Goal: Task Accomplishment & Management: Complete application form

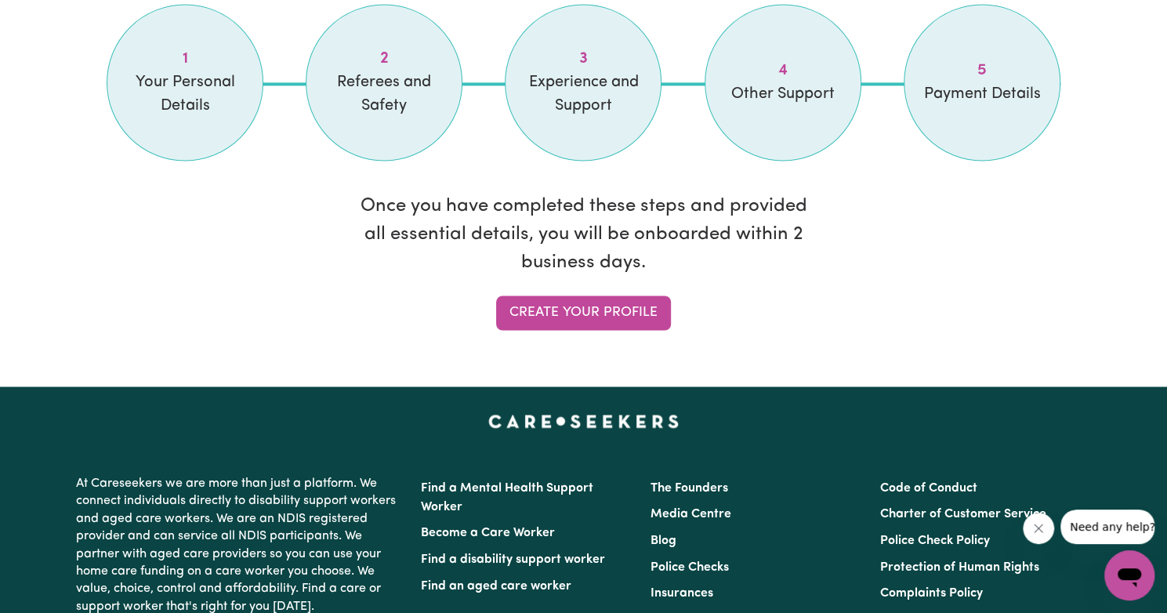
scroll to position [1406, 0]
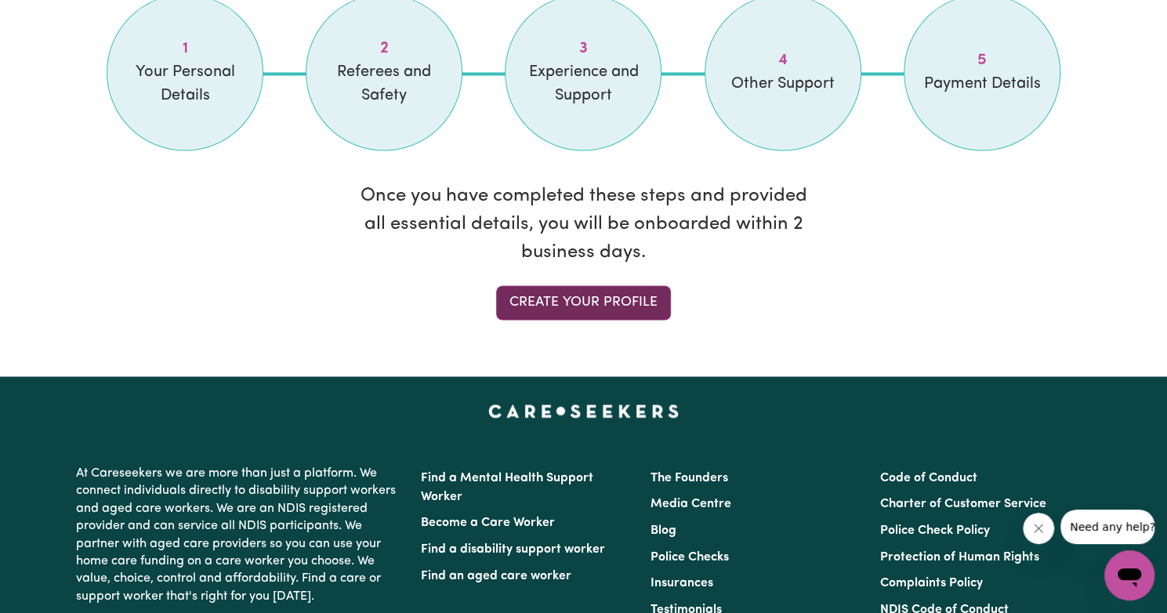
click at [567, 310] on link "Create your profile" at bounding box center [583, 302] width 175 height 34
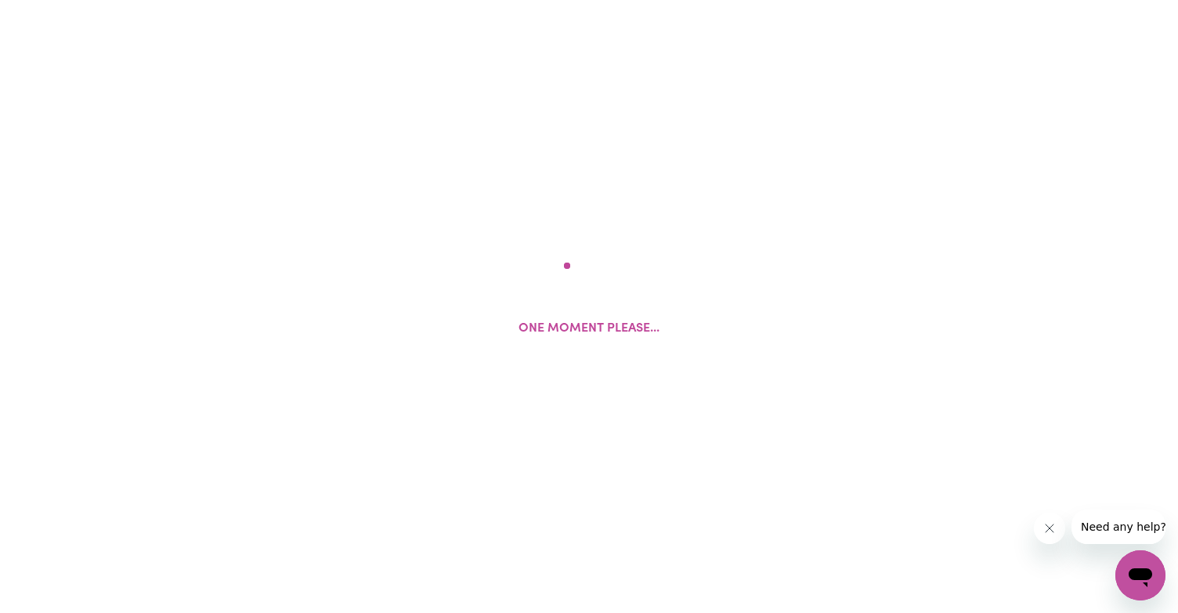
select select "Studying a healthcare related degree or qualification"
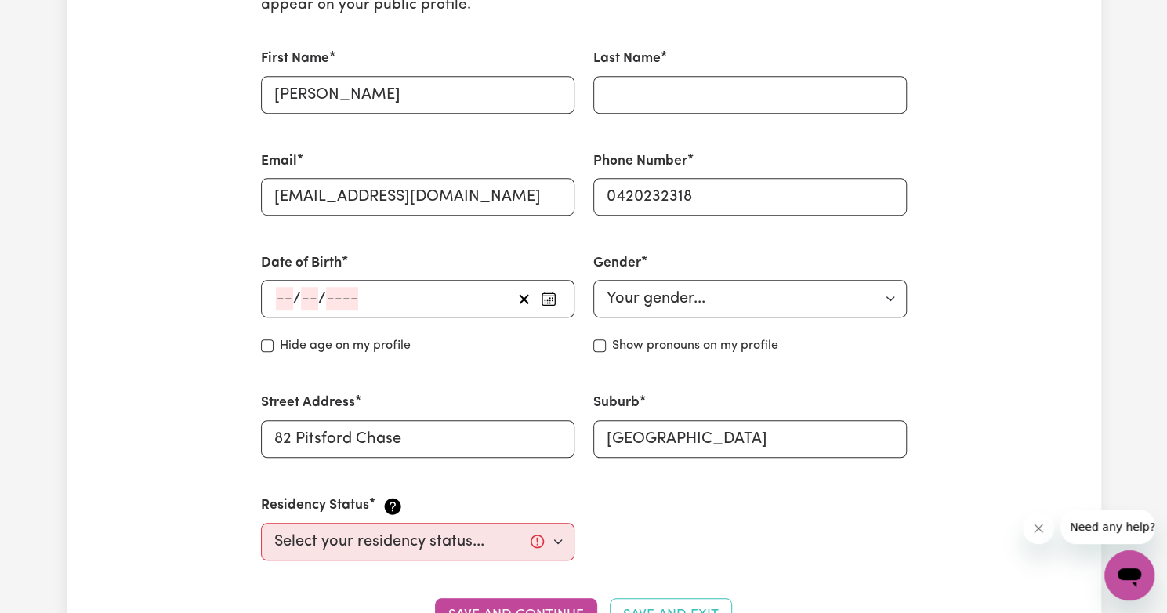
scroll to position [451, 0]
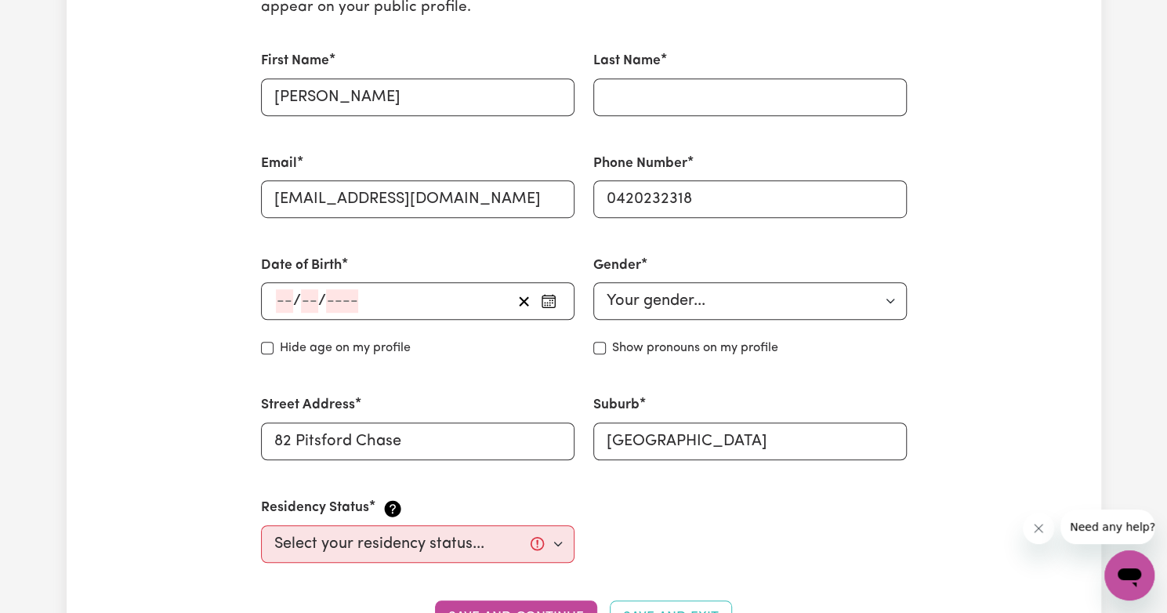
click at [278, 310] on input "number" at bounding box center [284, 301] width 17 height 24
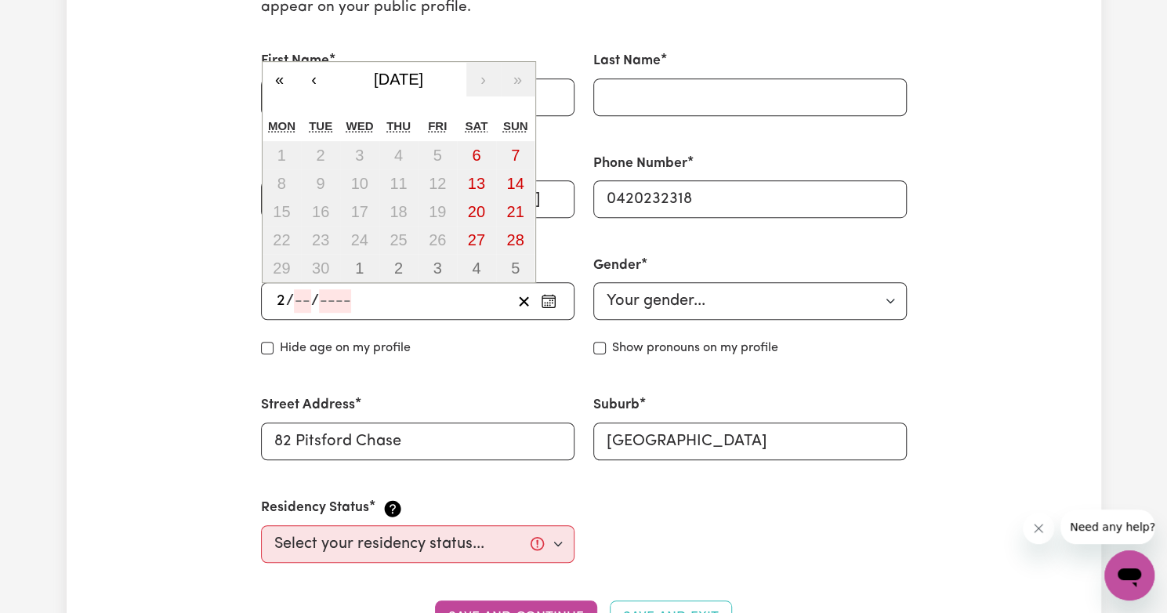
type input "23"
type input "05"
type input "200"
type input "[DATE]"
type input "5"
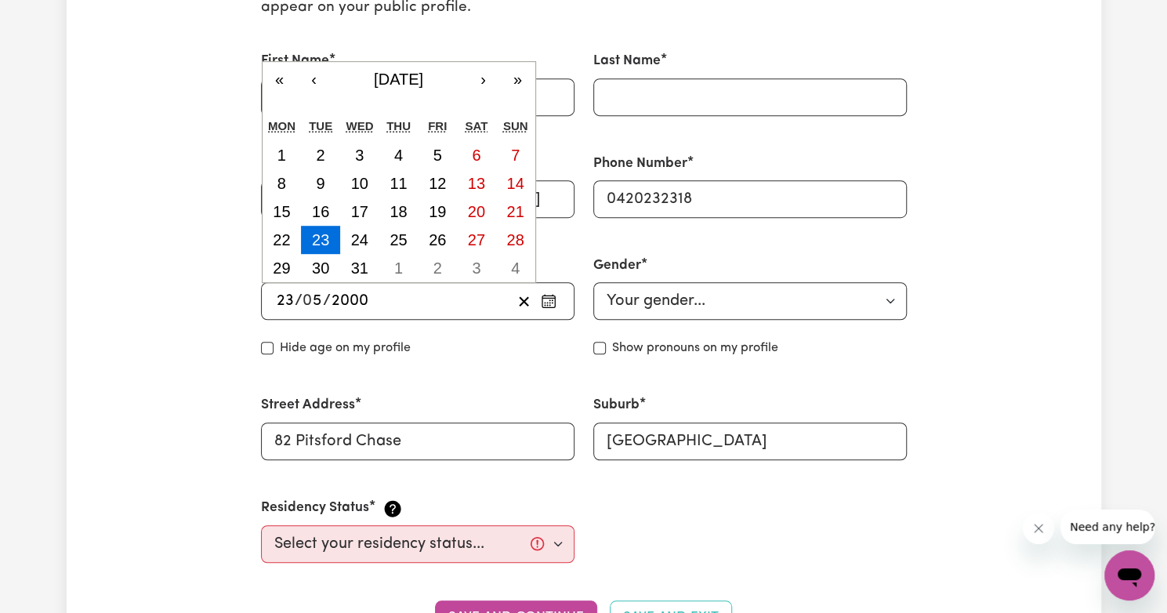
type input "2000"
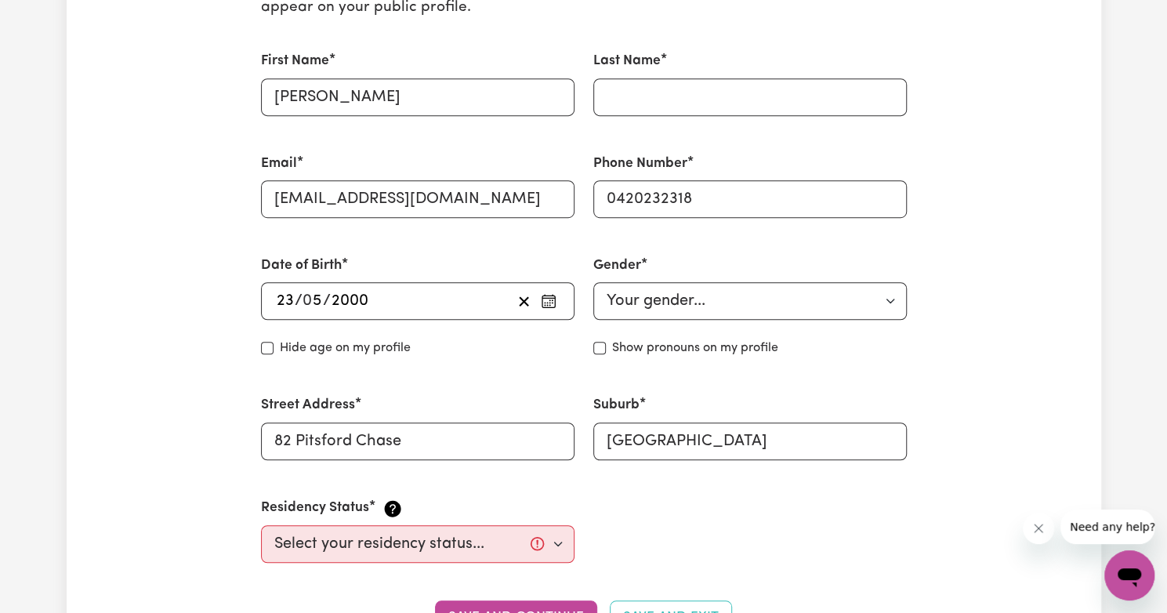
click at [508, 344] on div "Hide age on my profile" at bounding box center [417, 348] width 313 height 19
click at [694, 293] on select "Your gender... [DEMOGRAPHIC_DATA] [DEMOGRAPHIC_DATA] [DEMOGRAPHIC_DATA] Other P…" at bounding box center [749, 301] width 313 height 38
select select "[DEMOGRAPHIC_DATA]"
click at [593, 282] on select "Your gender... [DEMOGRAPHIC_DATA] [DEMOGRAPHIC_DATA] [DEMOGRAPHIC_DATA] Other P…" at bounding box center [749, 301] width 313 height 38
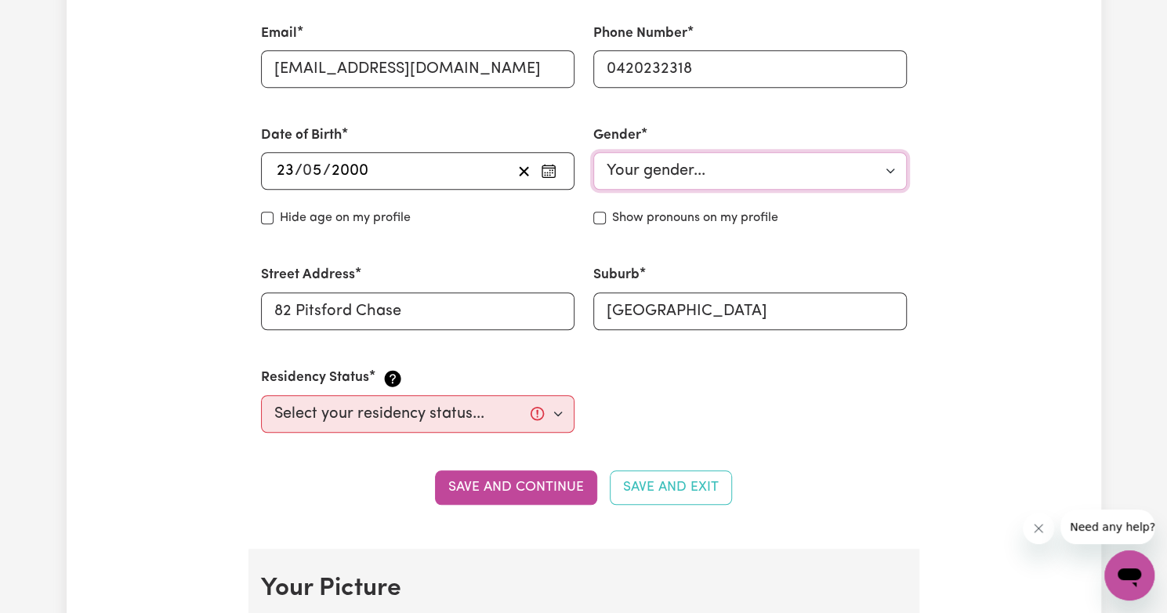
scroll to position [583, 0]
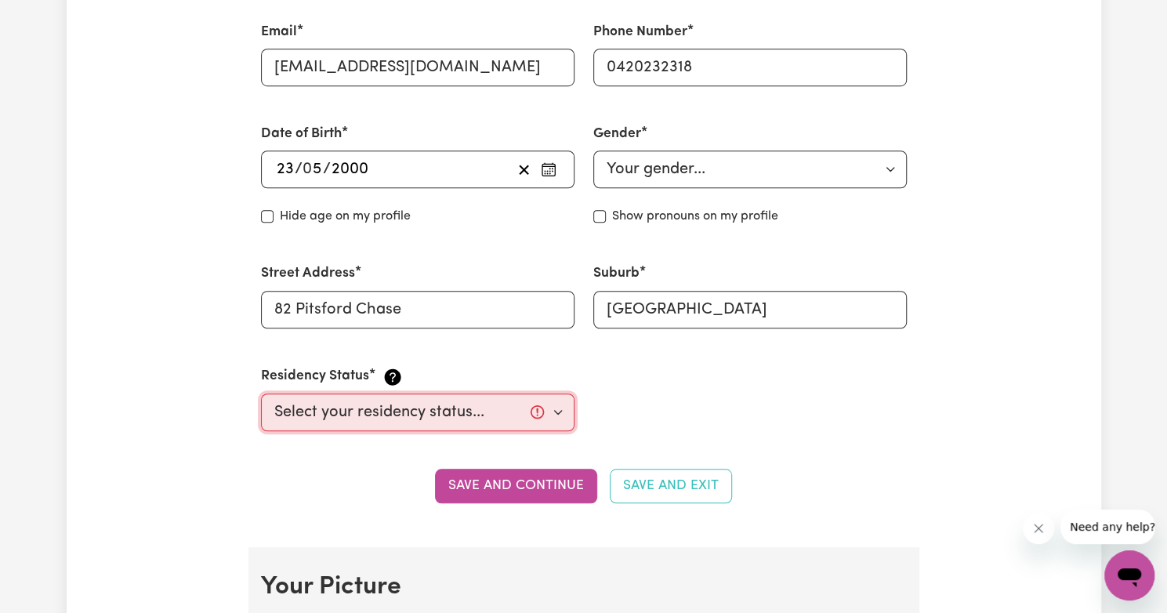
click at [548, 418] on select "Select your residency status... [DEMOGRAPHIC_DATA] citizen Australian PR [DEMOG…" at bounding box center [417, 412] width 313 height 38
select select "[DEMOGRAPHIC_DATA] Work Visa"
click at [261, 393] on select "Select your residency status... [DEMOGRAPHIC_DATA] citizen Australian PR [DEMOG…" at bounding box center [417, 412] width 313 height 38
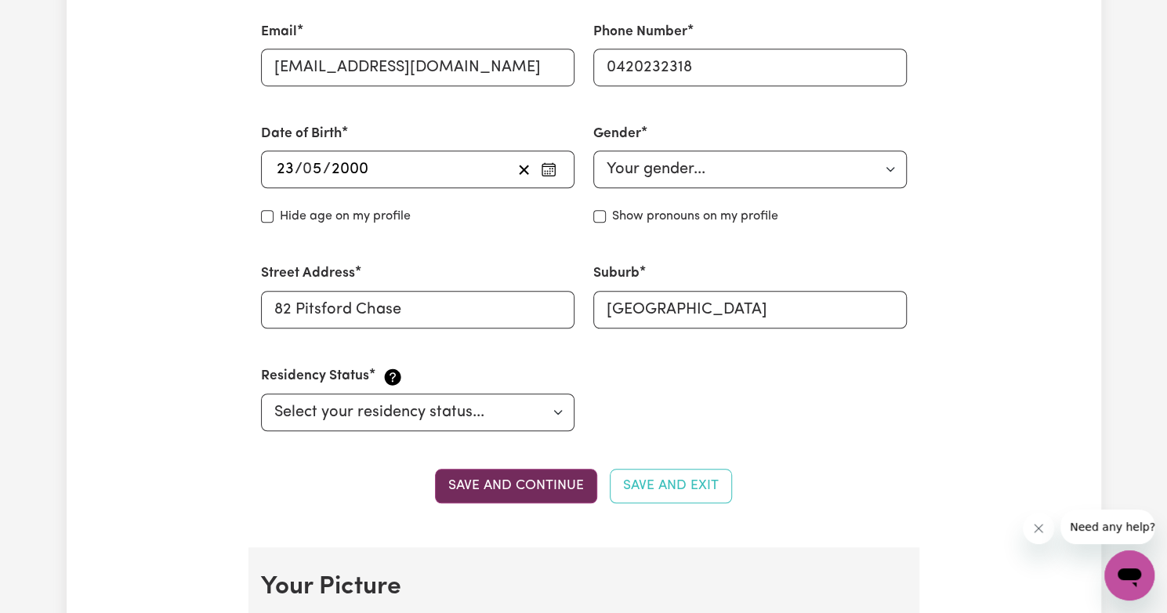
click at [540, 492] on button "Save and continue" at bounding box center [516, 486] width 162 height 34
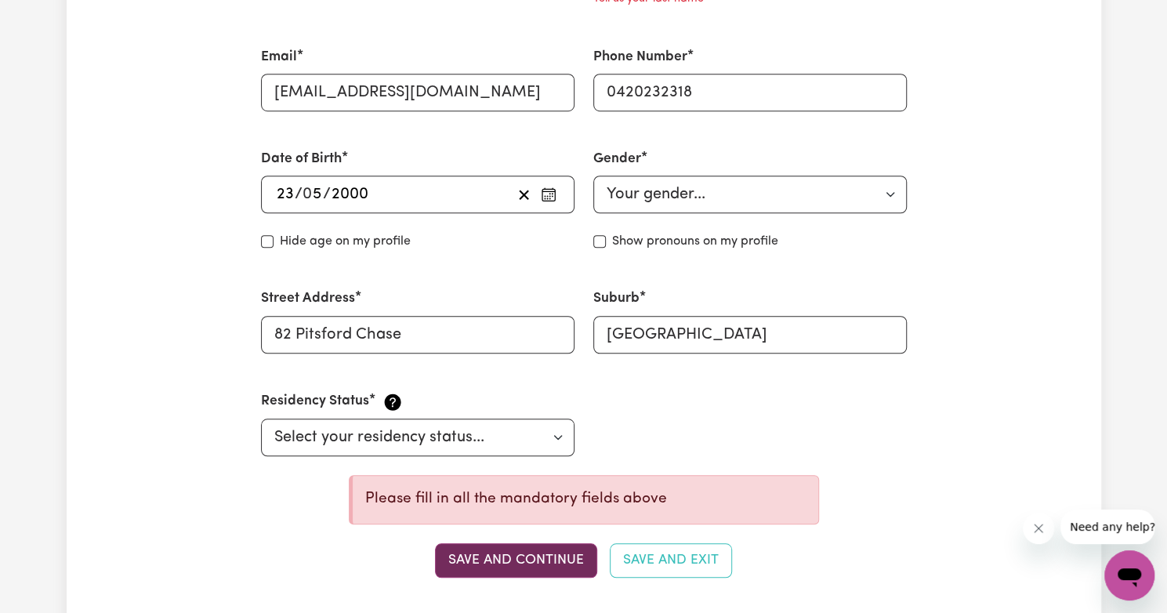
click at [523, 552] on button "Save and continue" at bounding box center [516, 560] width 162 height 34
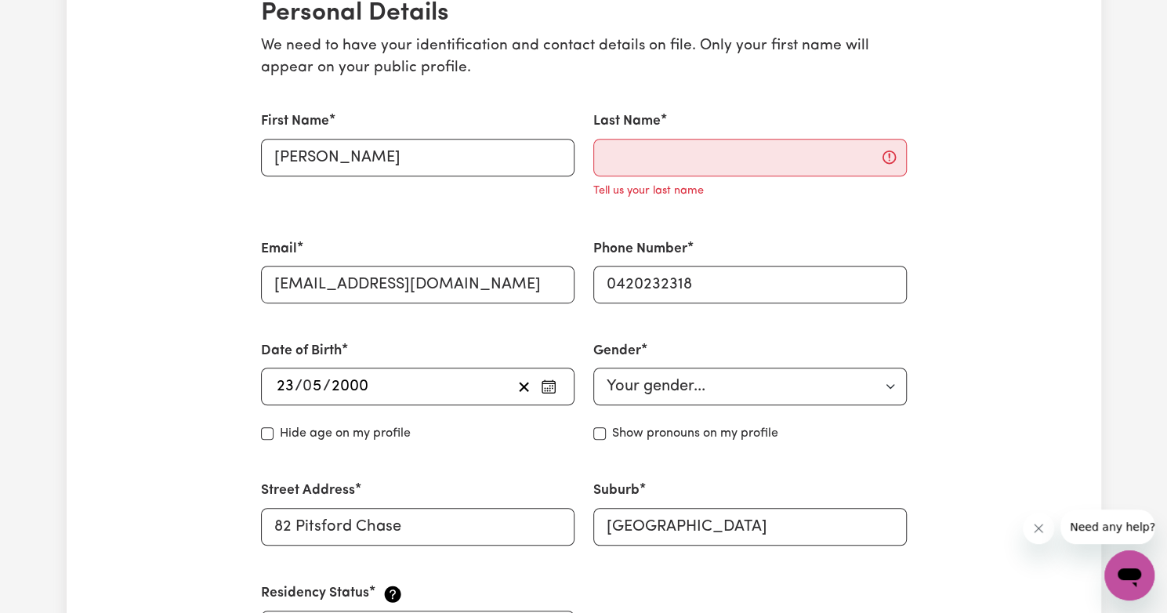
scroll to position [340, 0]
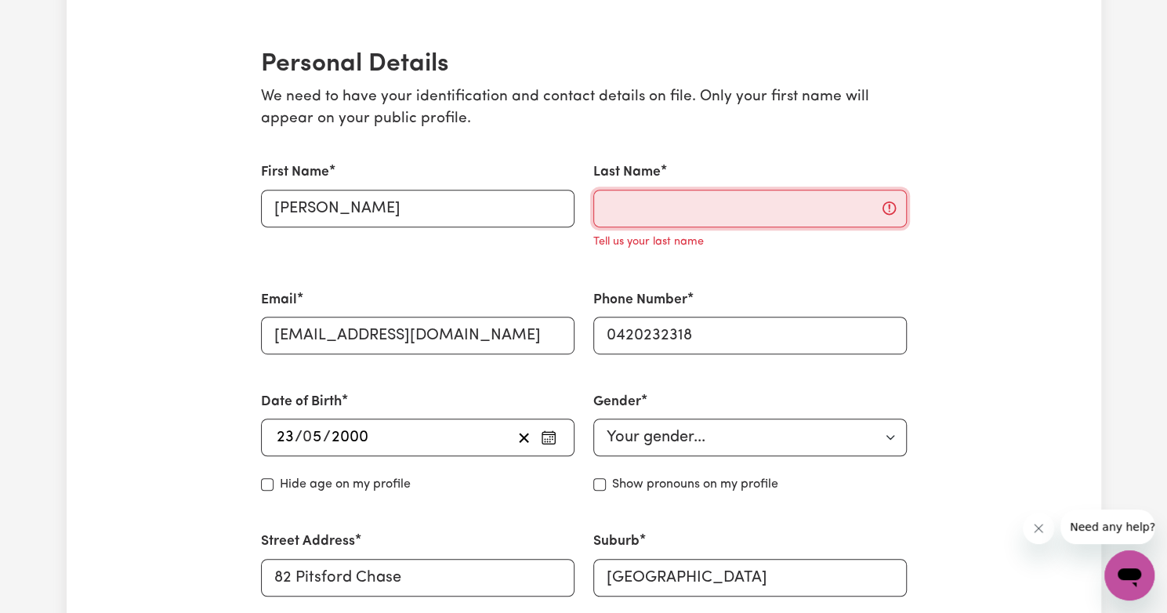
click at [850, 206] on input "Last Name" at bounding box center [749, 209] width 313 height 38
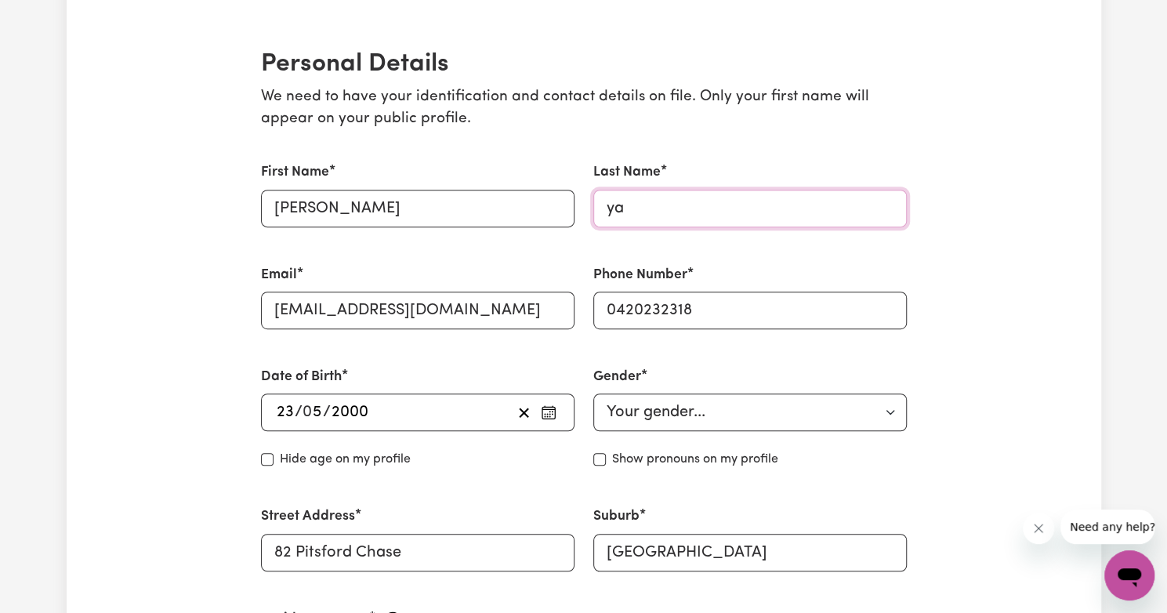
type input "y"
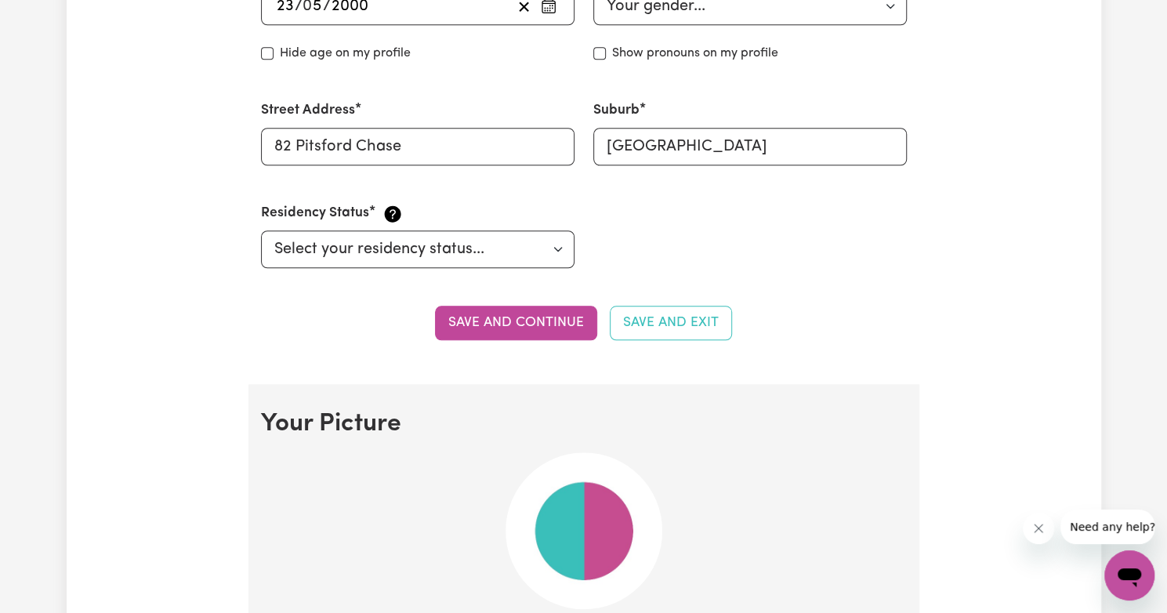
scroll to position [747, 0]
type input "[PERSON_NAME]"
click at [581, 329] on button "Save and continue" at bounding box center [516, 322] width 162 height 34
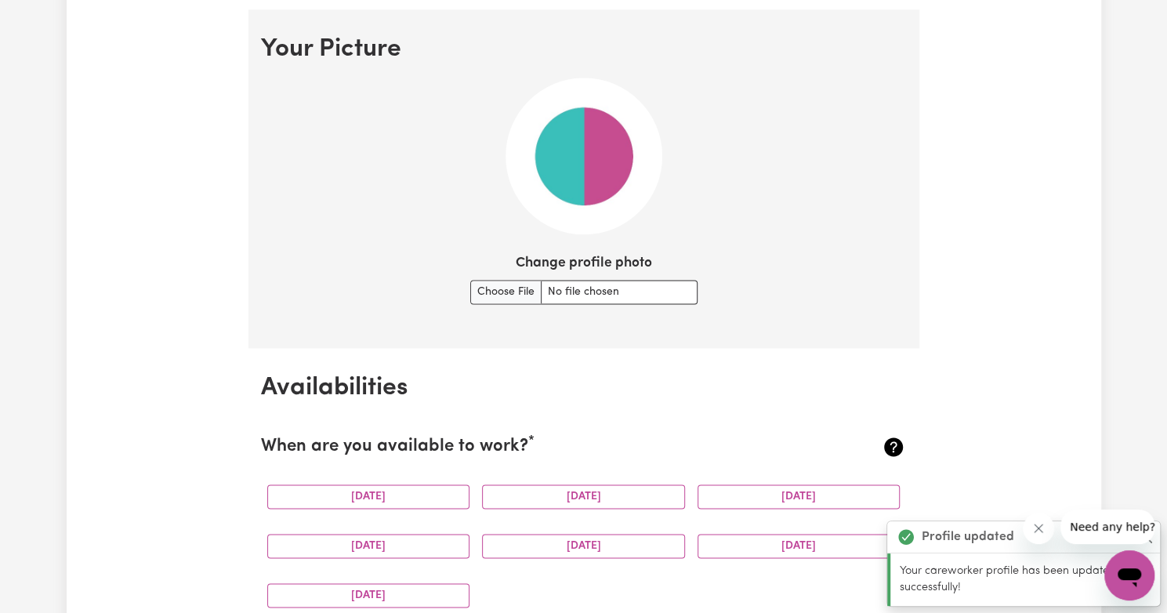
scroll to position [1128, 0]
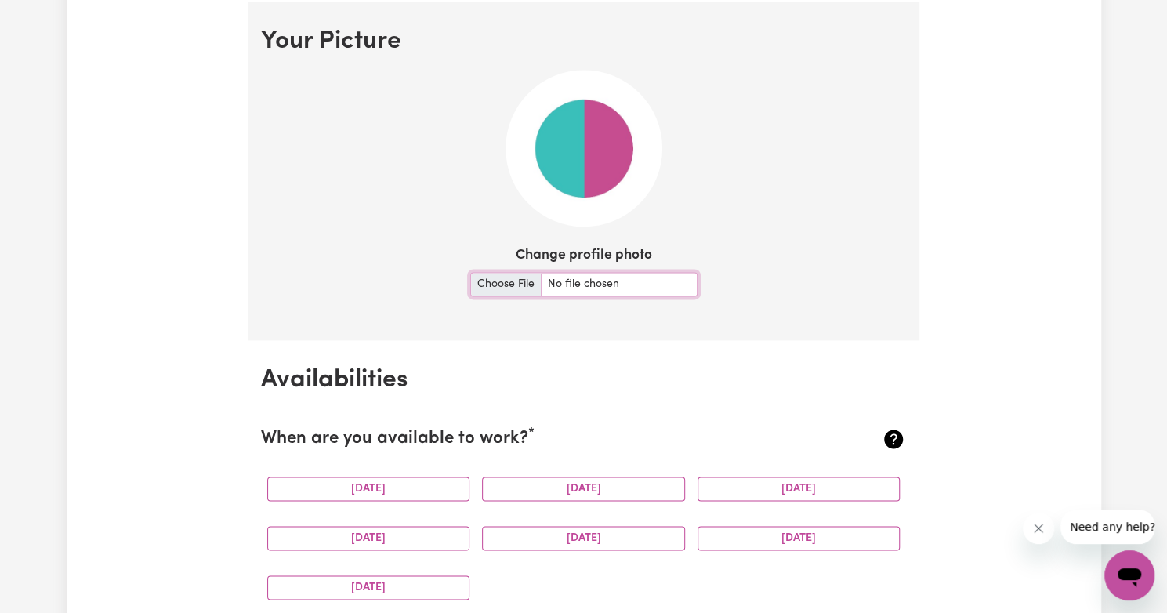
click at [512, 284] on input "Change profile photo" at bounding box center [583, 284] width 227 height 24
type input "C:\fakepath\yash pic.jpg"
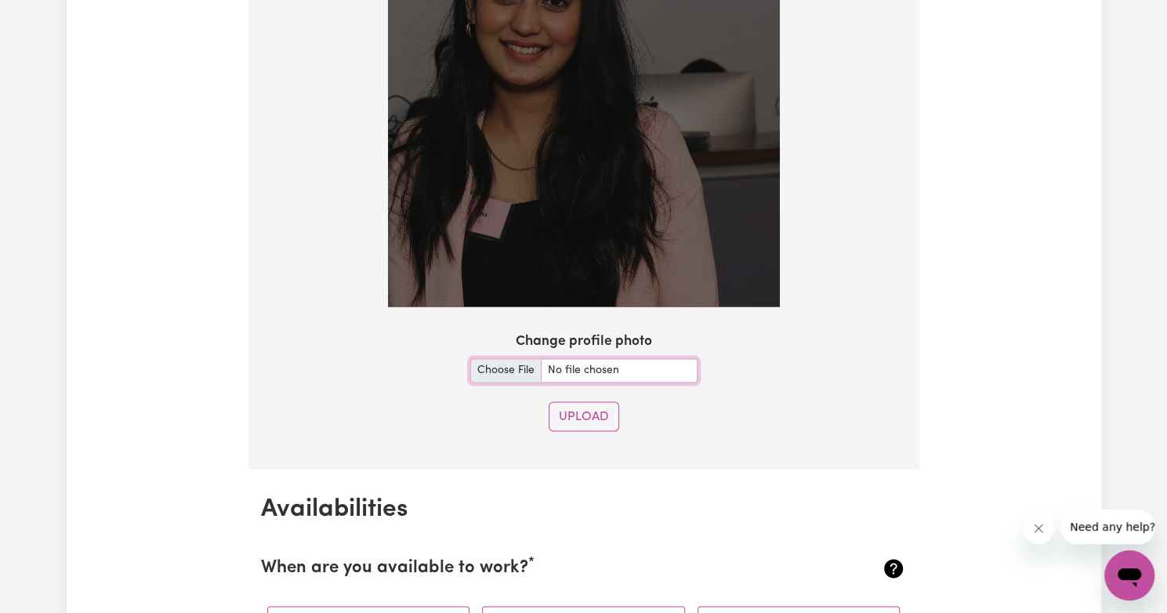
scroll to position [1334, 0]
click at [597, 426] on button "Upload" at bounding box center [583, 417] width 71 height 30
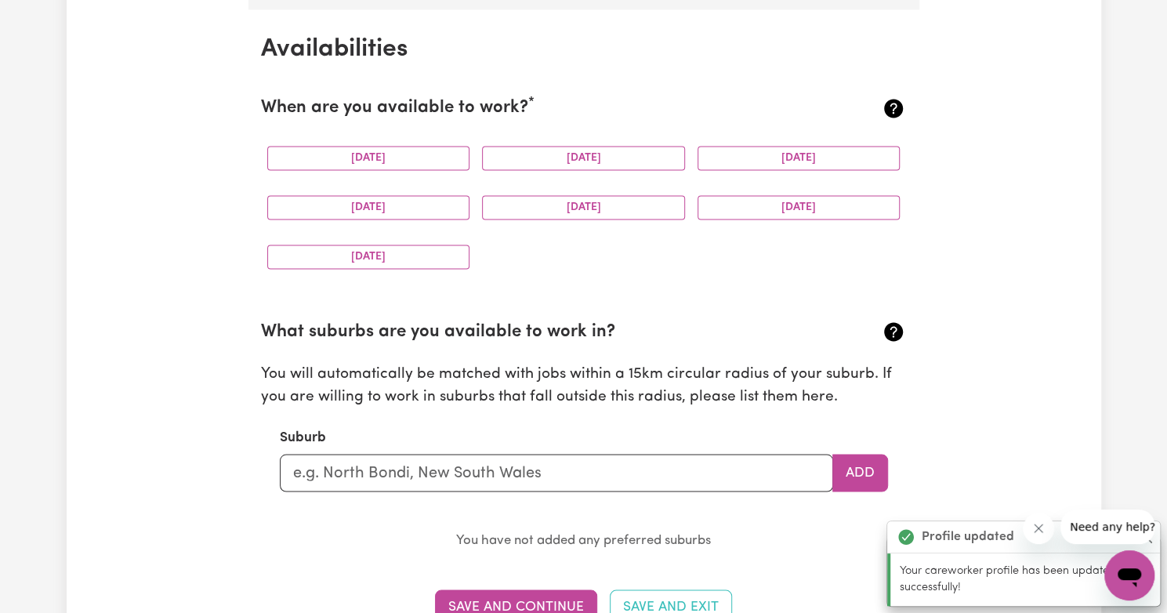
scroll to position [1467, 0]
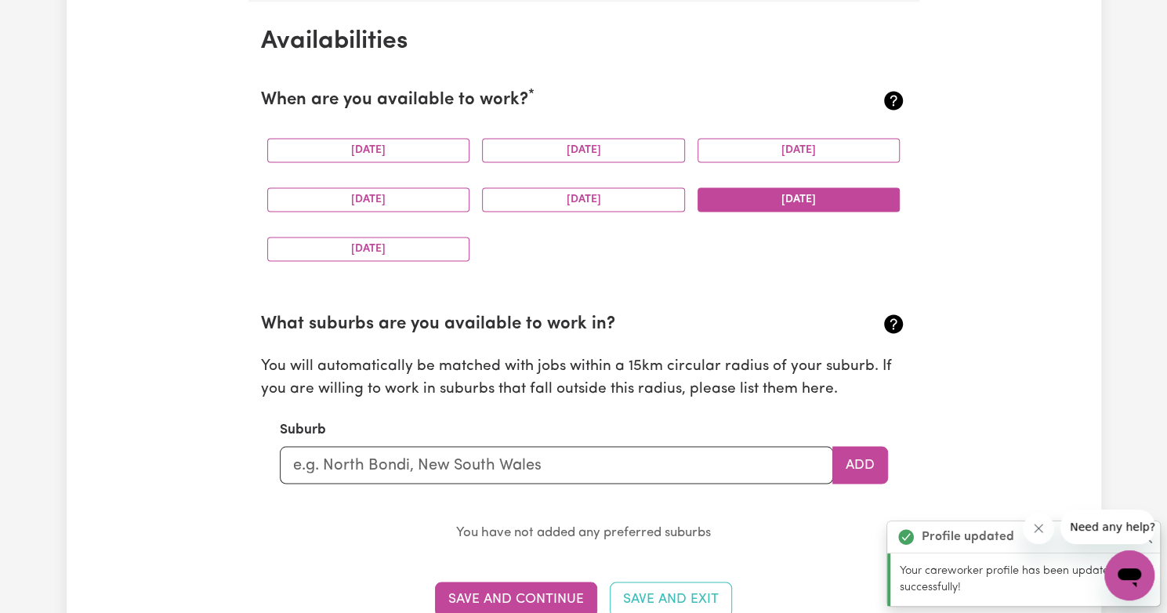
click at [737, 189] on button "[DATE]" at bounding box center [798, 199] width 203 height 24
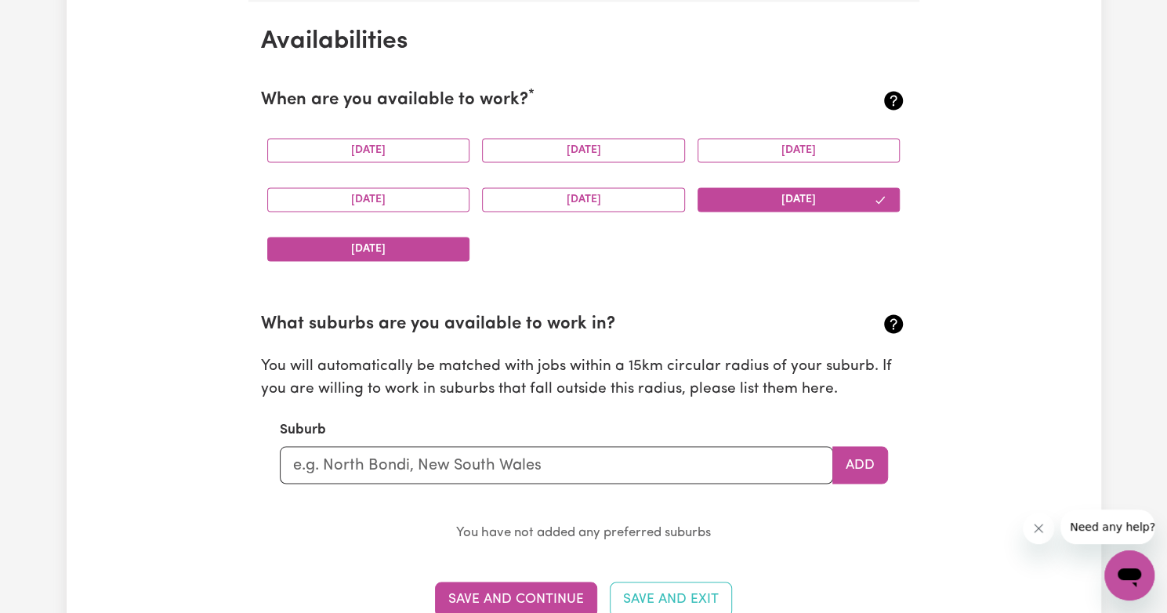
click at [364, 257] on button "[DATE]" at bounding box center [368, 249] width 203 height 24
click at [393, 153] on button "[DATE]" at bounding box center [368, 150] width 203 height 24
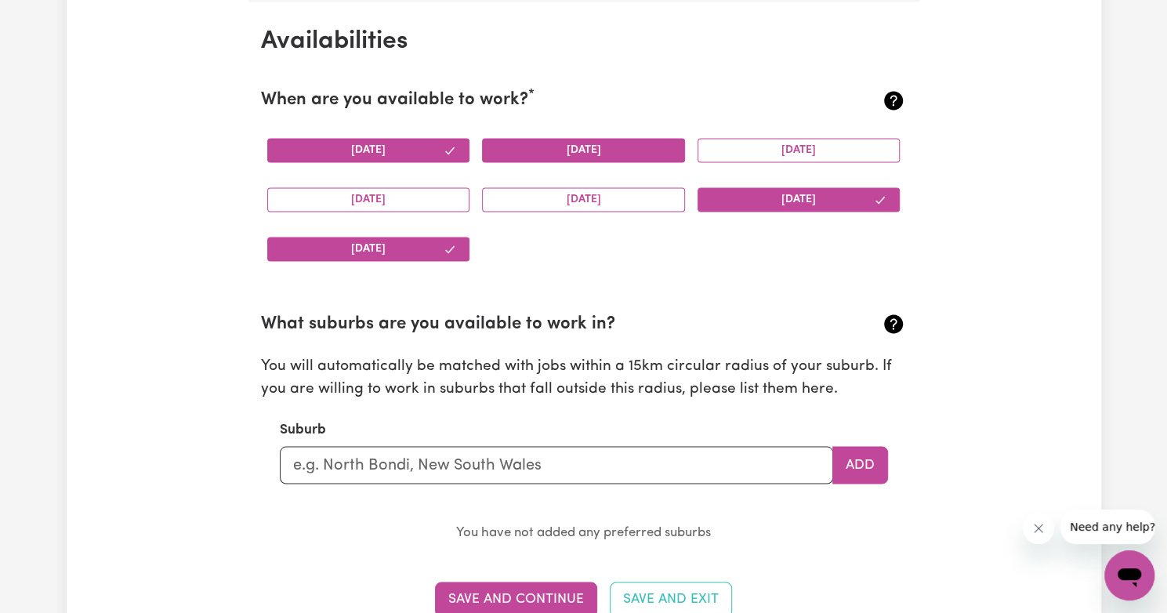
click at [503, 150] on button "[DATE]" at bounding box center [583, 150] width 203 height 24
click at [771, 153] on button "[DATE]" at bounding box center [798, 150] width 203 height 24
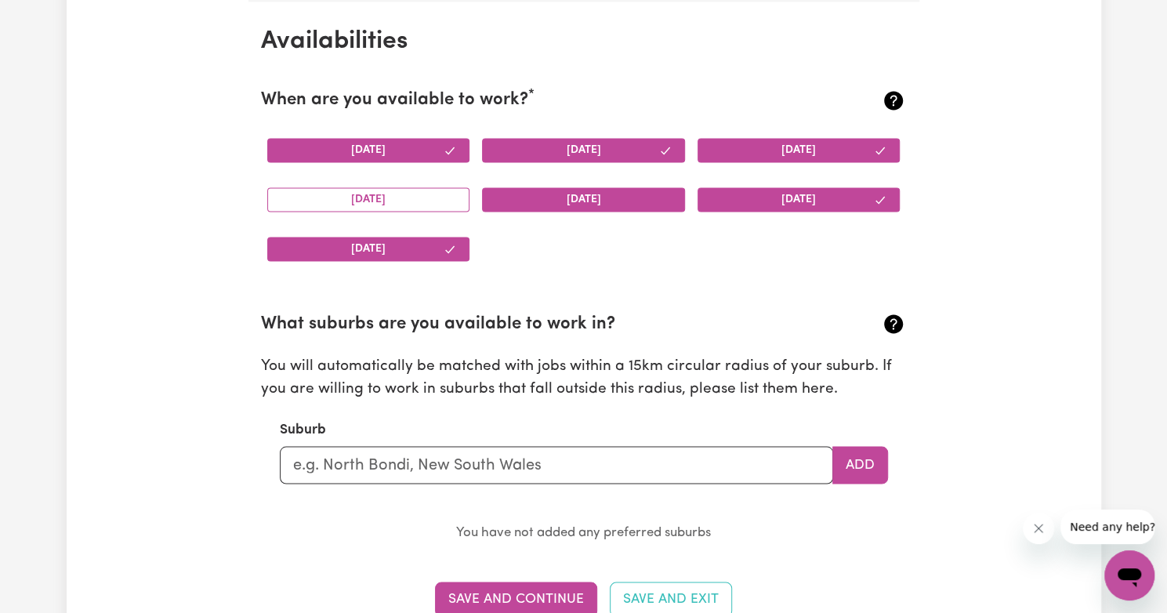
click at [573, 205] on button "[DATE]" at bounding box center [583, 199] width 203 height 24
click at [434, 203] on button "[DATE]" at bounding box center [368, 199] width 203 height 24
click at [411, 476] on input "text" at bounding box center [556, 465] width 553 height 38
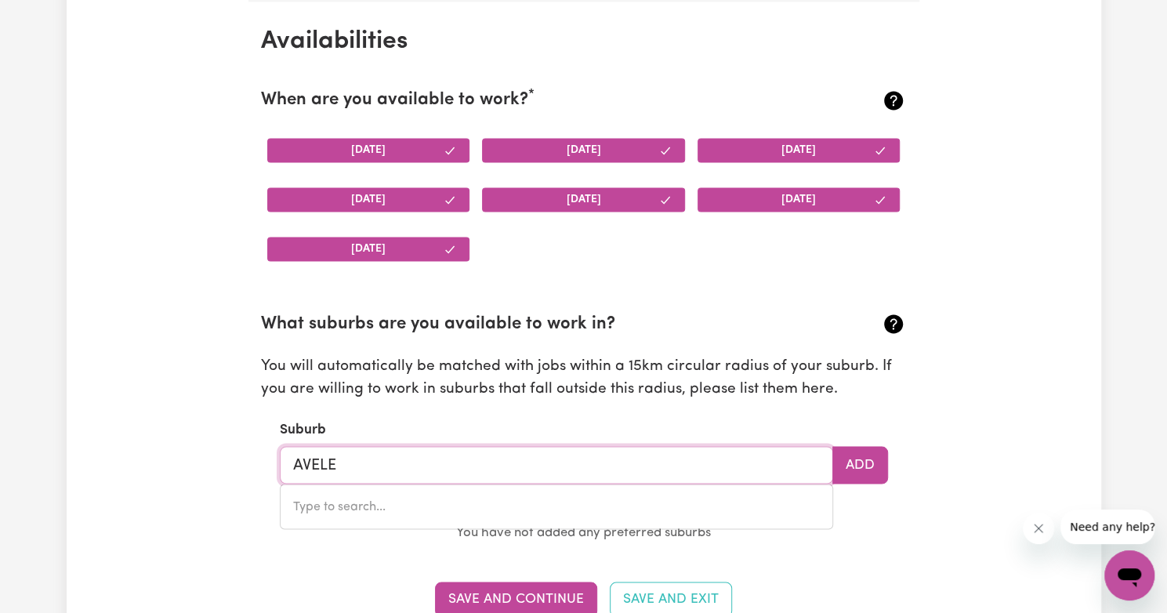
type input "AVELEY"
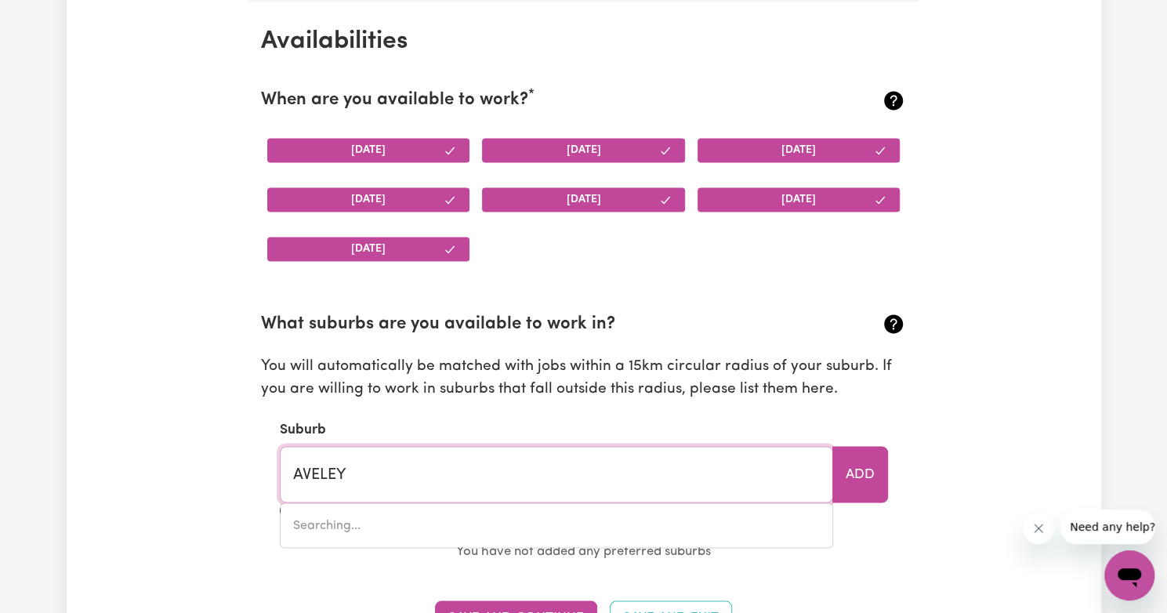
type input "[GEOGRAPHIC_DATA]"
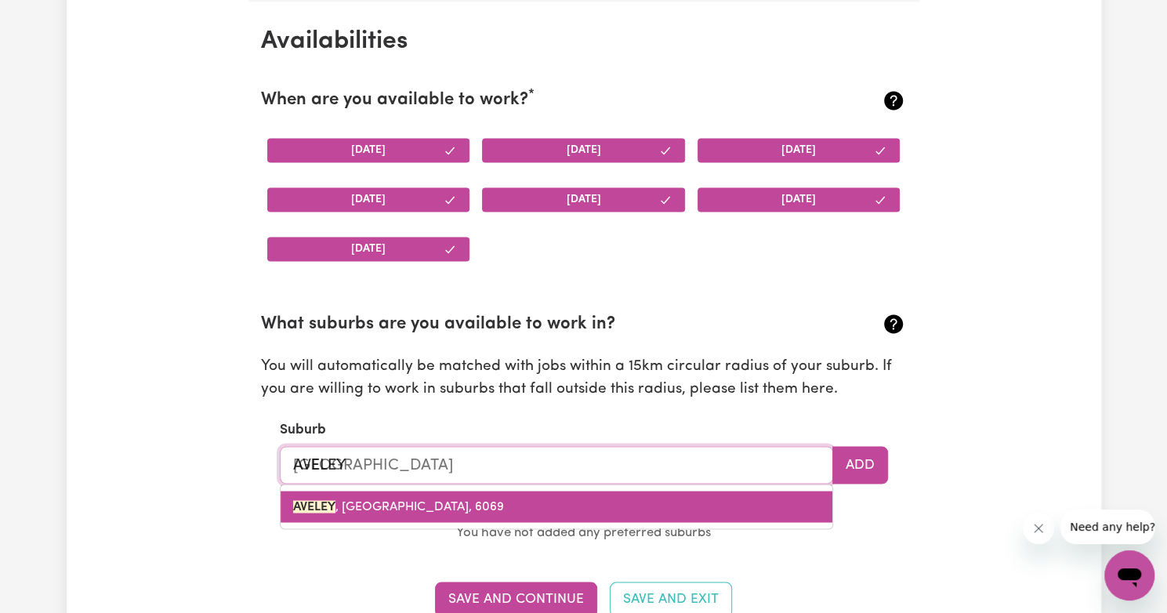
click at [424, 493] on link "[GEOGRAPHIC_DATA]" at bounding box center [557, 506] width 552 height 31
type input "[GEOGRAPHIC_DATA]"
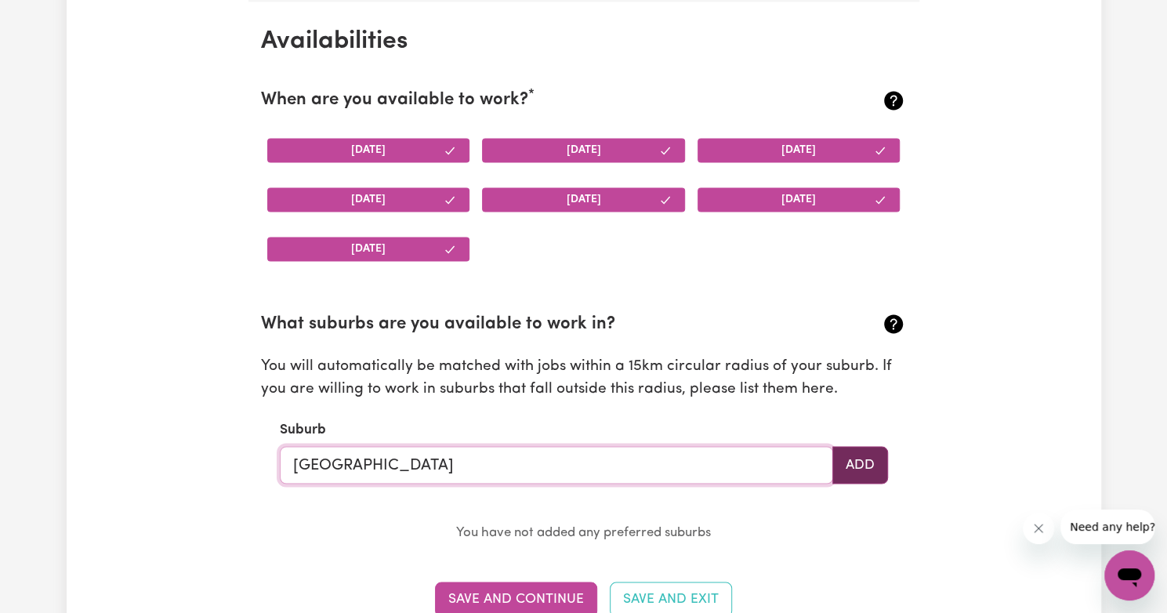
type input "[GEOGRAPHIC_DATA]"
click at [860, 468] on button "Add" at bounding box center [860, 465] width 56 height 38
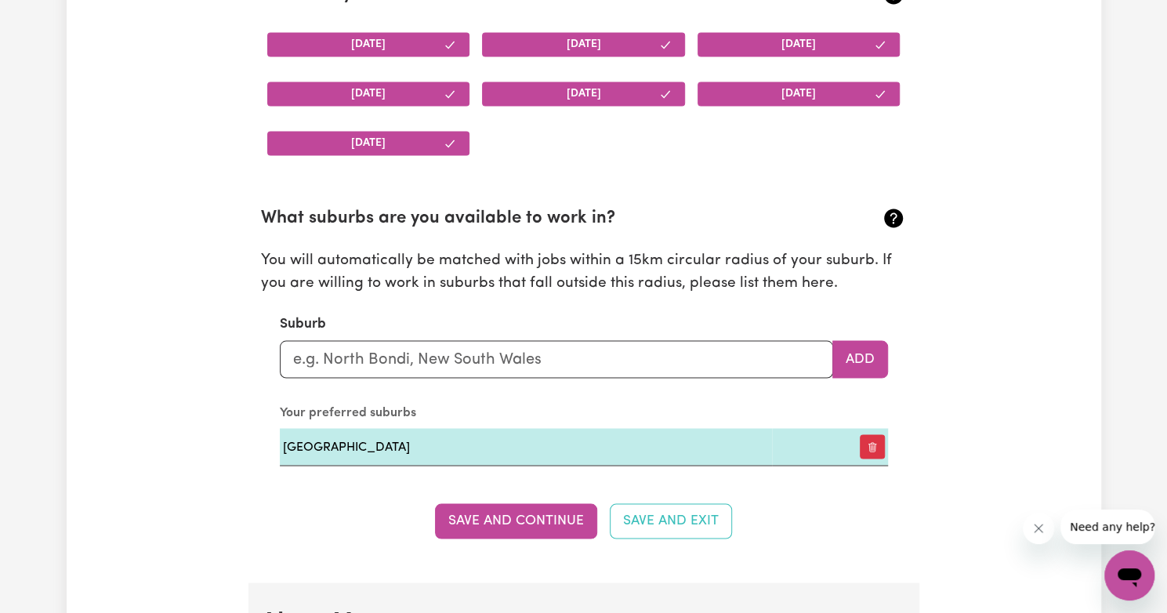
scroll to position [1571, 0]
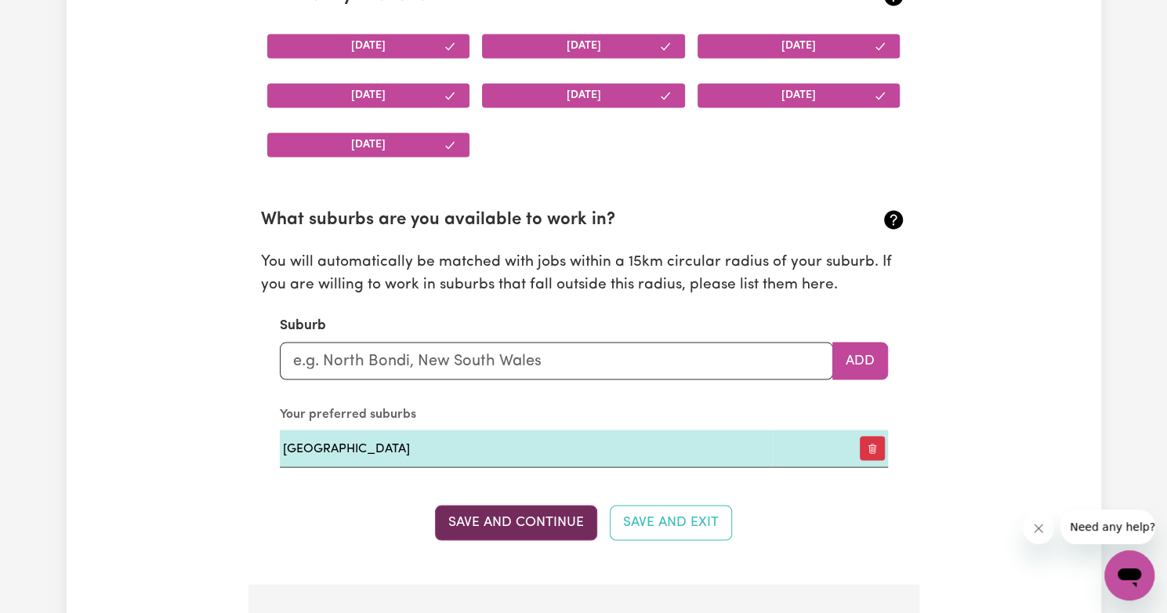
click at [556, 516] on button "Save and Continue" at bounding box center [516, 522] width 162 height 34
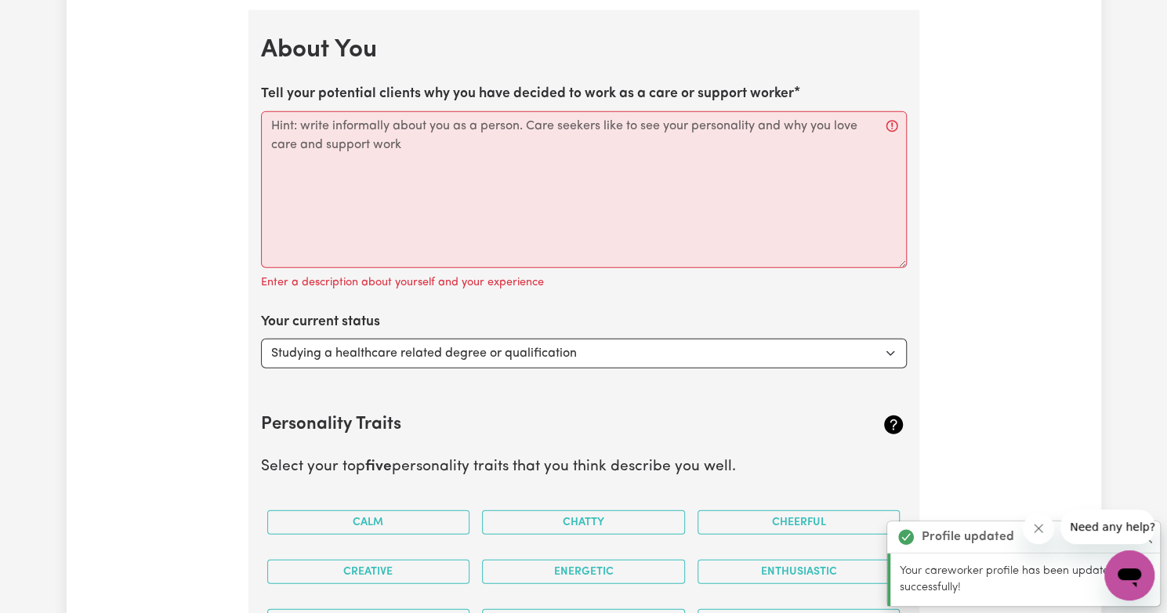
scroll to position [2150, 0]
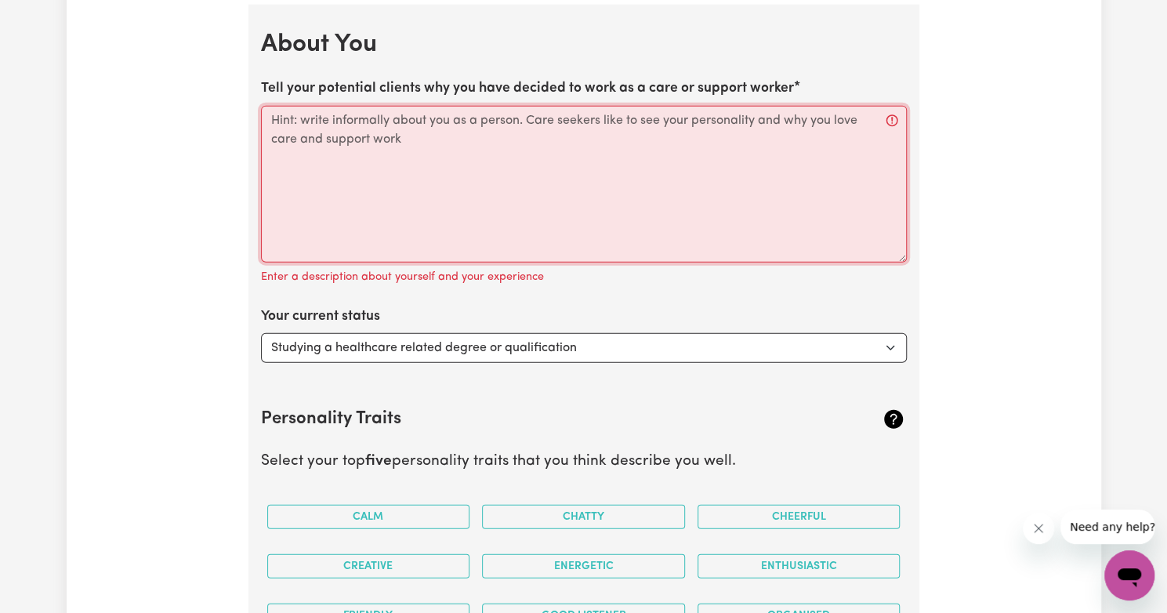
click at [615, 178] on textarea "Tell your potential clients why you have decided to work as a care or support w…" at bounding box center [584, 184] width 646 height 157
paste textarea "I am a compassionate and dedicated Disability Support Worker with a Certificate…"
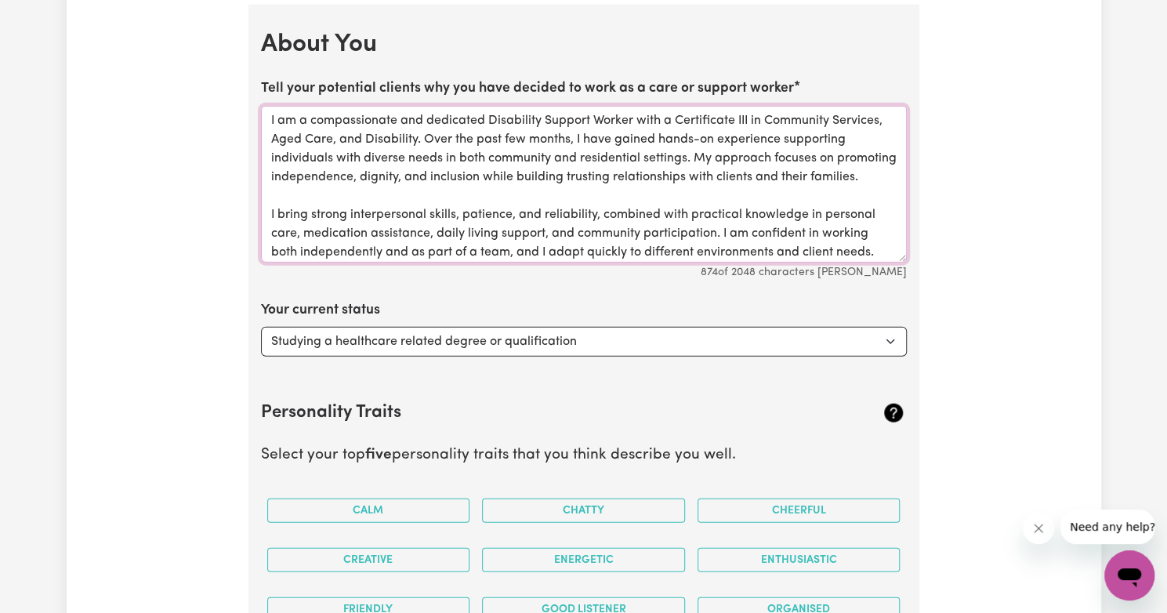
scroll to position [73, 0]
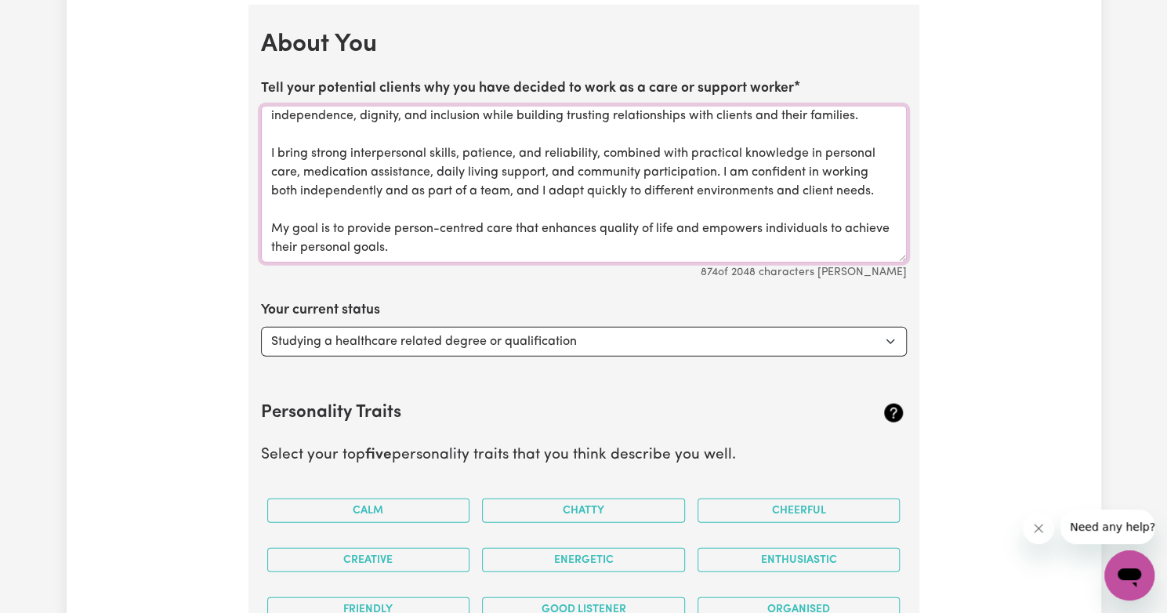
type textarea "I am a compassionate and dedicated Disability Support Worker with a Certificate…"
click at [539, 338] on select "Select... Studying a healthcare related degree or qualification Studying a non-…" at bounding box center [584, 342] width 646 height 30
select select "Looking for extra work to fill my week and/or weekends"
click at [261, 327] on select "Select... Studying a healthcare related degree or qualification Studying a non-…" at bounding box center [584, 342] width 646 height 30
click at [597, 327] on select "Select... Studying a healthcare related degree or qualification Studying a non-…" at bounding box center [584, 342] width 646 height 30
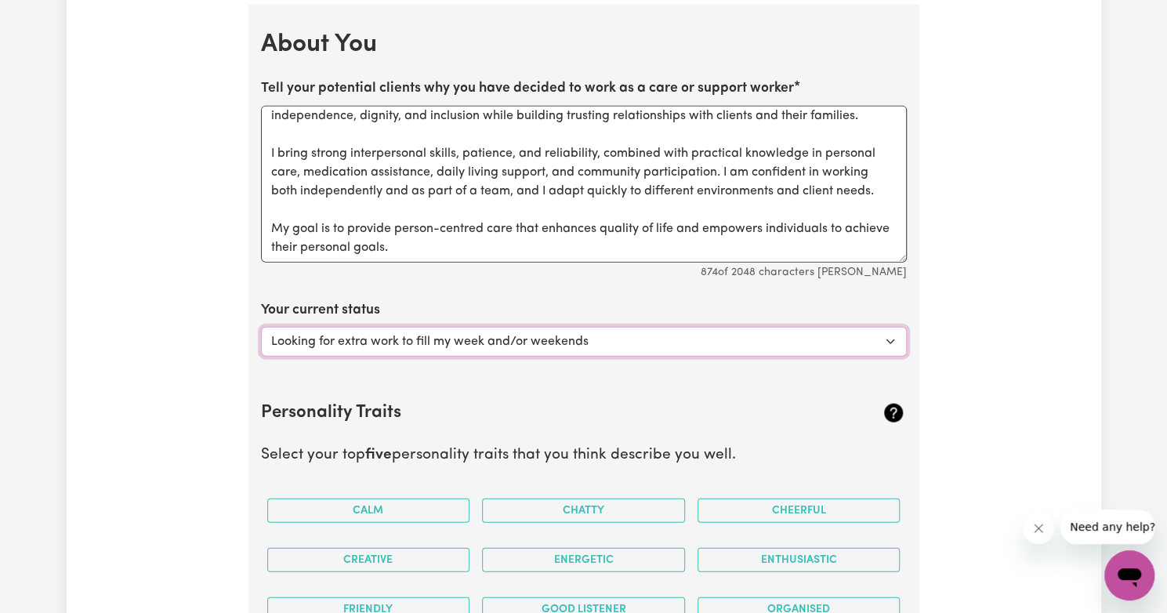
click at [600, 330] on select "Select... Studying a healthcare related degree or qualification Studying a non-…" at bounding box center [584, 342] width 646 height 30
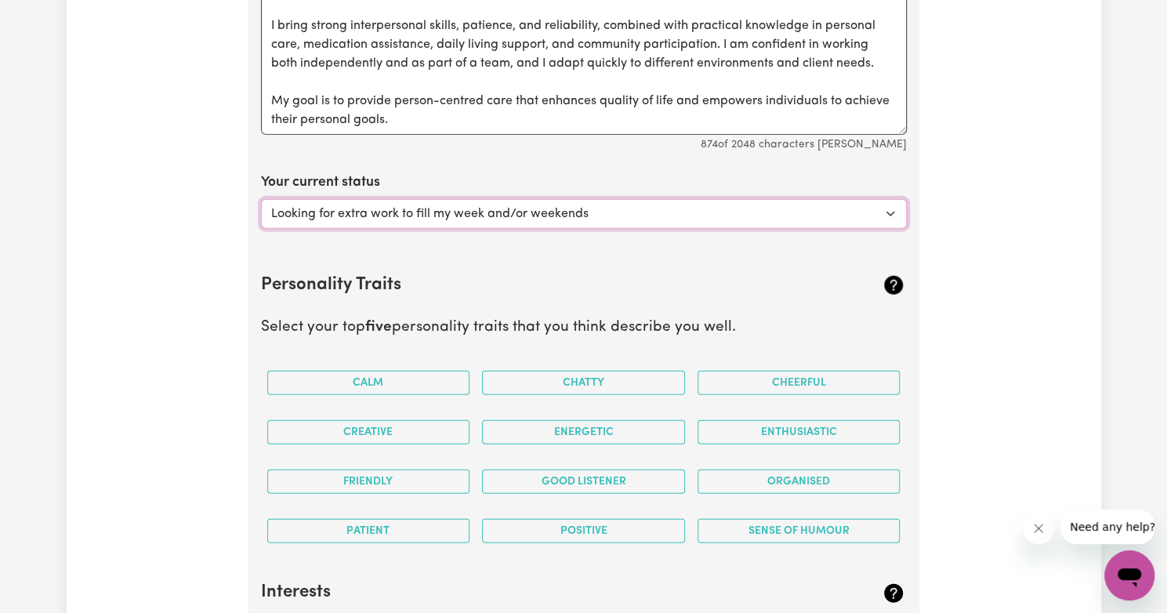
scroll to position [2360, 0]
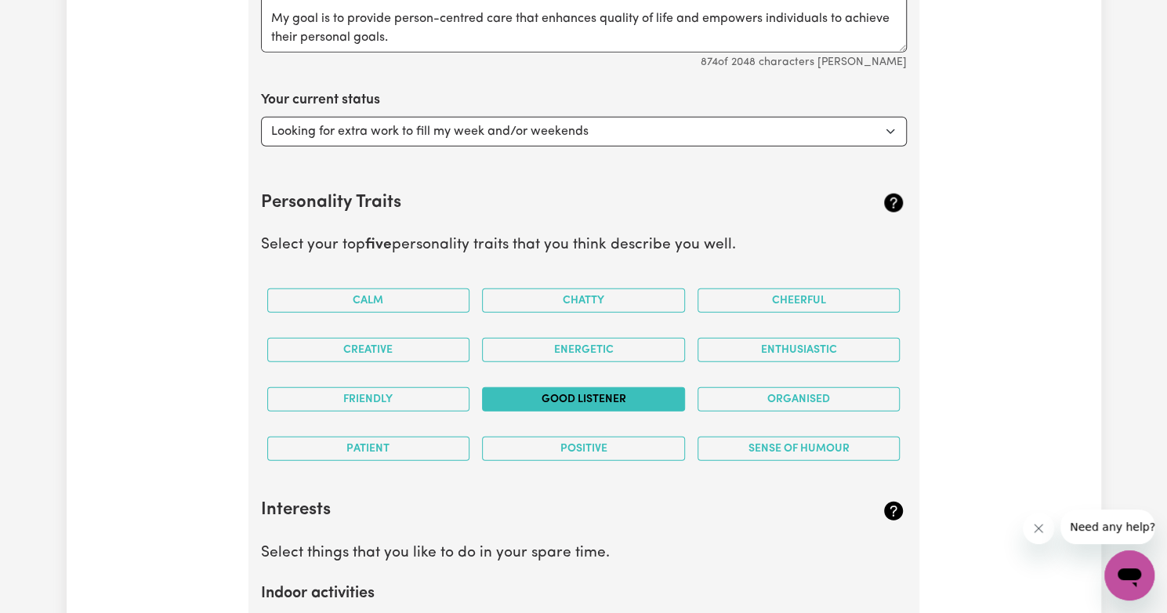
click at [610, 391] on button "Good Listener" at bounding box center [583, 399] width 203 height 24
click at [756, 387] on button "Organised" at bounding box center [798, 399] width 203 height 24
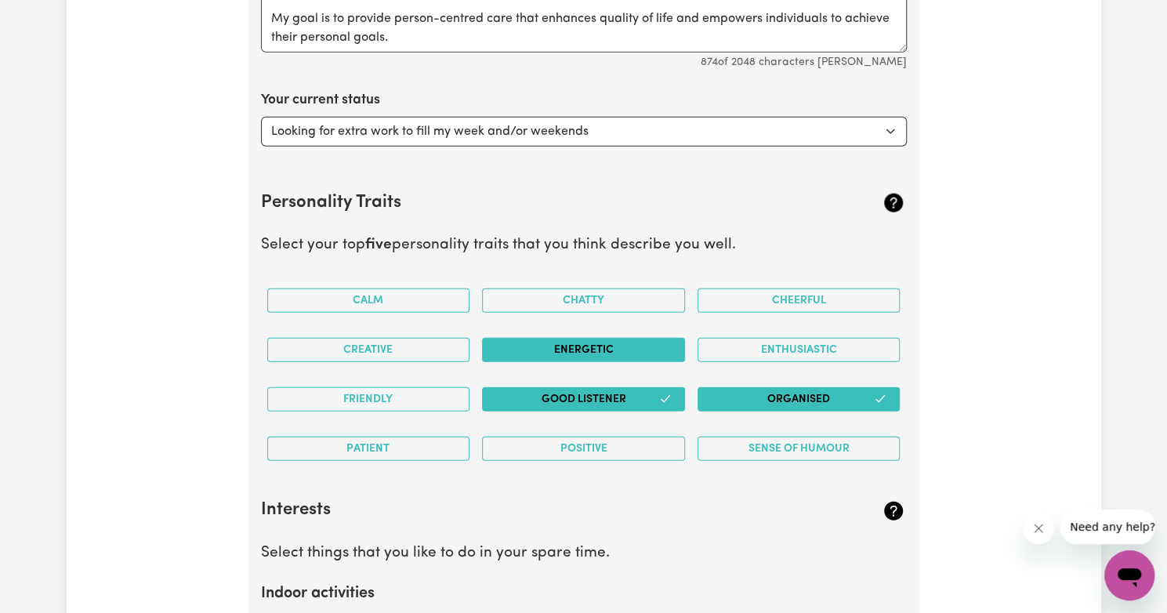
click at [593, 350] on button "Energetic" at bounding box center [583, 350] width 203 height 24
click at [399, 441] on button "Patient" at bounding box center [368, 448] width 203 height 24
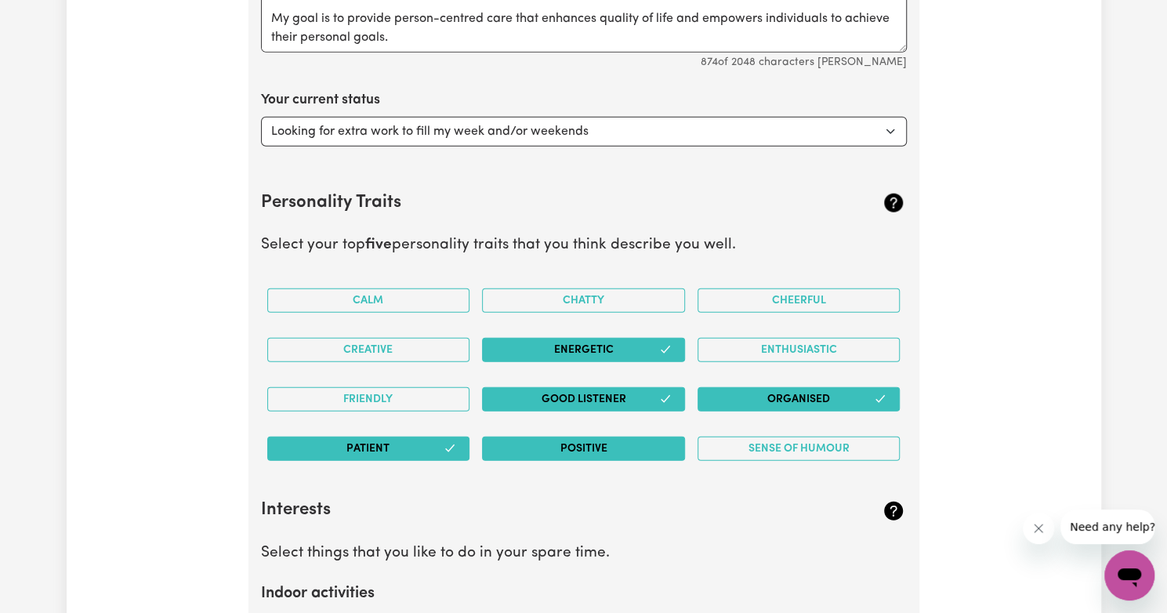
click at [567, 445] on button "Positive" at bounding box center [583, 448] width 203 height 24
click at [389, 391] on button "Friendly" at bounding box center [368, 399] width 203 height 24
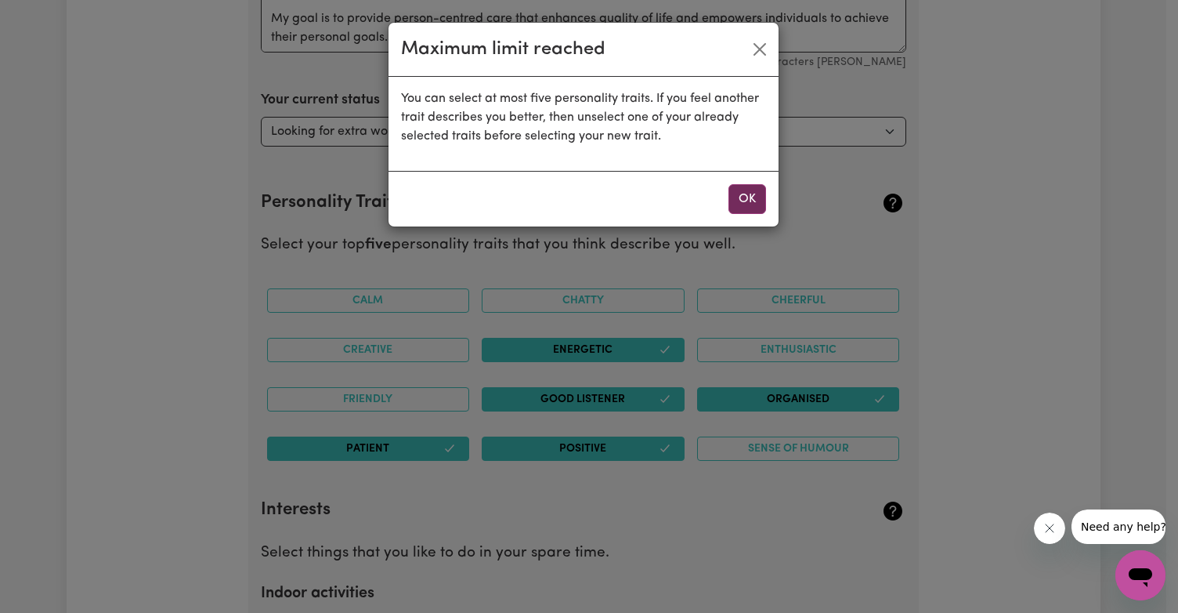
click at [740, 202] on button "OK" at bounding box center [748, 199] width 38 height 30
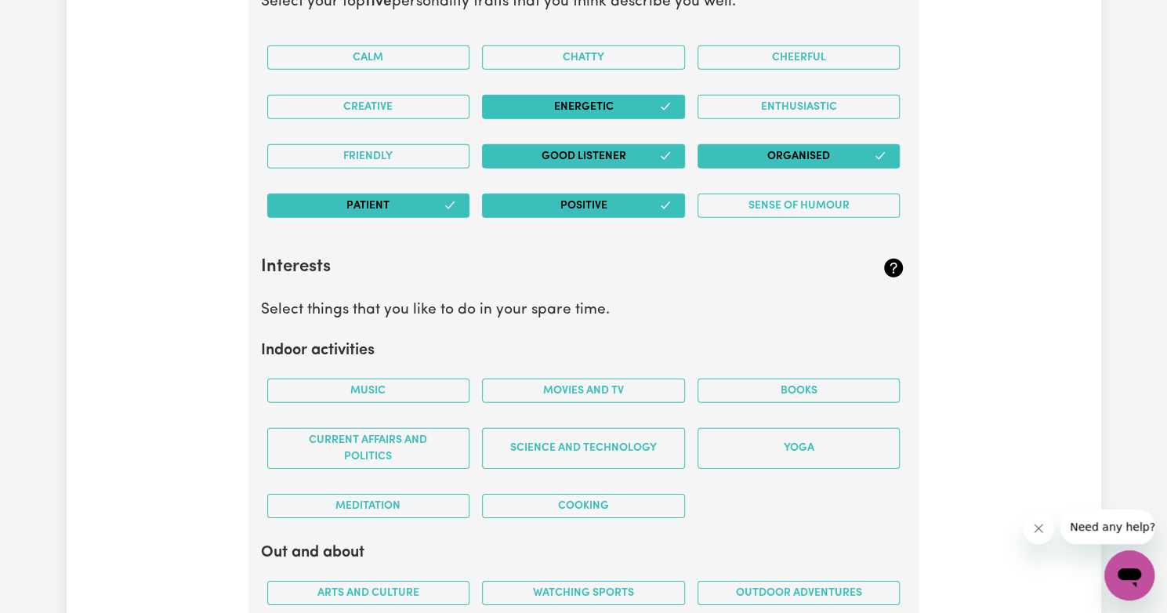
scroll to position [2603, 0]
click at [422, 388] on button "Music" at bounding box center [368, 390] width 203 height 24
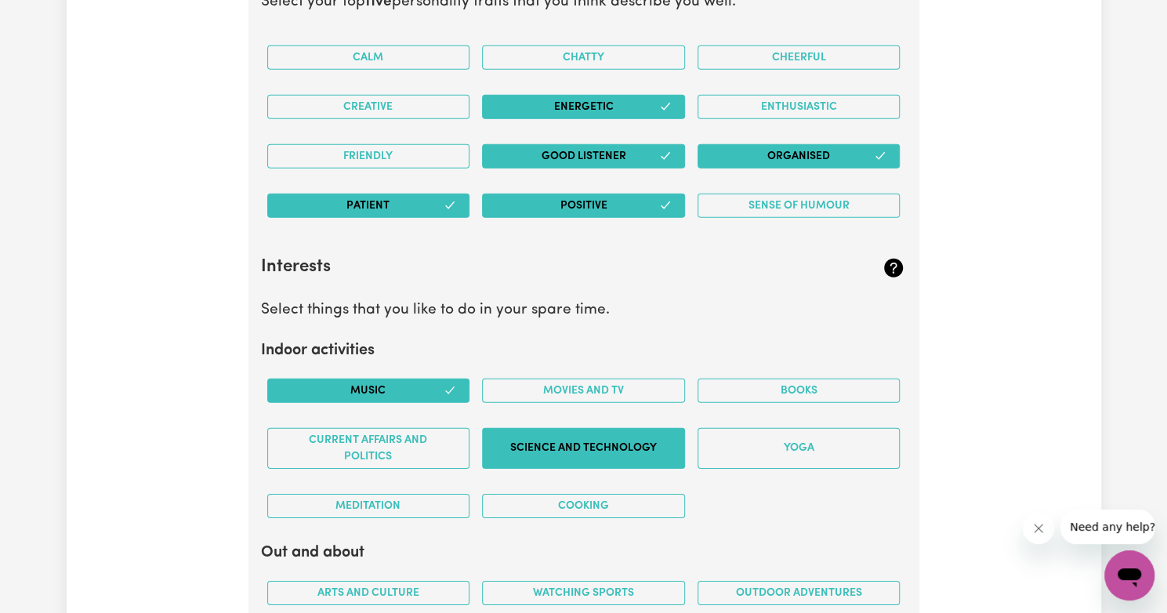
click at [653, 431] on button "Science and Technology" at bounding box center [583, 448] width 203 height 41
click at [628, 494] on button "Cooking" at bounding box center [583, 506] width 203 height 24
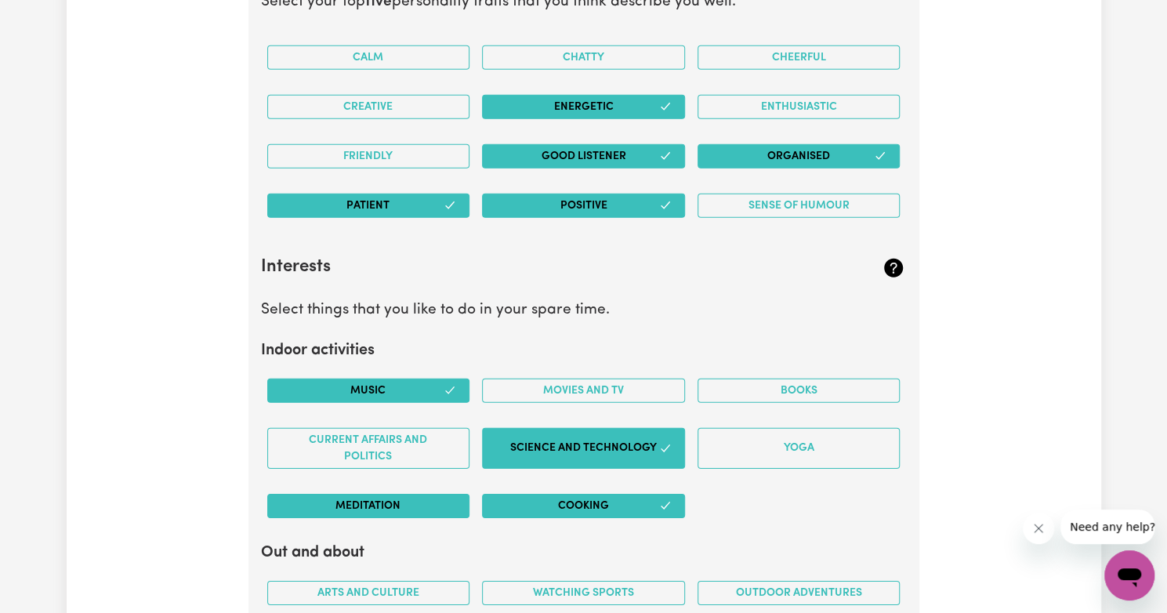
click at [436, 496] on button "Meditation" at bounding box center [368, 506] width 203 height 24
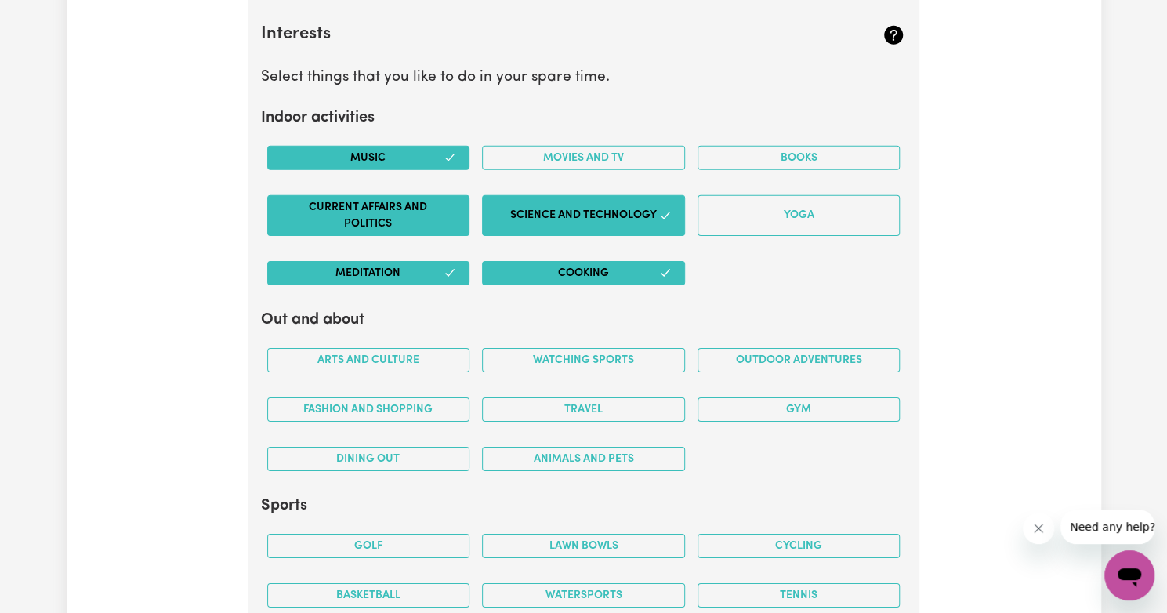
scroll to position [2838, 0]
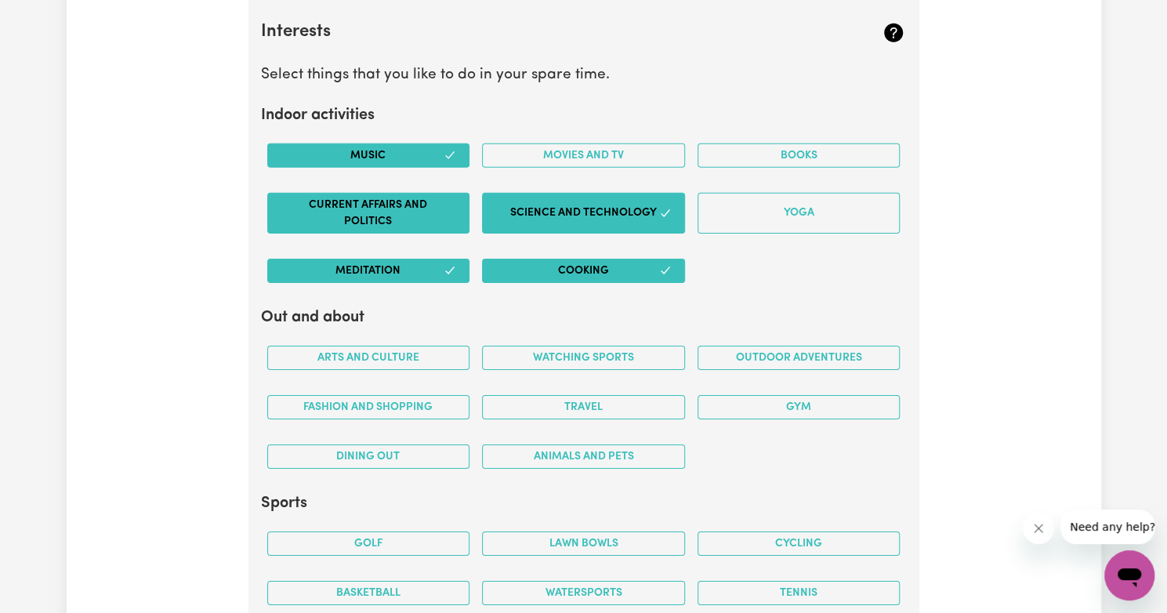
click at [406, 210] on button "Current Affairs and Politics" at bounding box center [368, 213] width 203 height 41
click at [844, 350] on button "Outdoor adventures" at bounding box center [798, 358] width 203 height 24
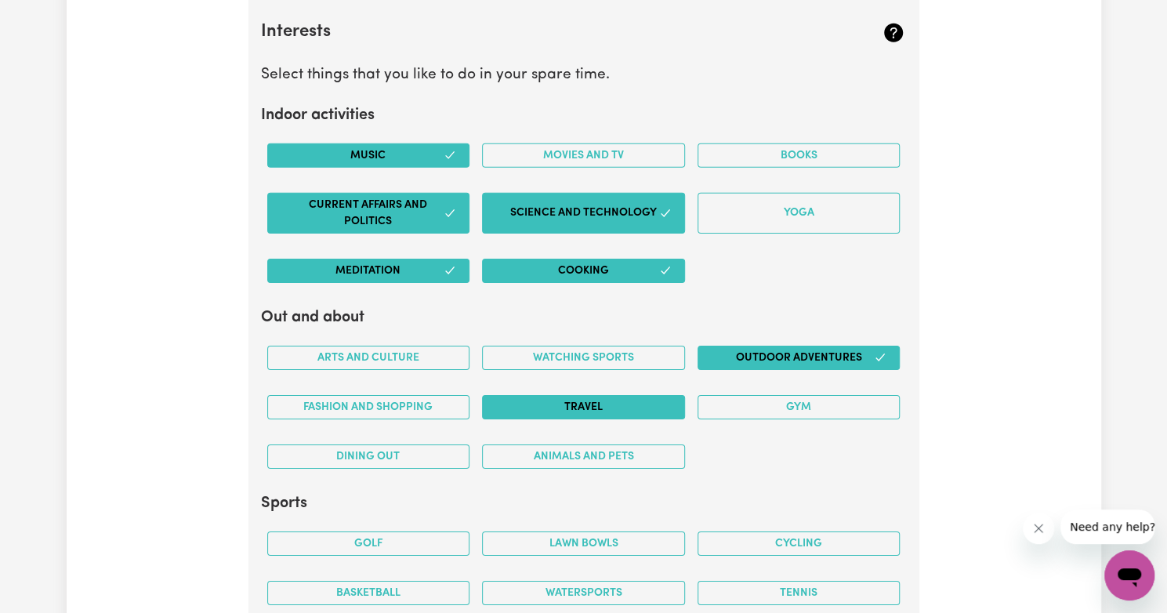
click at [610, 395] on button "Travel" at bounding box center [583, 407] width 203 height 24
click at [430, 450] on button "Dining out" at bounding box center [368, 456] width 203 height 24
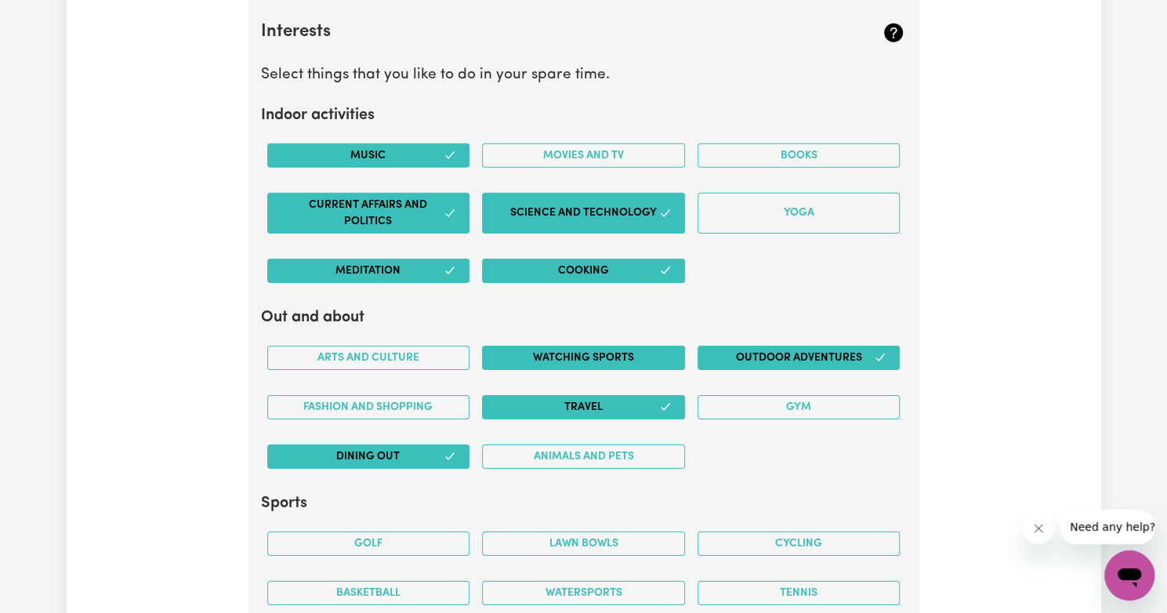
click at [514, 347] on button "Watching sports" at bounding box center [583, 358] width 203 height 24
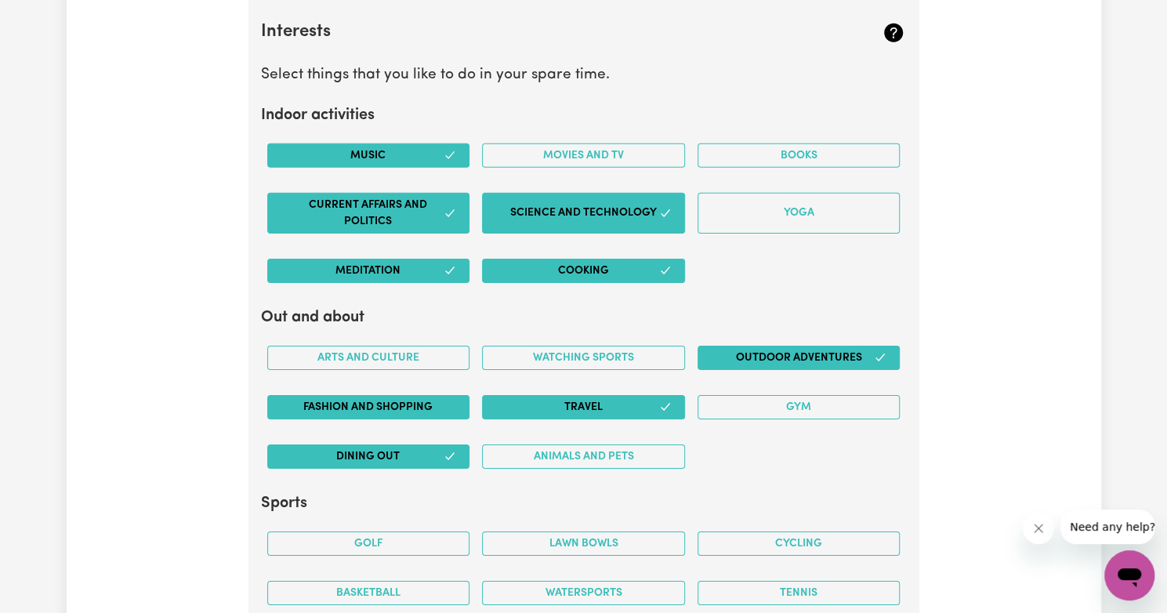
click at [418, 400] on button "Fashion and shopping" at bounding box center [368, 407] width 203 height 24
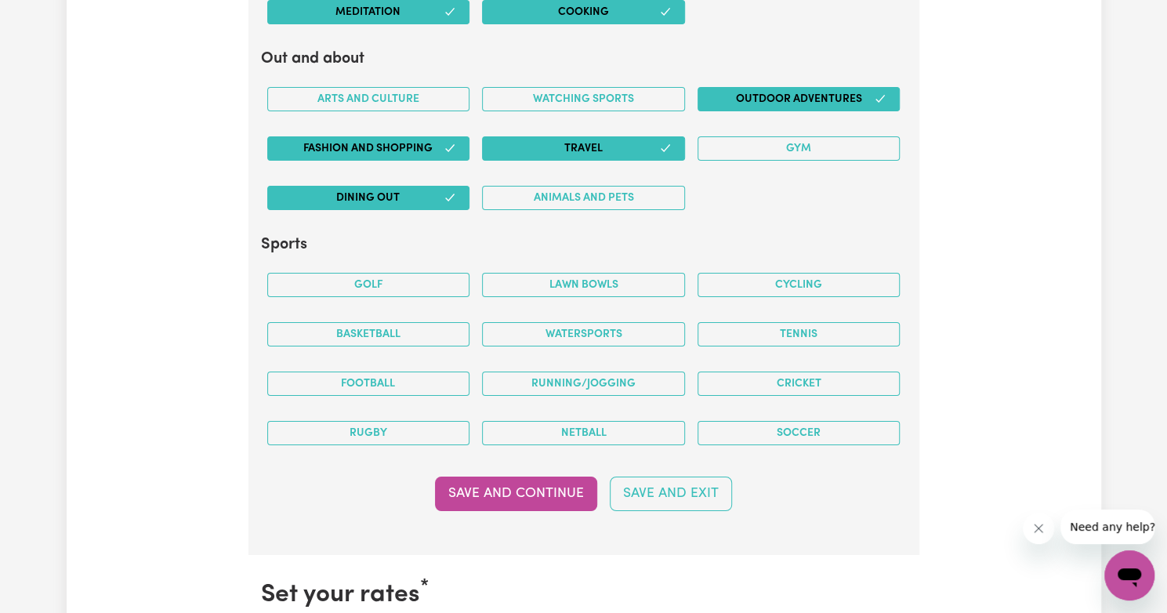
scroll to position [3109, 0]
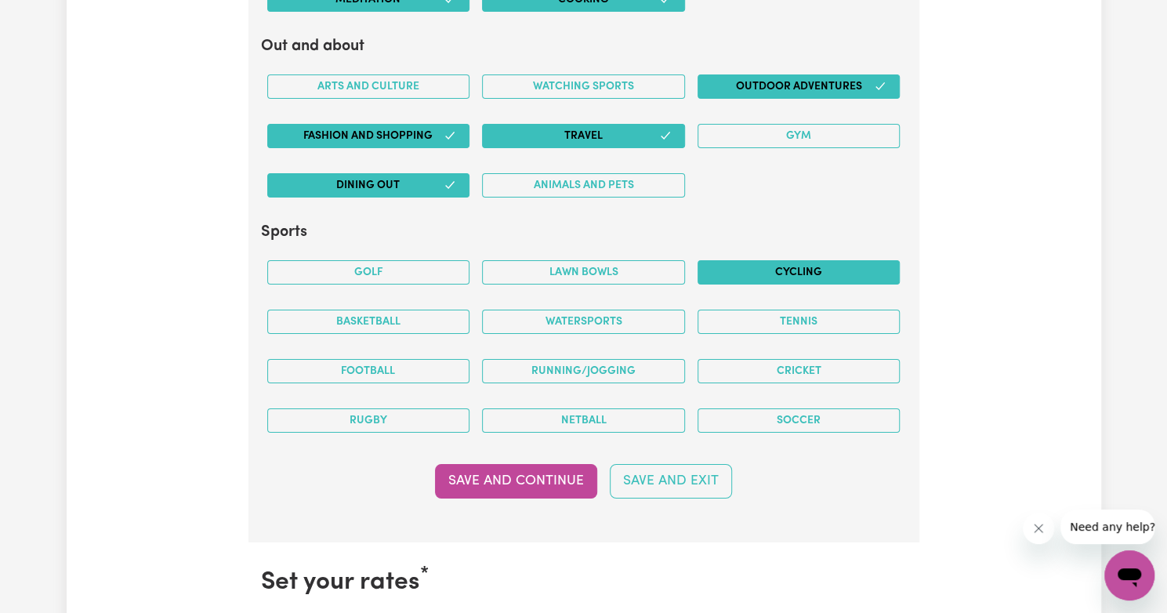
click at [802, 262] on button "Cycling" at bounding box center [798, 272] width 203 height 24
click at [765, 310] on button "Tennis" at bounding box center [798, 322] width 203 height 24
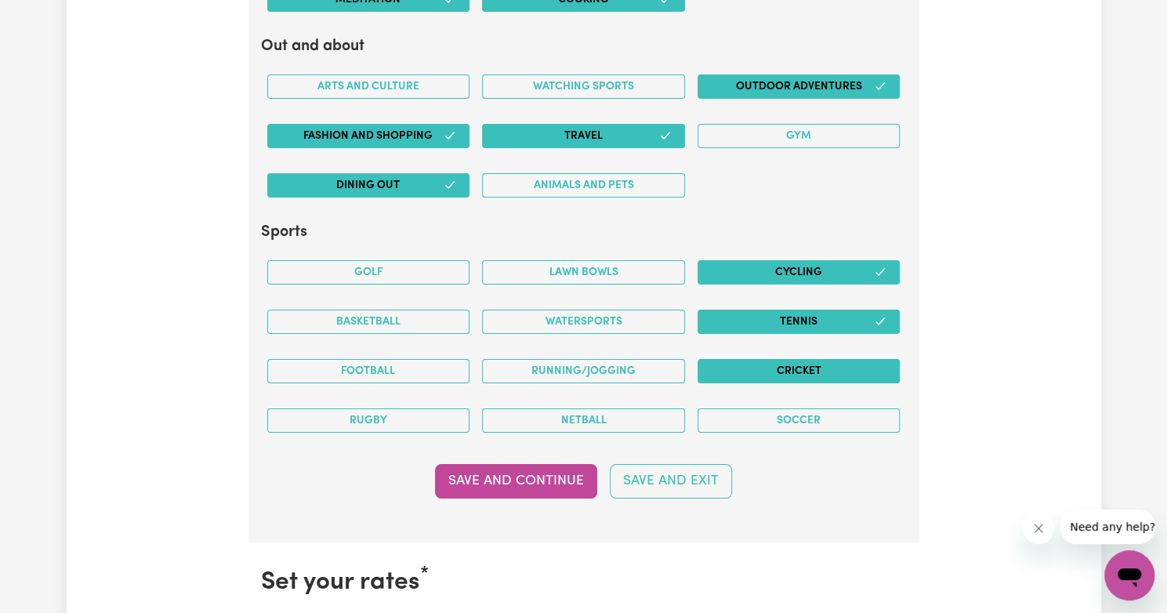
click at [756, 359] on button "Cricket" at bounding box center [798, 371] width 203 height 24
click at [414, 310] on button "Basketball" at bounding box center [368, 322] width 203 height 24
click at [519, 466] on button "Save and Continue" at bounding box center [516, 481] width 162 height 34
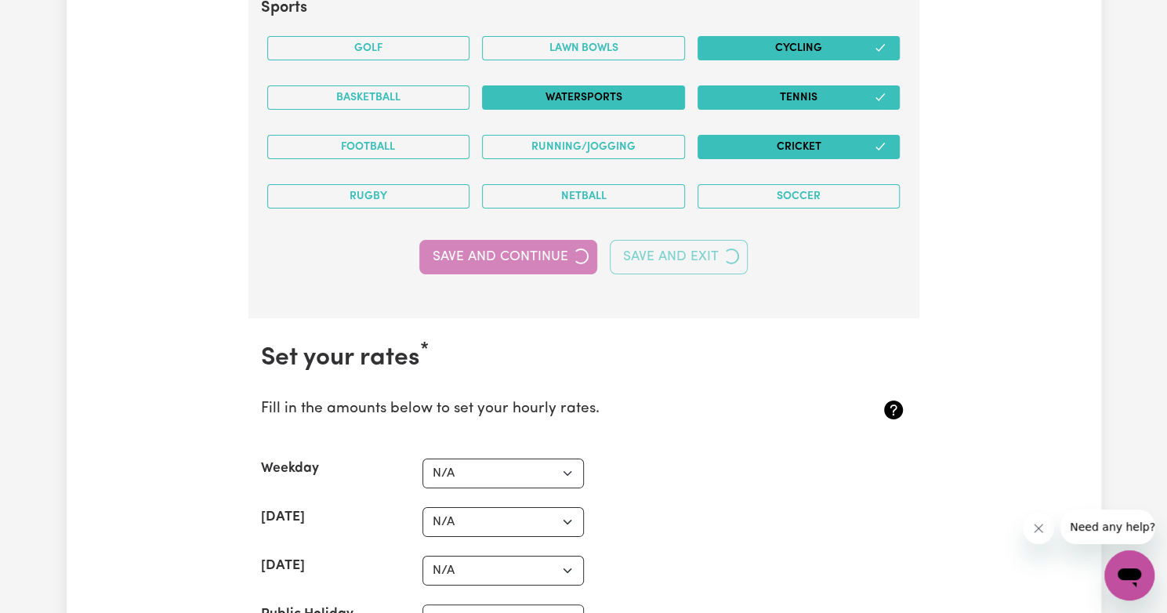
scroll to position [3384, 0]
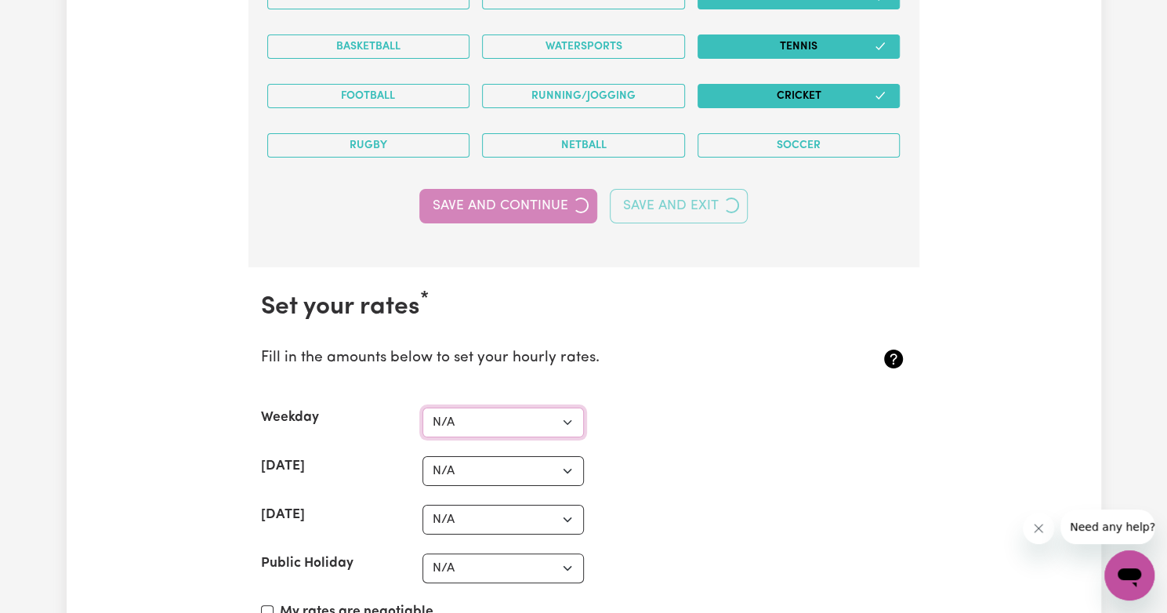
click at [565, 407] on select "N/A $37 $38 $39 $40 $41 $42 $43 $44 $45 $46 $47 $48 $49 $50 $51 $52 $53 $54 $55…" at bounding box center [502, 422] width 161 height 30
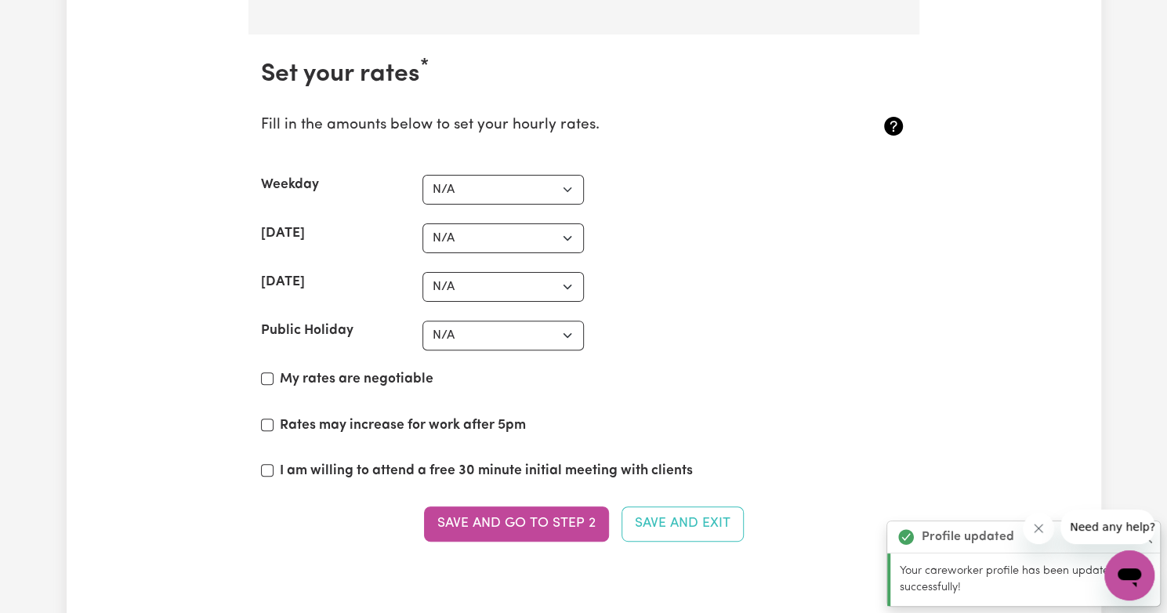
click at [330, 418] on section "Set your rates * Fill in the amounts below to set your hourly rates. Weekday N/…" at bounding box center [583, 309] width 671 height 551
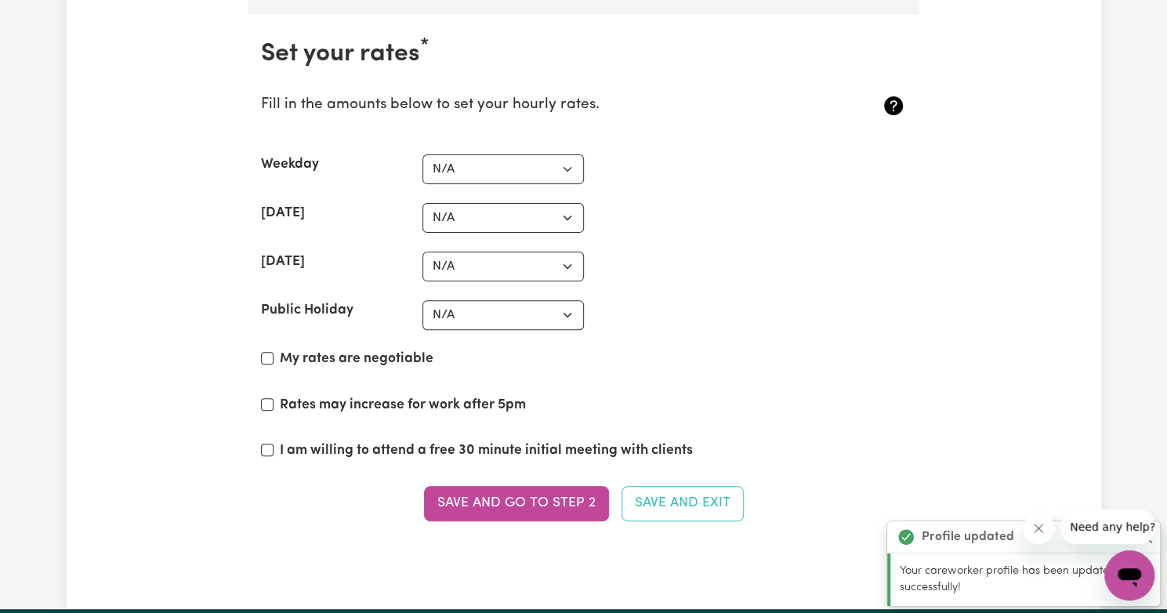
scroll to position [3638, 0]
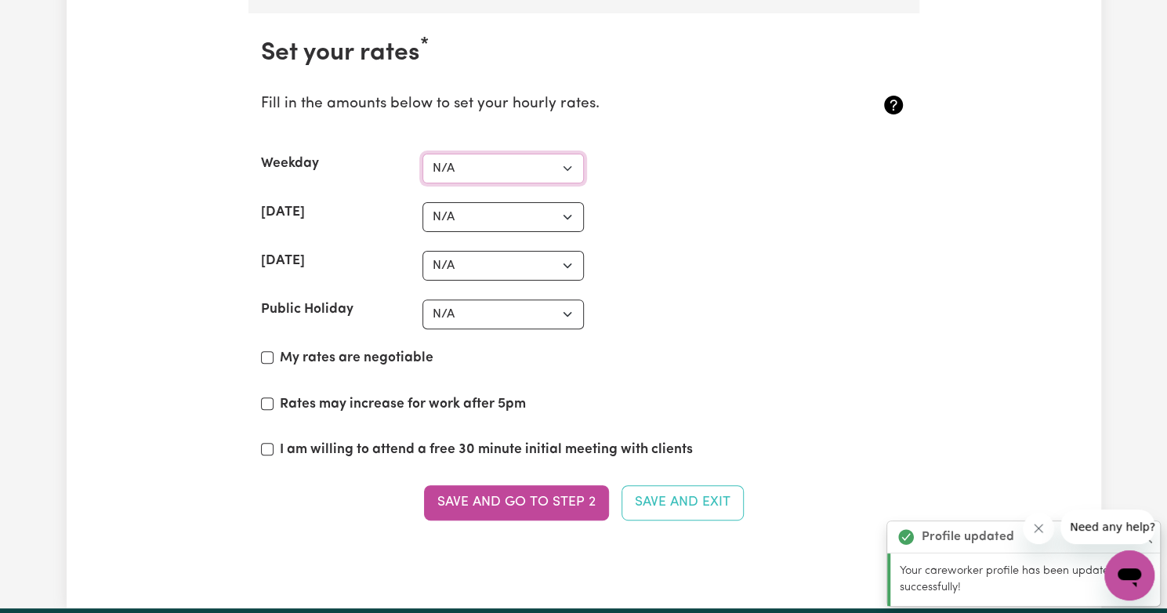
click at [551, 154] on select "N/A $37 $38 $39 $40 $41 $42 $43 $44 $45 $46 $47 $48 $49 $50 $51 $52 $53 $54 $55…" at bounding box center [502, 169] width 161 height 30
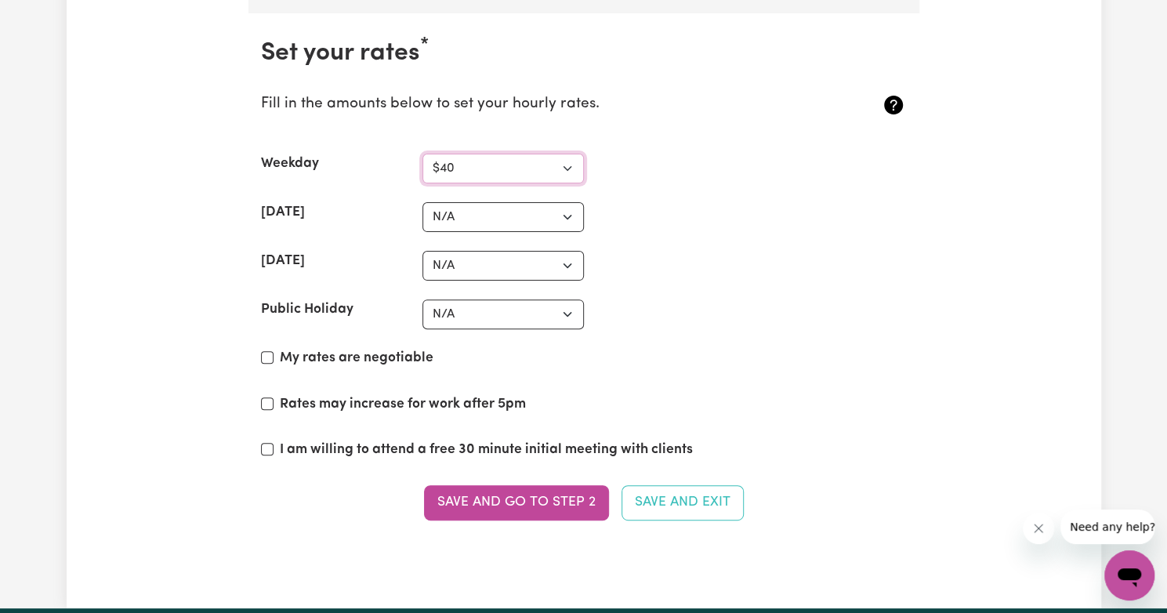
click at [422, 154] on select "N/A $37 $38 $39 $40 $41 $42 $43 $44 $45 $46 $47 $48 $49 $50 $51 $52 $53 $54 $55…" at bounding box center [502, 169] width 161 height 30
click at [669, 202] on div "[DATE] N/A $37 $38 $39 $40 $41 $42 $43 $44 $45 $46 $47 $48 $49 $50 $51 $52 $53 …" at bounding box center [584, 217] width 646 height 30
click at [544, 161] on select "N/A $37 $38 $39 $40 $41 $42 $43 $44 $45 $46 $47 $48 $49 $50 $51 $52 $53 $54 $55…" at bounding box center [502, 169] width 161 height 30
select select "45"
click at [422, 154] on select "N/A $37 $38 $39 $40 $41 $42 $43 $44 $45 $46 $47 $48 $49 $50 $51 $52 $53 $54 $55…" at bounding box center [502, 169] width 161 height 30
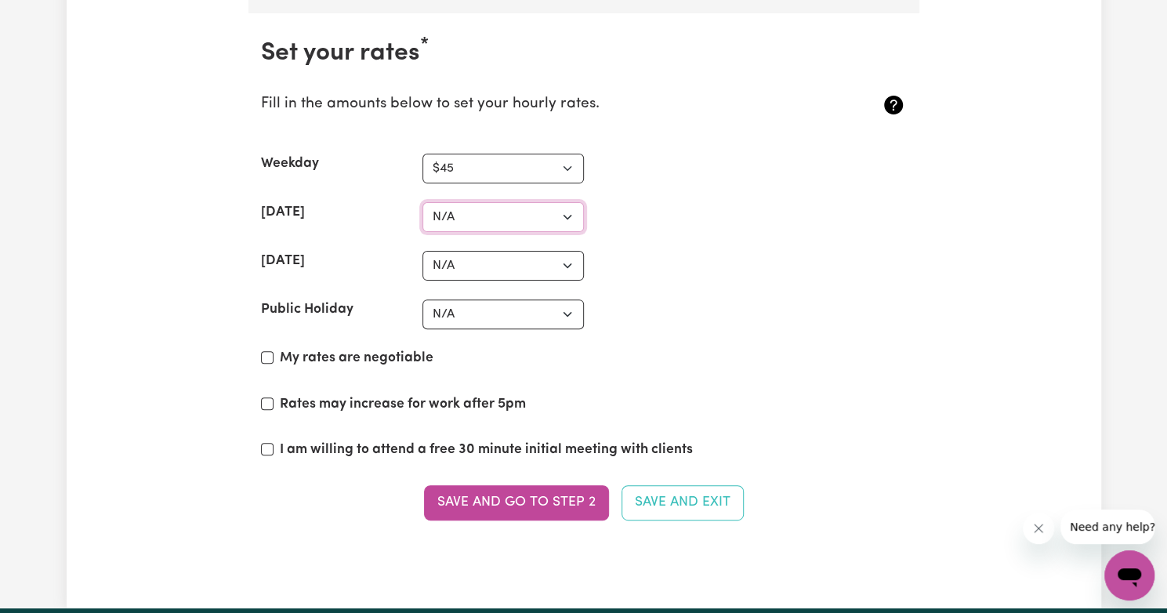
click at [504, 205] on select "N/A $37 $38 $39 $40 $41 $42 $43 $44 $45 $46 $47 $48 $49 $50 $51 $52 $53 $54 $55…" at bounding box center [502, 217] width 161 height 30
click at [422, 202] on select "N/A $37 $38 $39 $40 $41 $42 $43 $44 $45 $46 $47 $48 $49 $50 $51 $52 $53 $54 $55…" at bounding box center [502, 217] width 161 height 30
click at [487, 206] on select "N/A $37 $38 $39 $40 $41 $42 $43 $44 $45 $46 $47 $48 $49 $50 $51 $52 $53 $54 $55…" at bounding box center [502, 217] width 161 height 30
select select "80"
click at [422, 202] on select "N/A $37 $38 $39 $40 $41 $42 $43 $44 $45 $46 $47 $48 $49 $50 $51 $52 $53 $54 $55…" at bounding box center [502, 217] width 161 height 30
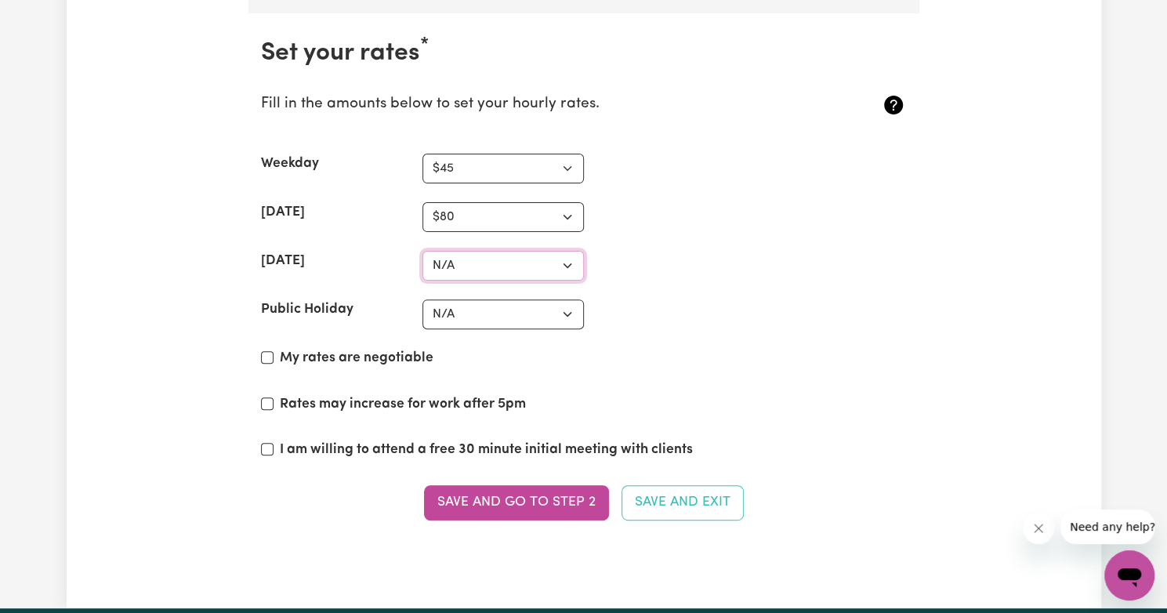
click at [440, 251] on select "N/A $37 $38 $39 $40 $41 $42 $43 $44 $45 $46 $47 $48 $49 $50 $51 $52 $53 $54 $55…" at bounding box center [502, 266] width 161 height 30
select select "80"
click at [422, 251] on select "N/A $37 $38 $39 $40 $41 $42 $43 $44 $45 $46 $47 $48 $49 $50 $51 $52 $53 $54 $55…" at bounding box center [502, 266] width 161 height 30
click at [503, 299] on select "N/A $37 $38 $39 $40 $41 $42 $43 $44 $45 $46 $47 $48 $49 $50 $51 $52 $53 $54 $55…" at bounding box center [502, 314] width 161 height 30
select select "120"
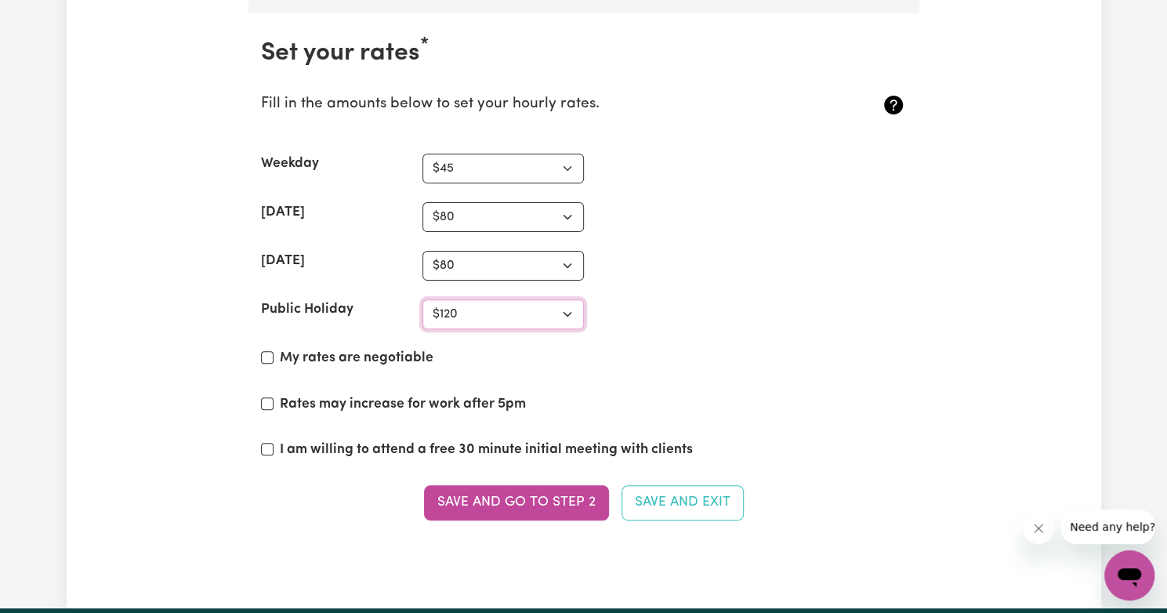
click at [422, 299] on select "N/A $37 $38 $39 $40 $41 $42 $43 $44 $45 $46 $47 $48 $49 $50 $51 $52 $53 $54 $55…" at bounding box center [502, 314] width 161 height 30
click at [267, 351] on input "My rates are negotiable" at bounding box center [267, 357] width 13 height 13
checkbox input "true"
click at [264, 443] on input "I am willing to attend a free 30 minute initial meeting with clients" at bounding box center [267, 449] width 13 height 13
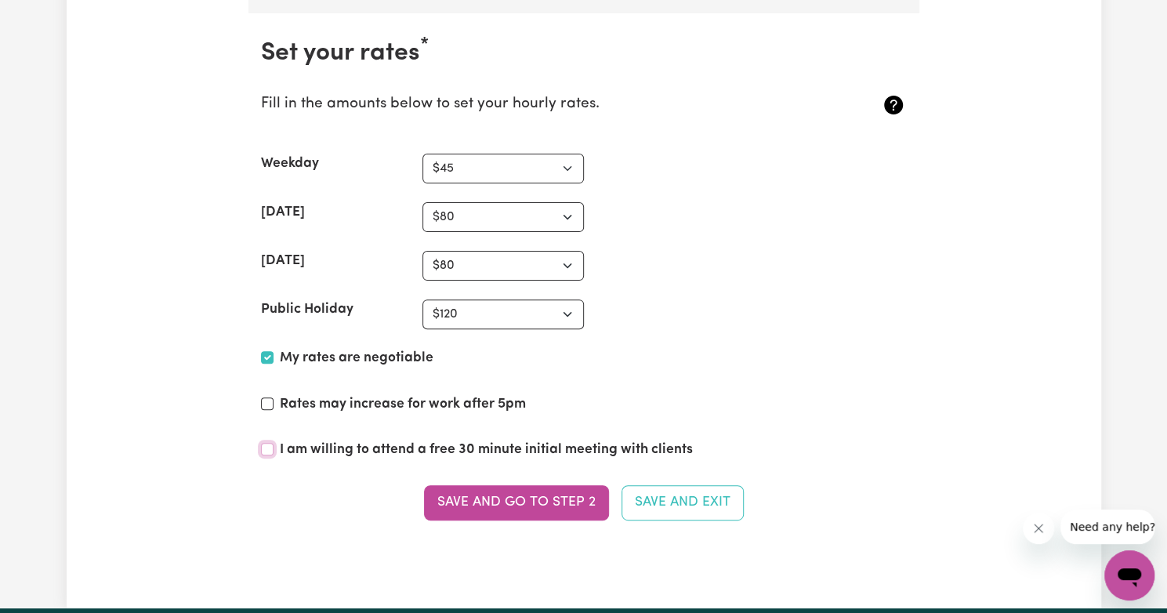
click at [264, 443] on input "I am willing to attend a free 30 minute initial meeting with clients" at bounding box center [267, 449] width 13 height 13
checkbox input "true"
click at [268, 397] on input "Rates may increase for work after 5pm" at bounding box center [267, 403] width 13 height 13
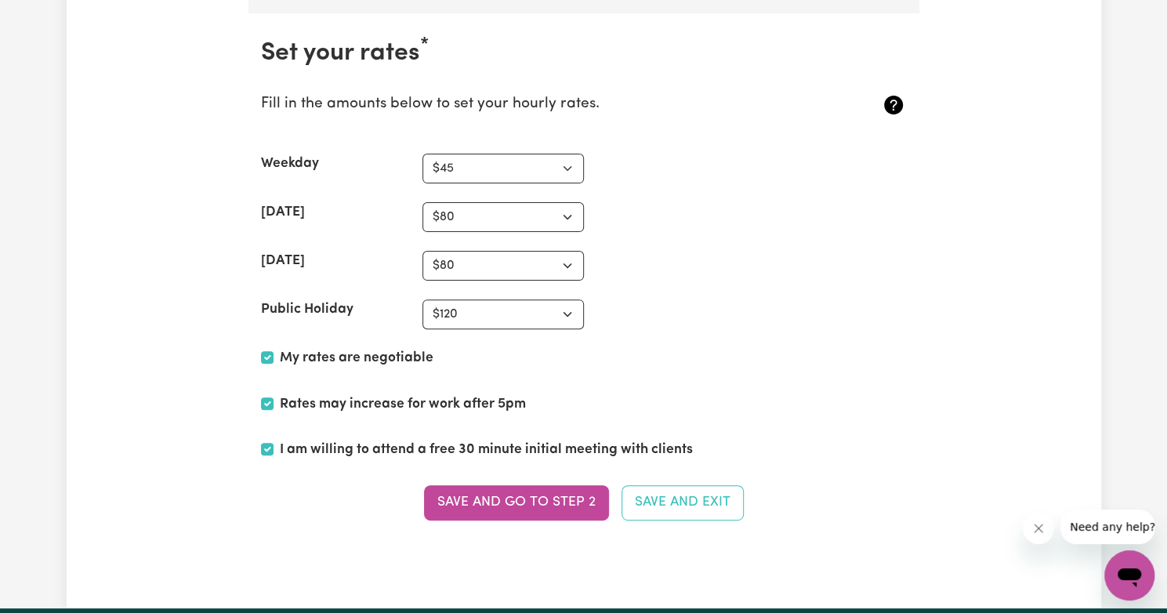
click at [364, 394] on label "Rates may increase for work after 5pm" at bounding box center [403, 404] width 246 height 20
click at [273, 397] on input "Rates may increase for work after 5pm" at bounding box center [267, 403] width 13 height 13
checkbox input "false"
click at [491, 485] on button "Save and go to Step 2" at bounding box center [516, 502] width 185 height 34
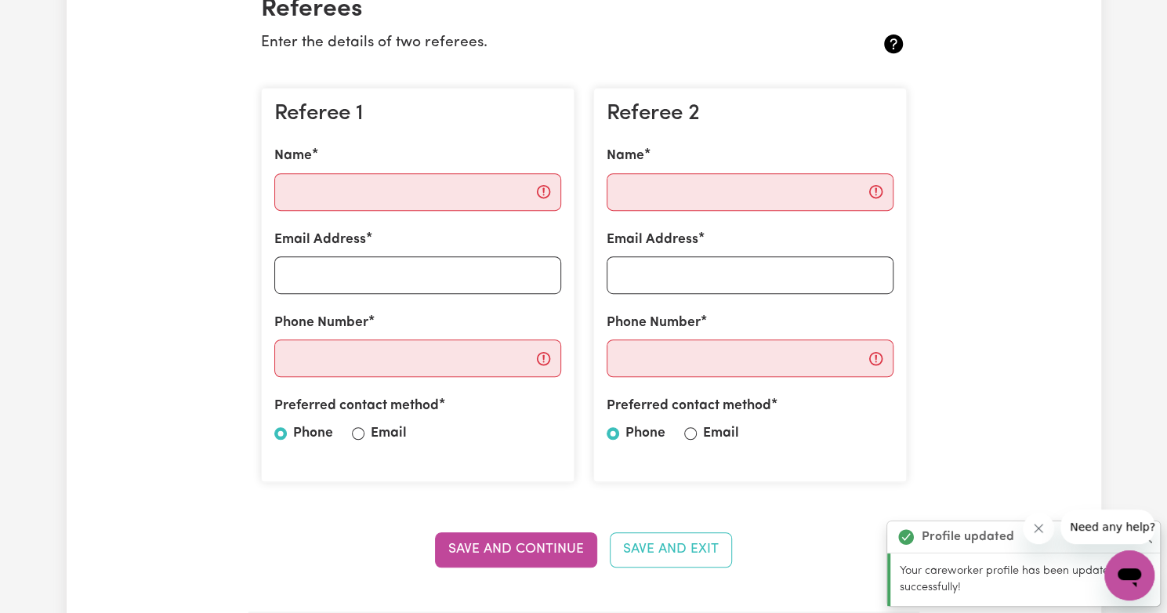
scroll to position [396, 0]
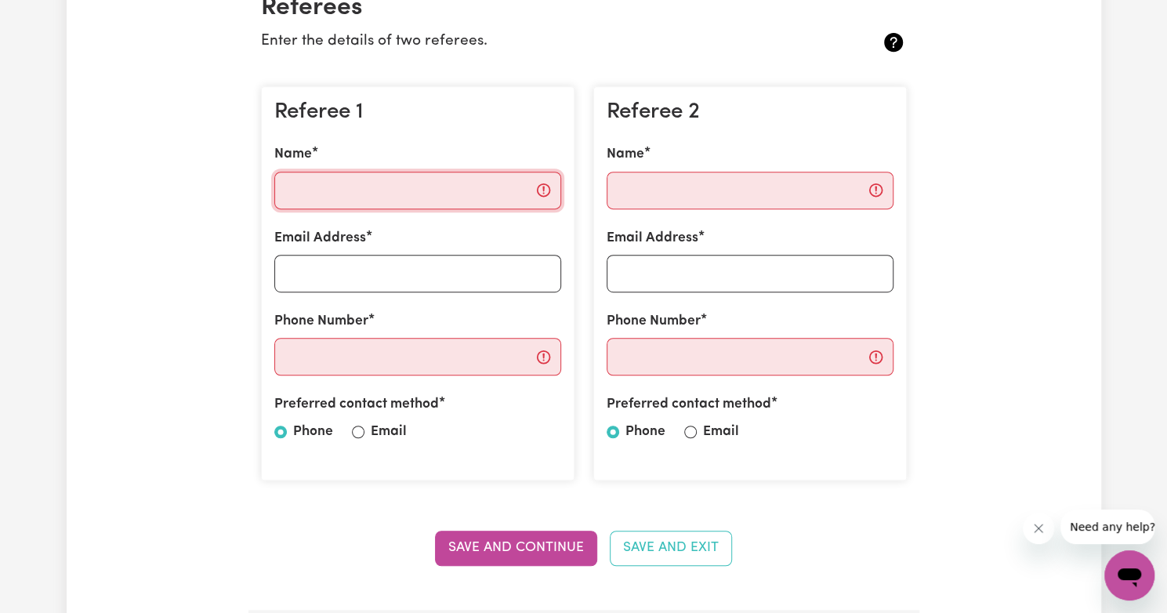
click at [516, 208] on input "Name" at bounding box center [417, 191] width 287 height 38
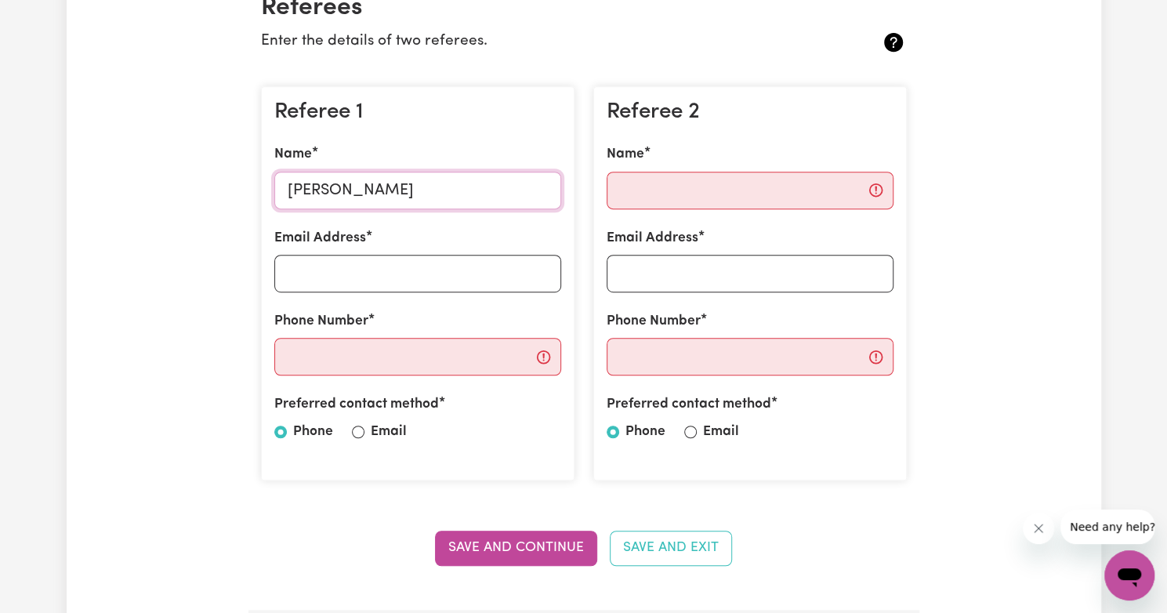
type input "[PERSON_NAME]"
click at [427, 281] on input "Email Address" at bounding box center [417, 274] width 287 height 38
type input "S"
type input "[EMAIL_ADDRESS][DOMAIN_NAME]"
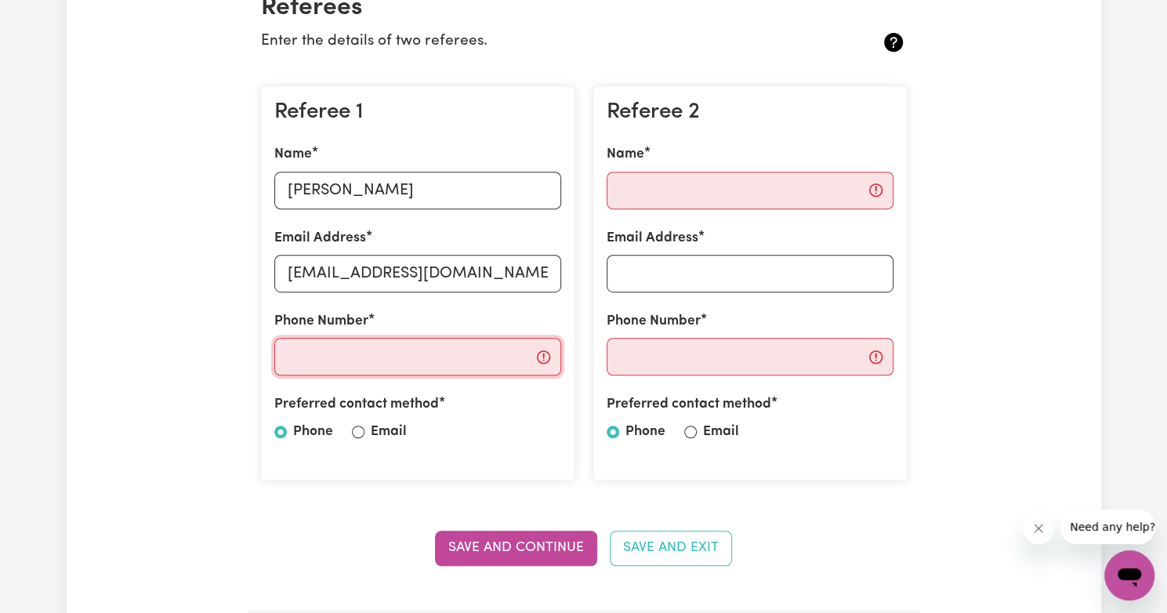
click at [376, 361] on input "Phone Number" at bounding box center [417, 357] width 287 height 38
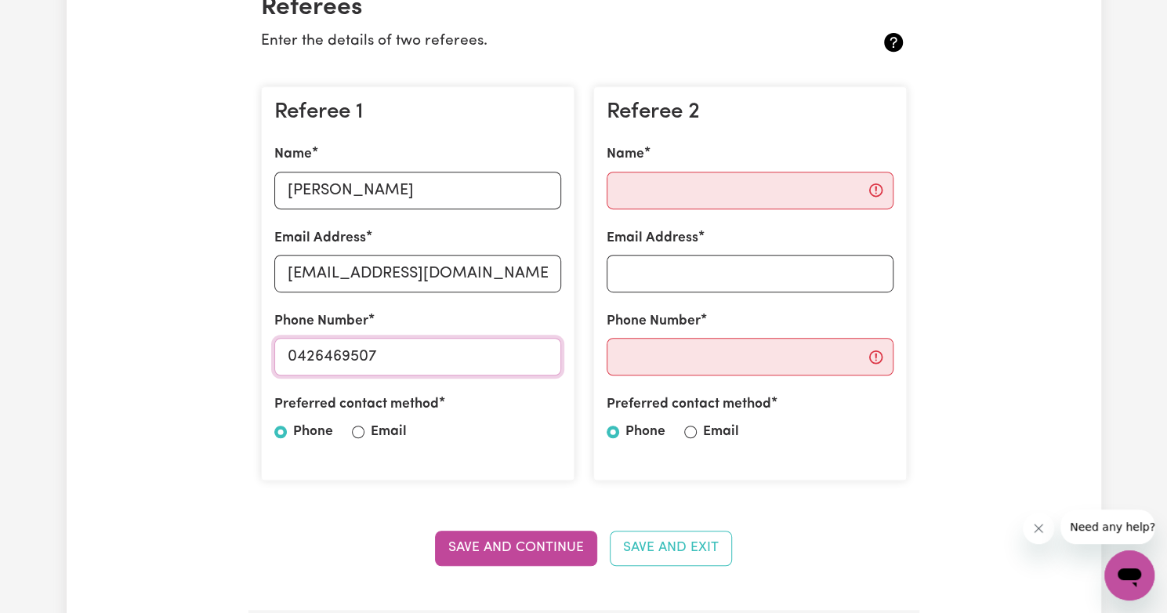
type input "0426469507"
click at [694, 193] on input "Name" at bounding box center [749, 191] width 287 height 38
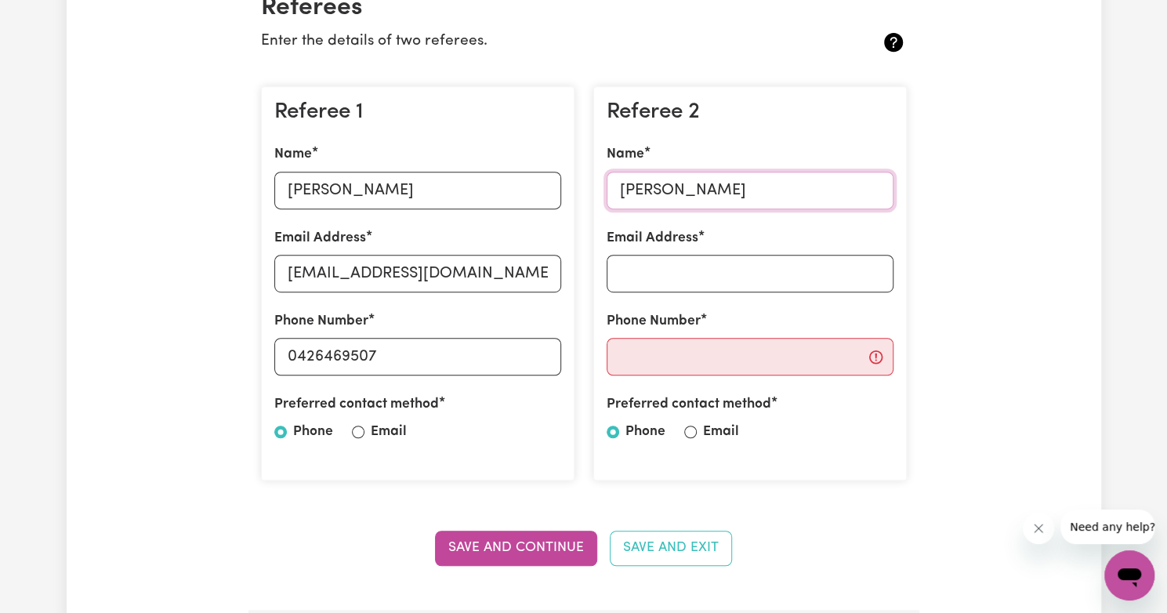
type input "[PERSON_NAME]"
click at [665, 268] on input "Email Address" at bounding box center [749, 274] width 287 height 38
type input "[PERSON_NAME][EMAIL_ADDRESS][PERSON_NAME][DOMAIN_NAME]"
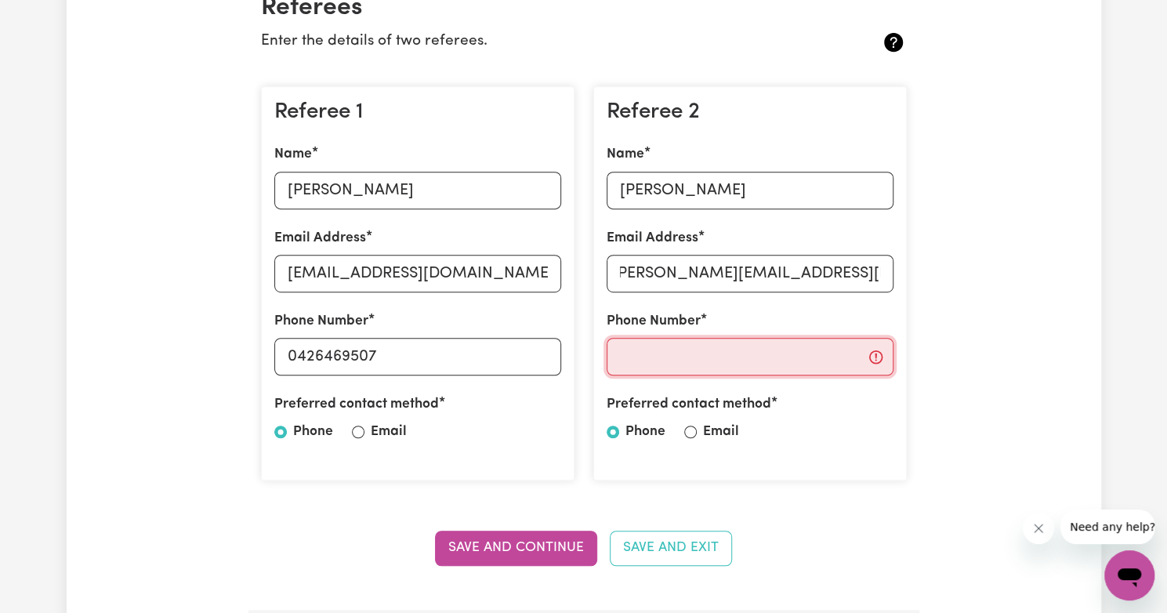
scroll to position [0, 0]
click at [774, 366] on input "Phone Number" at bounding box center [749, 357] width 287 height 38
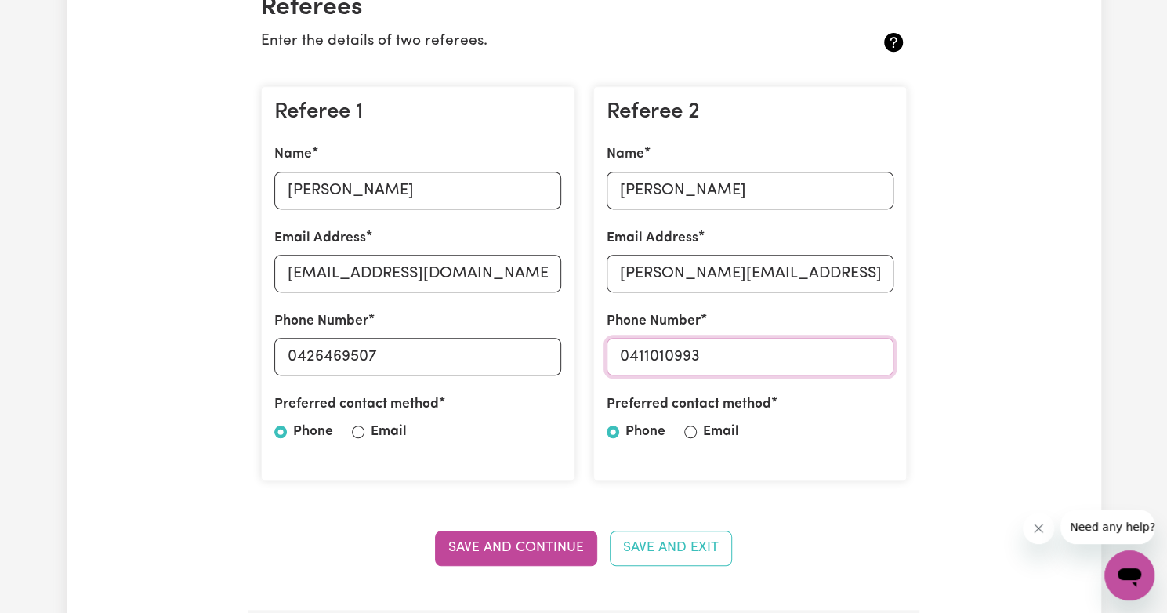
type input "0411010993"
click at [690, 429] on input "Email" at bounding box center [690, 431] width 13 height 13
radio input "true"
click at [356, 429] on input "Email" at bounding box center [358, 431] width 13 height 13
radio input "true"
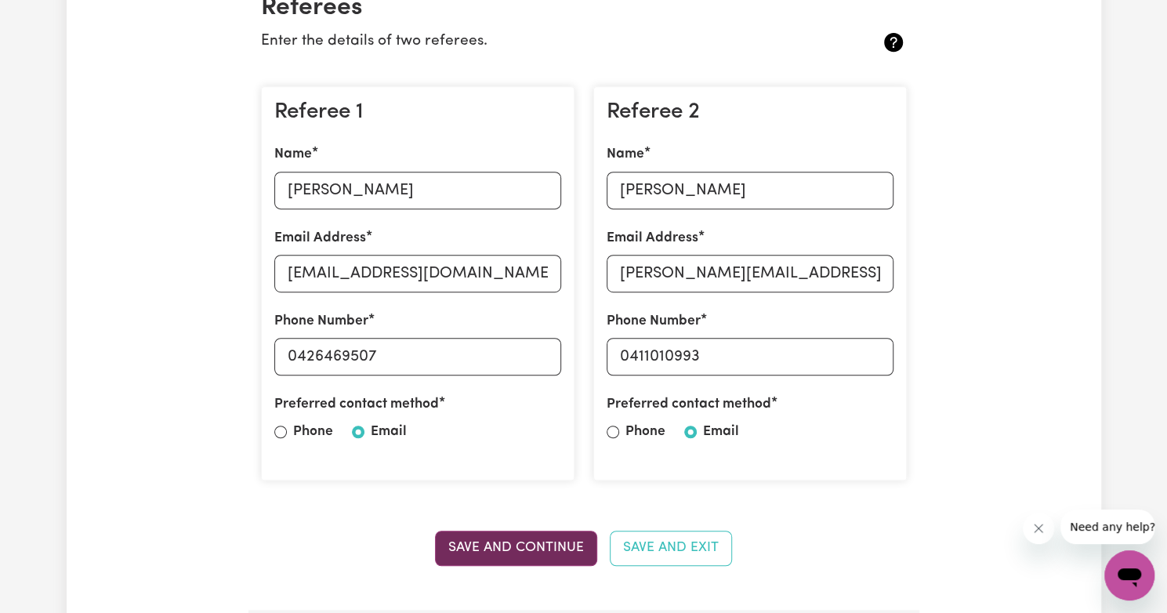
click at [545, 552] on button "Save and Continue" at bounding box center [516, 547] width 162 height 34
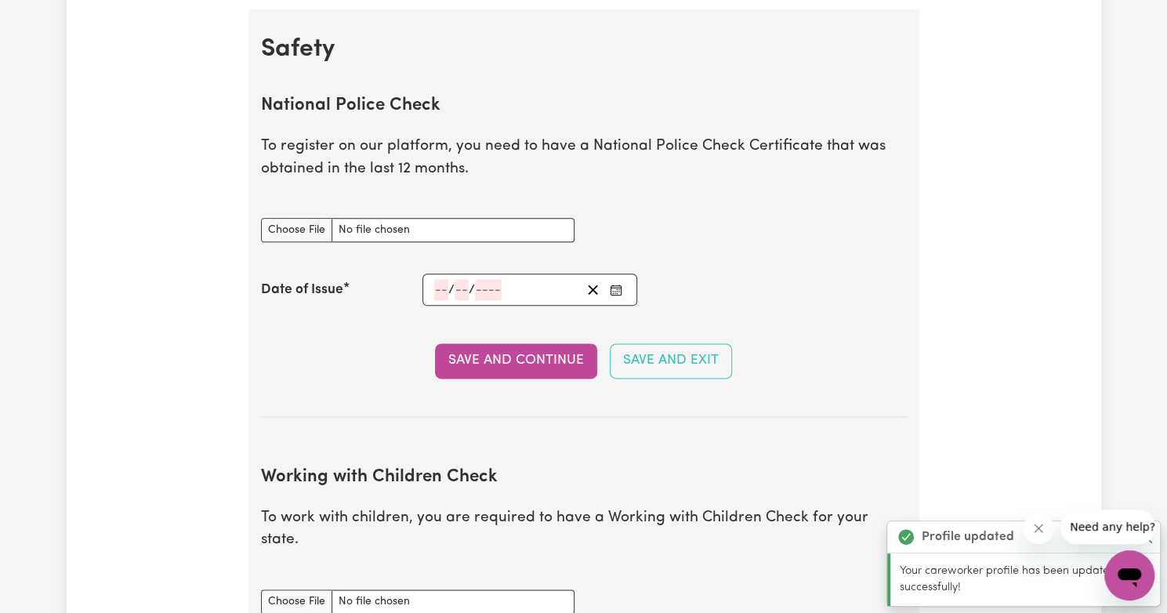
scroll to position [1005, 0]
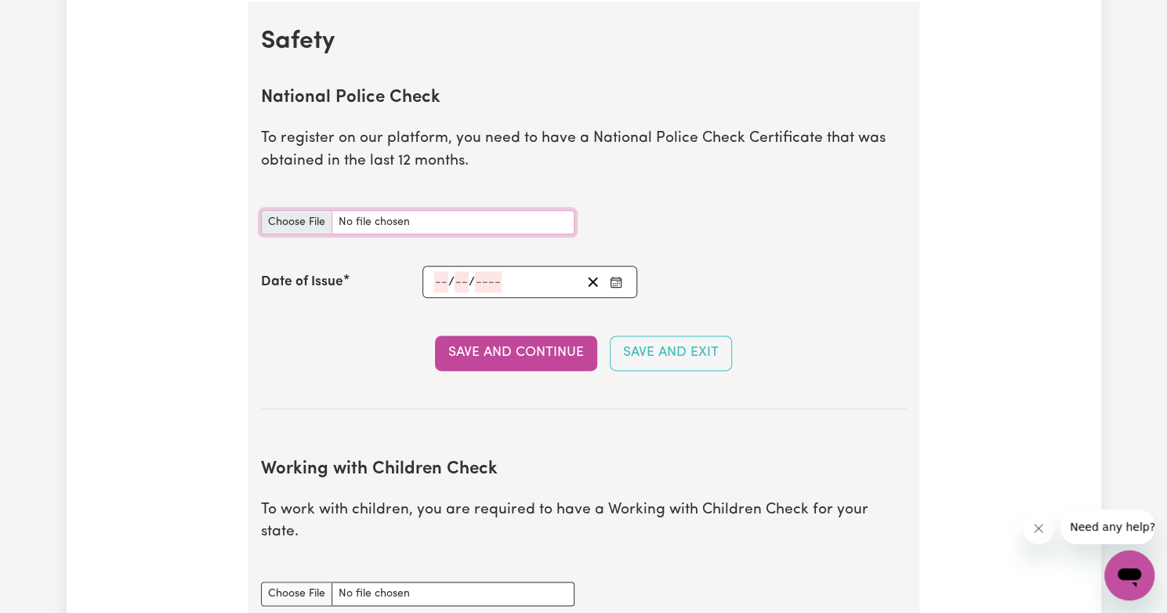
click at [303, 230] on input "National Police Check document" at bounding box center [417, 222] width 313 height 24
click at [418, 213] on input "National Police Check document" at bounding box center [417, 222] width 313 height 24
type input "C:\fakepath\report_yashika_9592653-5020534.pdf"
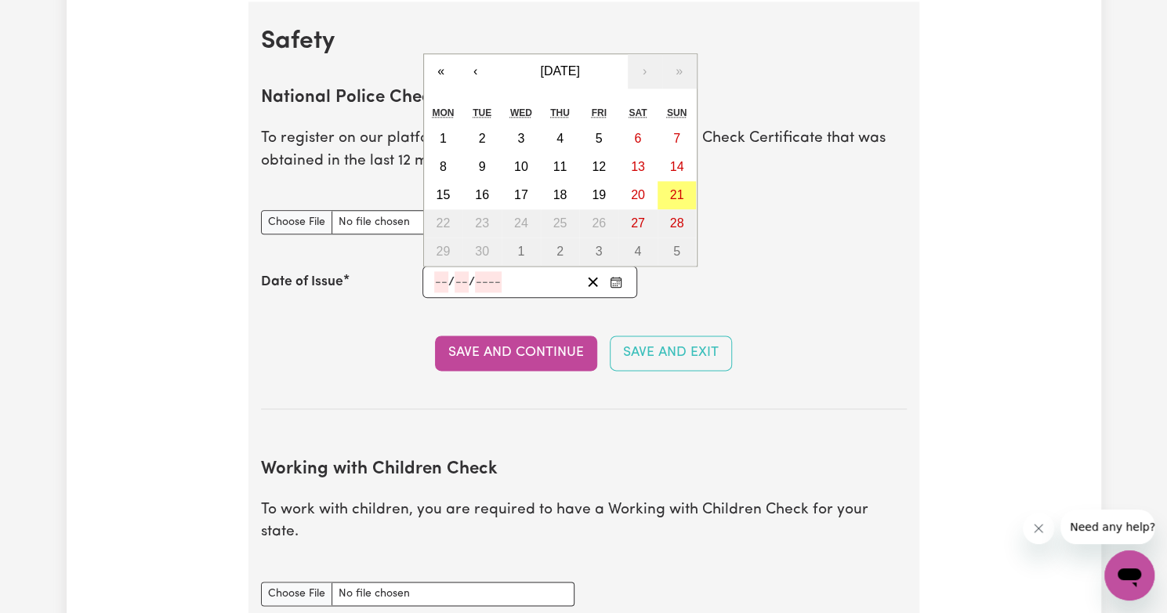
click at [445, 283] on input "number" at bounding box center [441, 281] width 14 height 21
type input "27"
type input "06"
type input "0002-06-27"
type input "6"
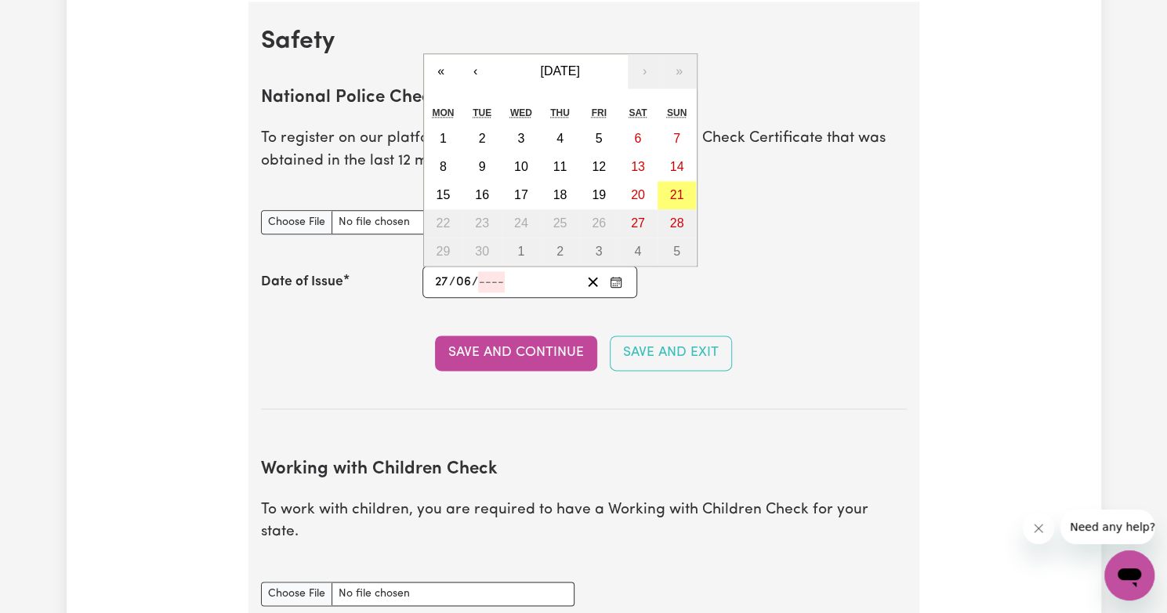
type input "2"
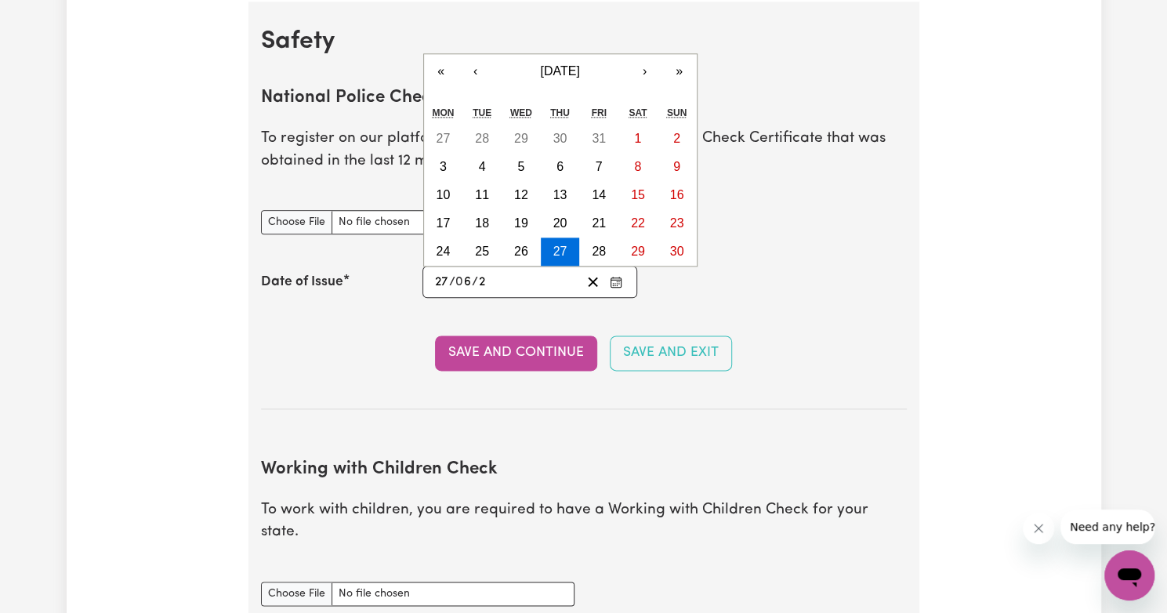
type input "0020-06-27"
type input "20"
type input "0202-06-27"
type input "202"
type input "[DATE]"
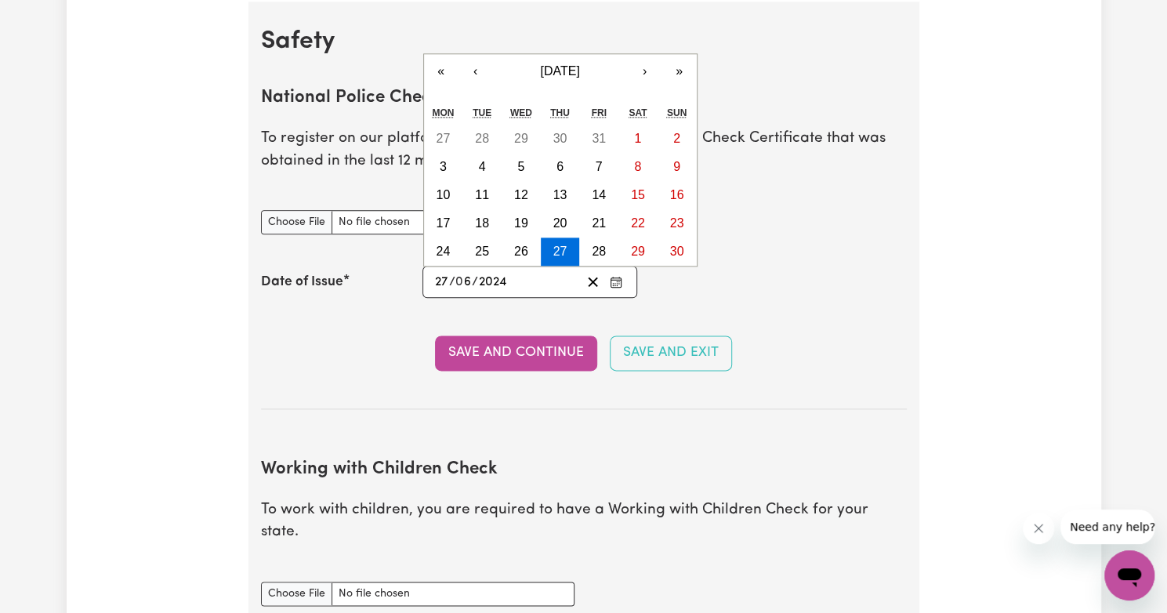
type input "2024"
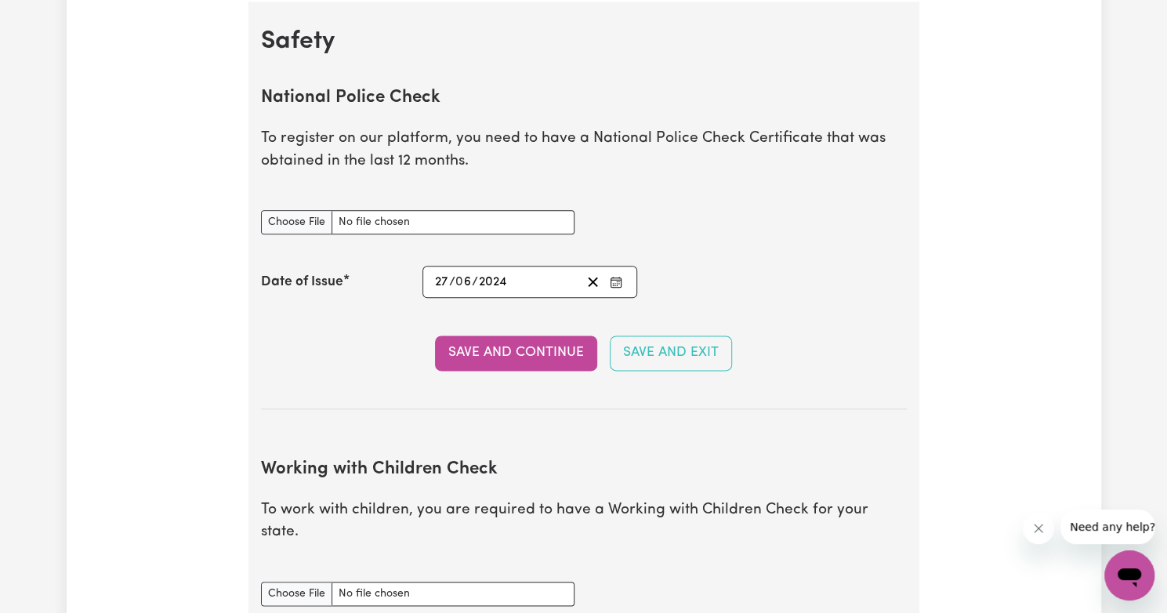
click at [517, 313] on section "National Police Check To register on our platform, you need to have a National …" at bounding box center [584, 236] width 646 height 346
click at [538, 357] on button "Save and Continue" at bounding box center [516, 352] width 162 height 34
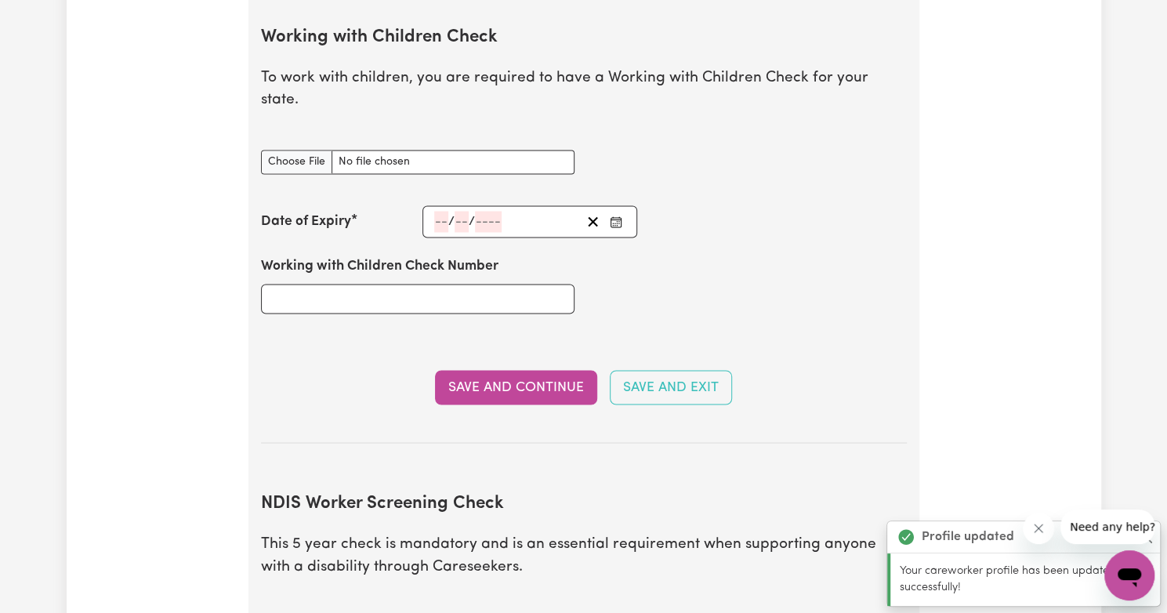
scroll to position [1525, 0]
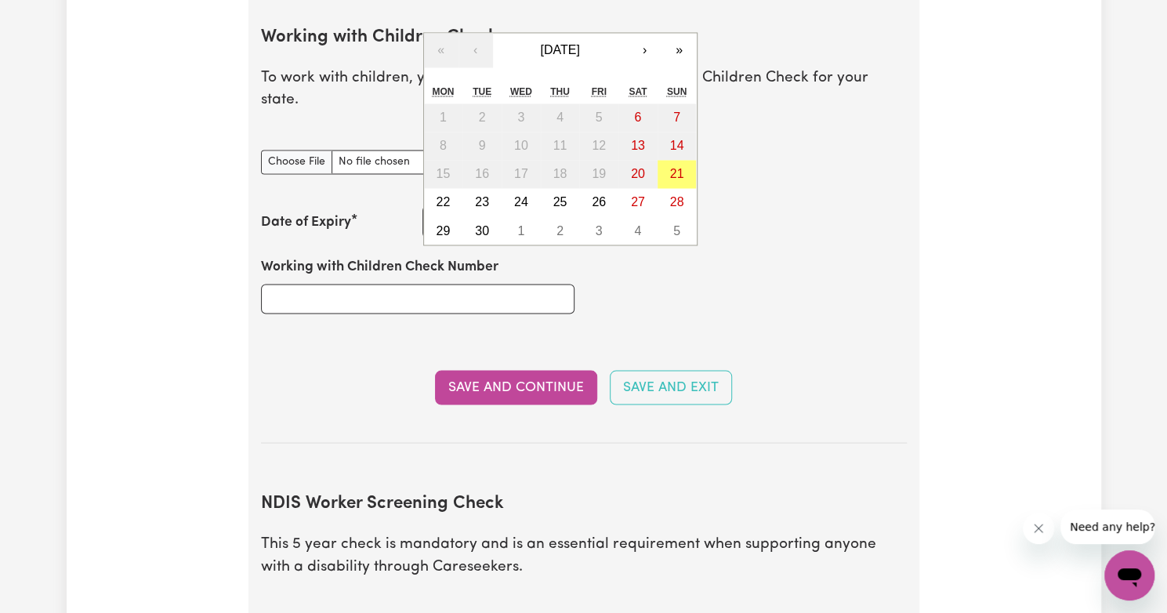
click at [437, 205] on div "/ / « ‹ [DATE] › » Mon Tue Wed Thu Fri Sat Sun 1 2 3 4 5 6 7 8 9 10 11 12 13 14…" at bounding box center [529, 221] width 215 height 32
click at [641, 33] on button "›" at bounding box center [645, 50] width 34 height 34
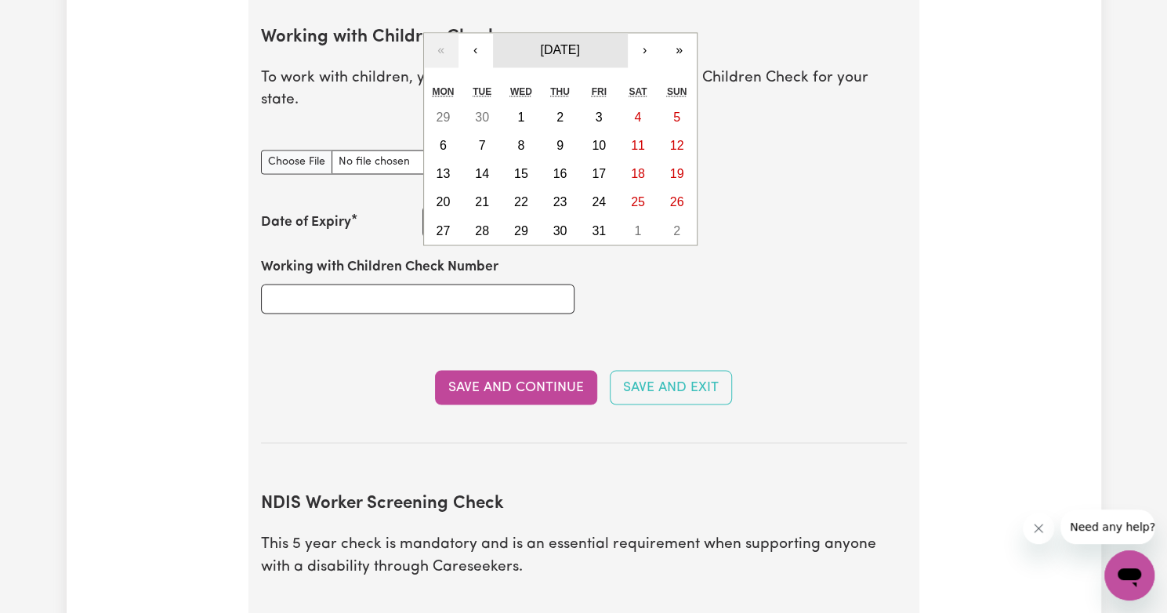
click at [575, 43] on span "[DATE]" at bounding box center [559, 49] width 39 height 13
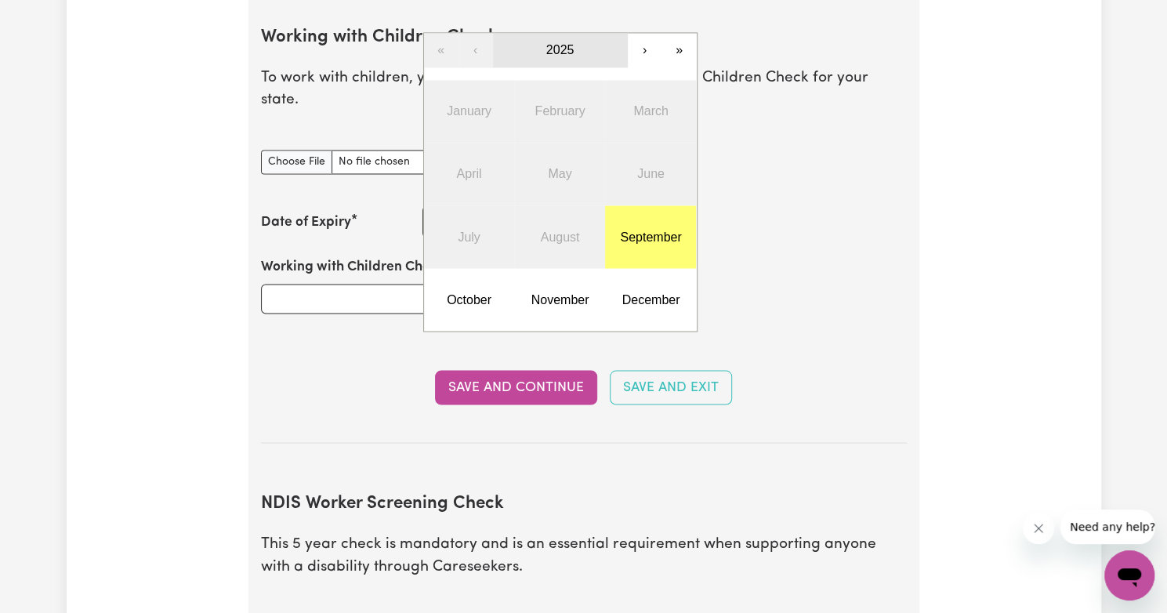
click at [575, 33] on button "2025" at bounding box center [560, 50] width 135 height 34
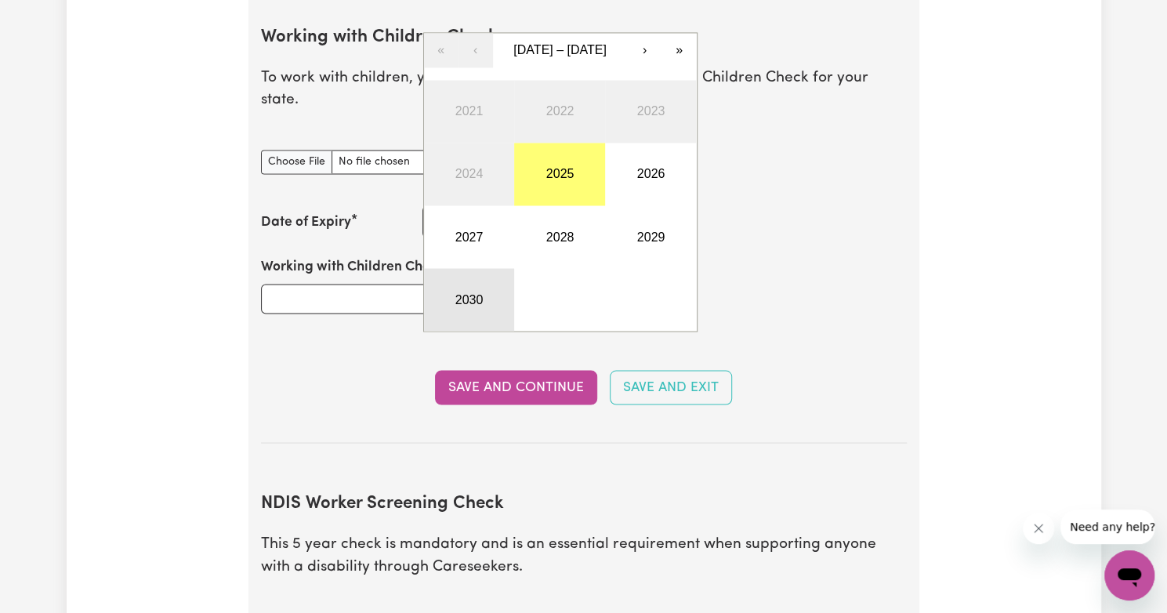
click at [480, 268] on button "2030" at bounding box center [469, 299] width 91 height 63
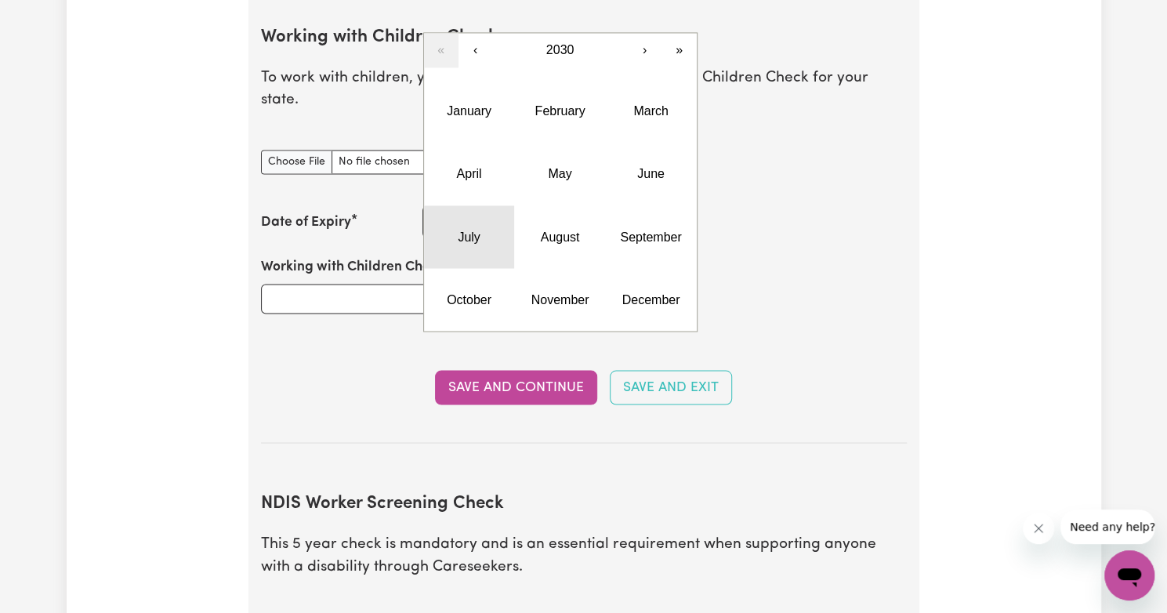
click at [471, 219] on button "July" at bounding box center [469, 236] width 91 height 63
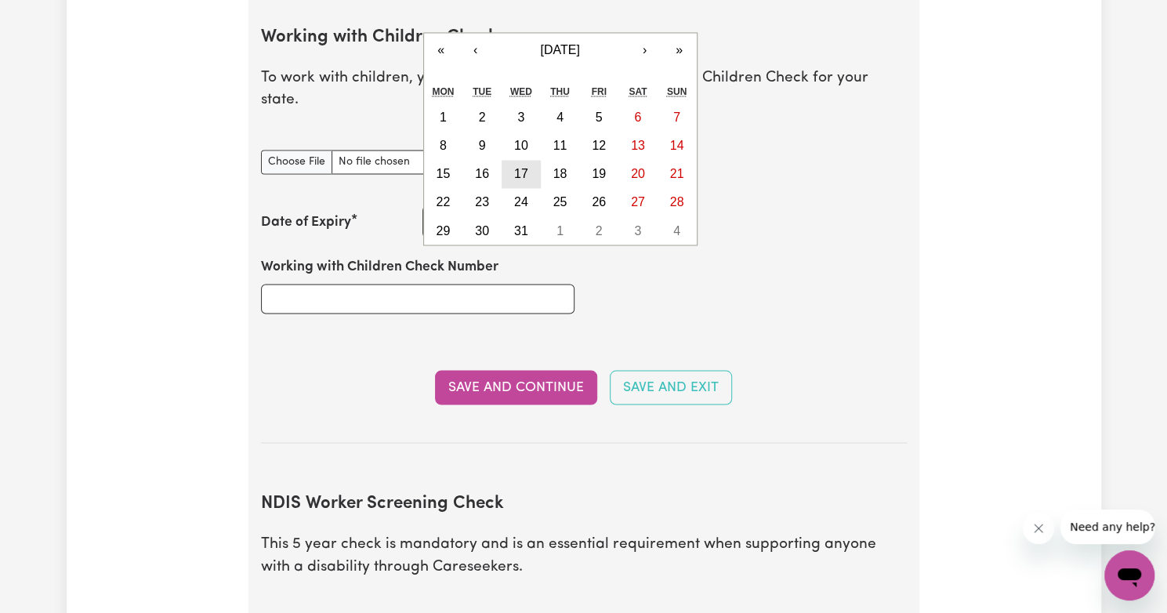
click at [534, 160] on button "17" at bounding box center [520, 174] width 39 height 28
type input "[DATE]"
type input "17"
type input "7"
type input "2030"
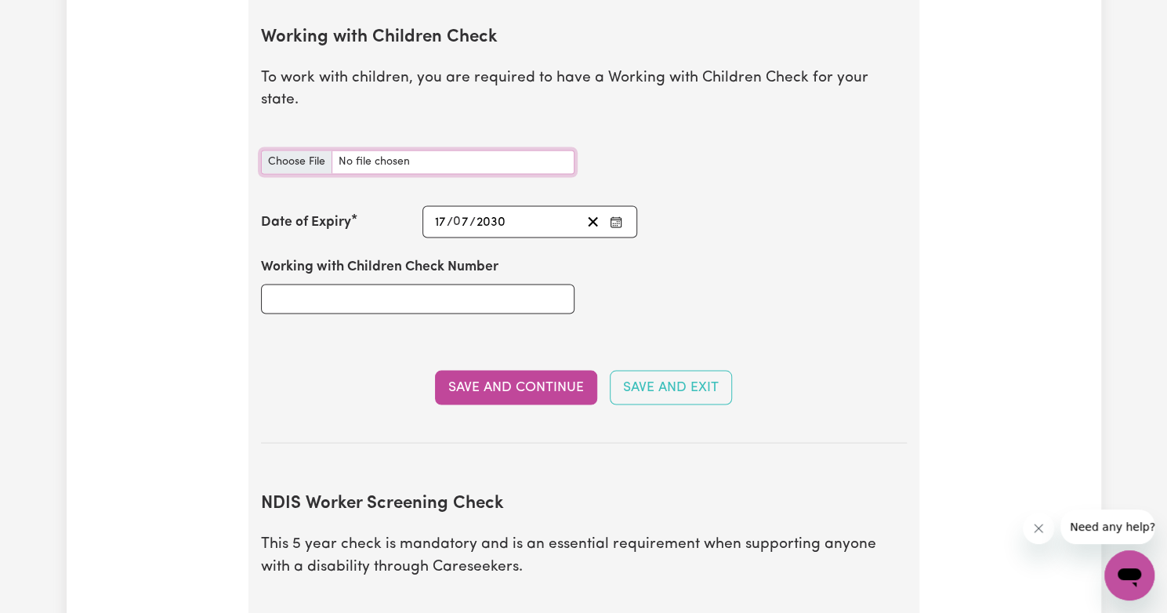
click at [464, 150] on input "Working with Children Check document" at bounding box center [417, 162] width 313 height 24
type input "C:\fakepath\NDIS .pdf"
click at [456, 284] on input "Working with Children Check Number" at bounding box center [417, 299] width 313 height 30
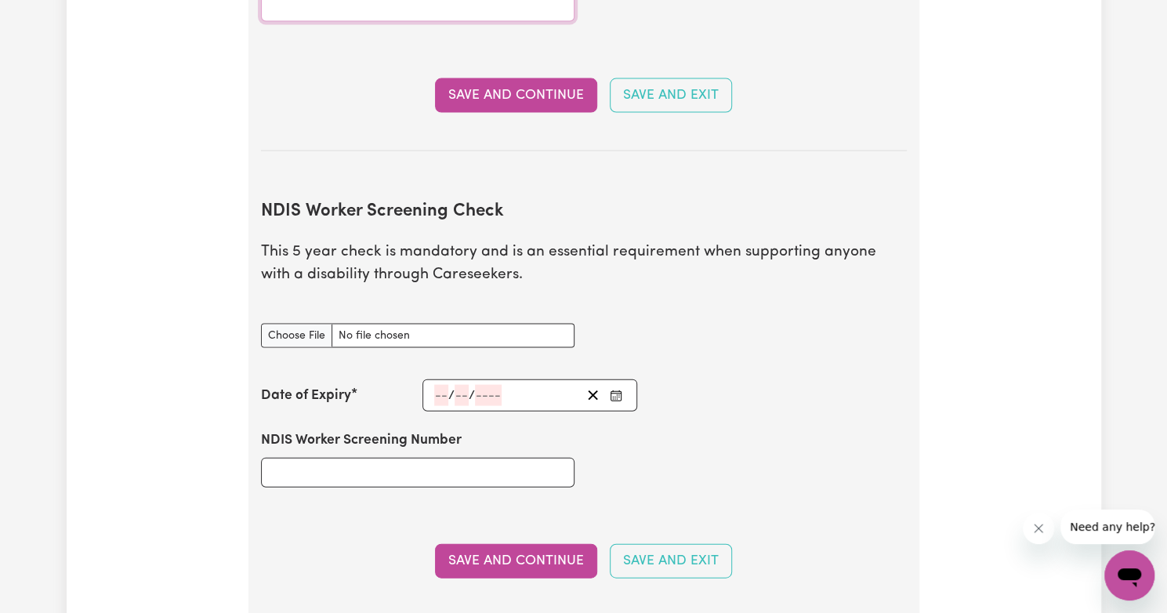
scroll to position [1812, 0]
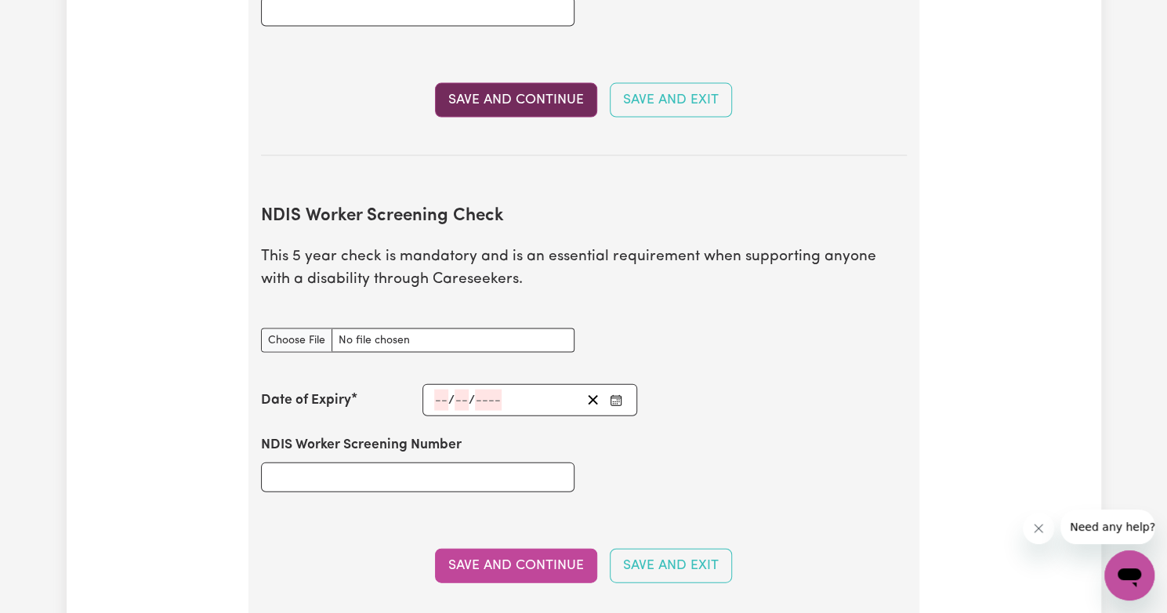
click at [531, 83] on button "Save and Continue" at bounding box center [516, 100] width 162 height 34
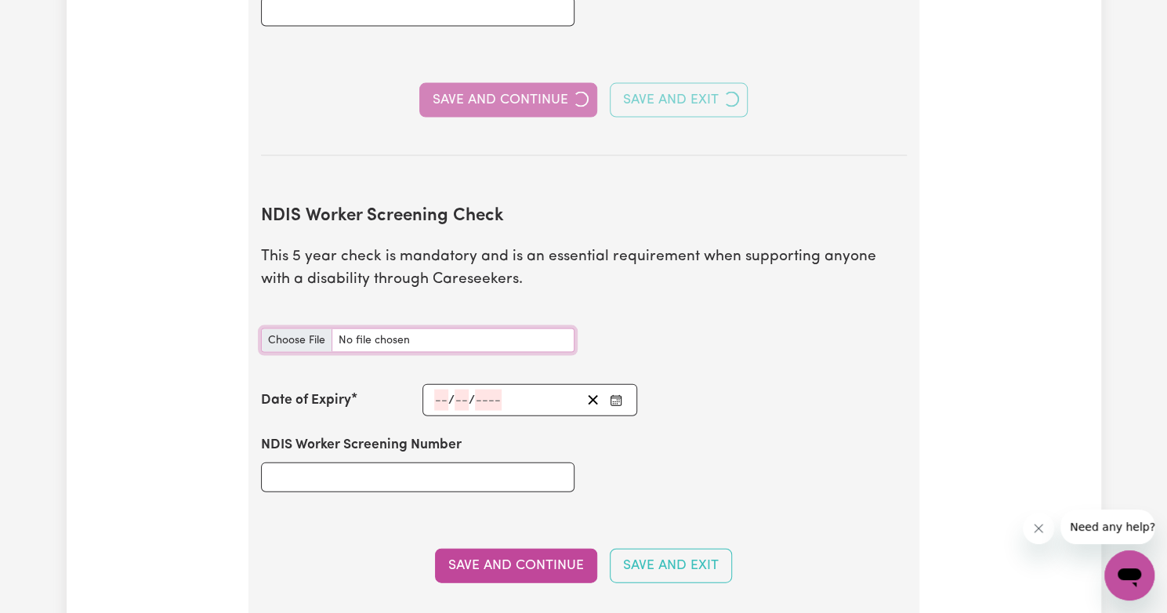
click at [302, 328] on input "NDIS Worker Screening Check document" at bounding box center [417, 340] width 313 height 24
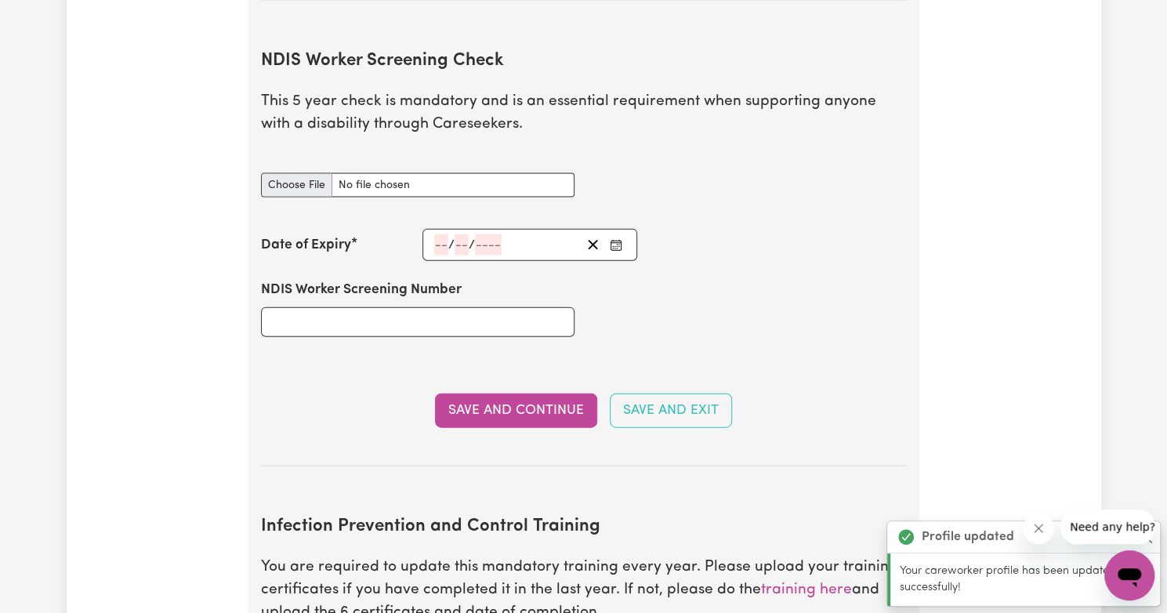
type input "C:\fakepath\NDIS .pdf"
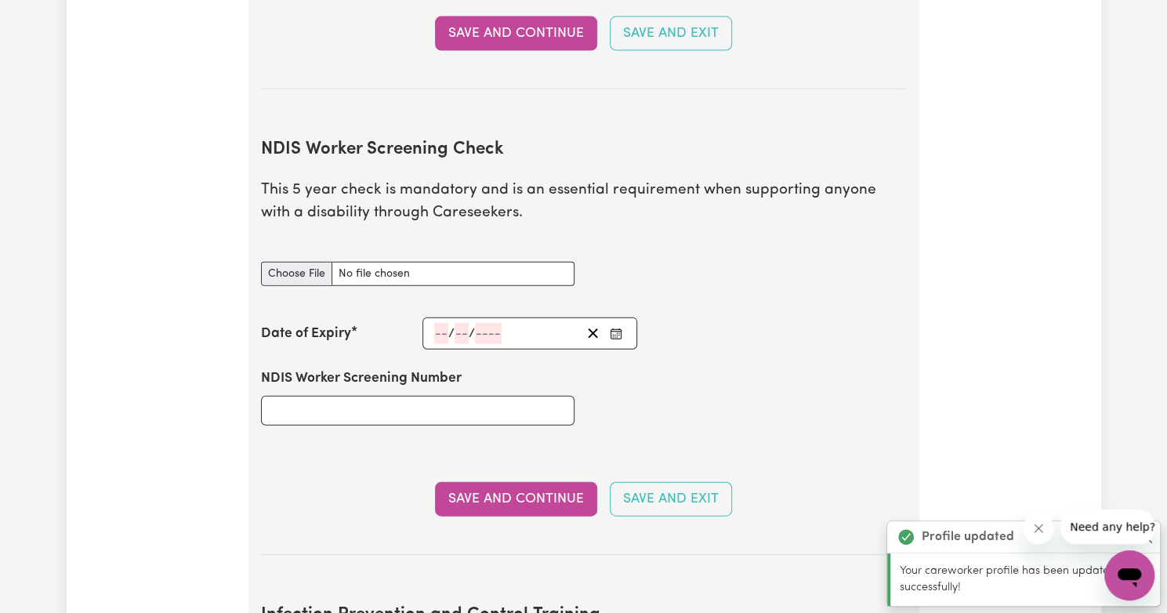
scroll to position [2055, 0]
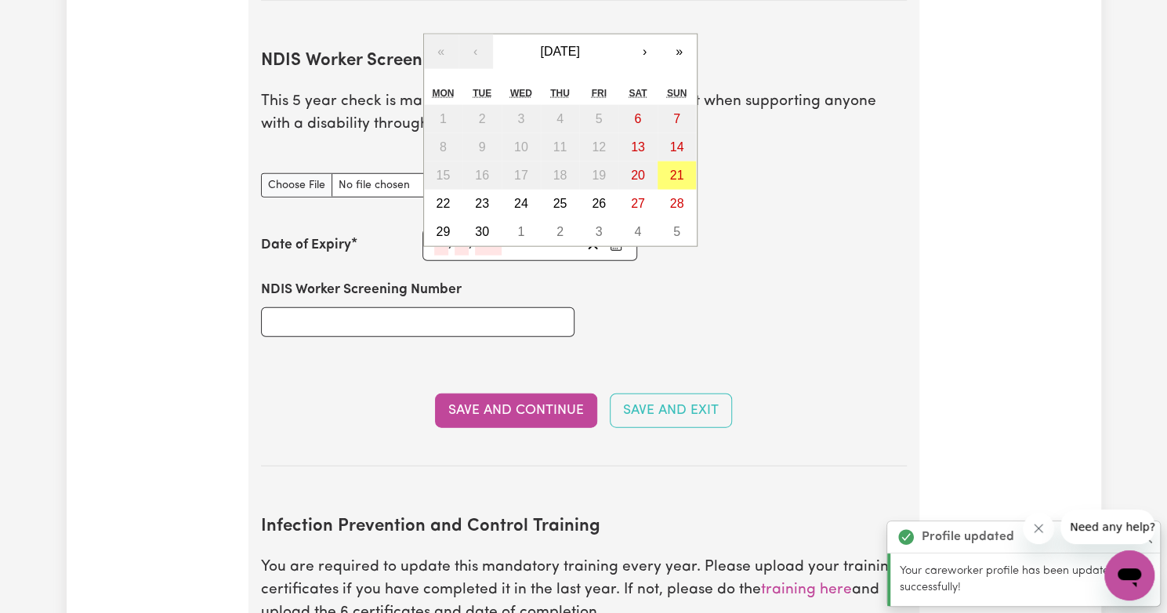
click at [440, 229] on div "/ / « ‹ [DATE] › » Mon Tue Wed Thu Fri Sat Sun 1 2 3 4 5 6 7 8 9 10 11 12 13 14…" at bounding box center [529, 245] width 215 height 32
click at [572, 45] on span "[DATE]" at bounding box center [559, 51] width 39 height 13
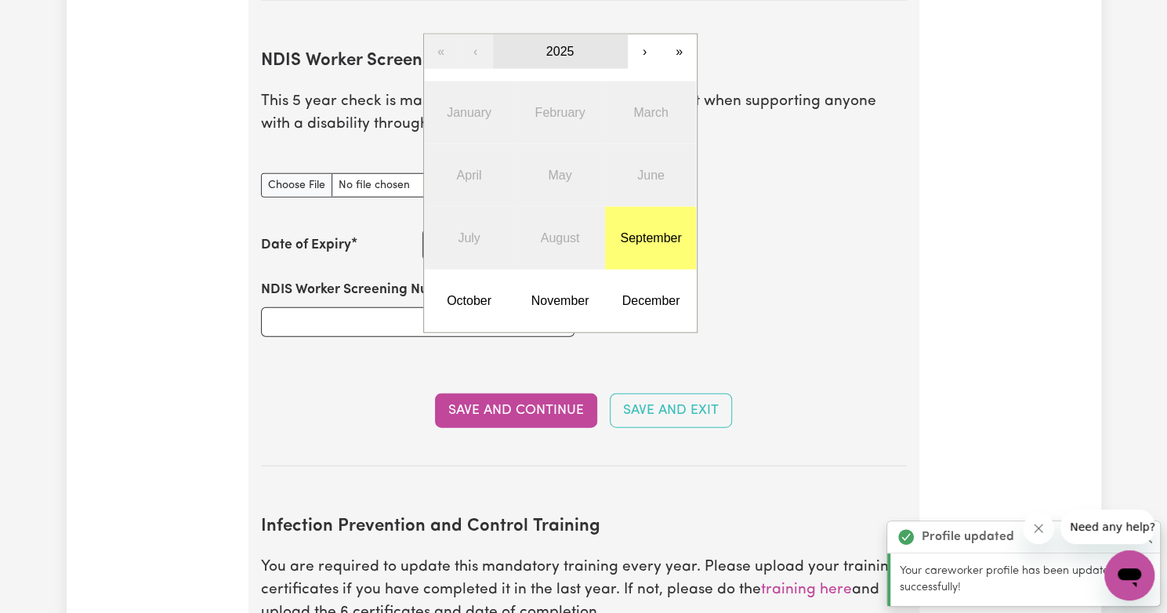
click at [572, 45] on span "2025" at bounding box center [560, 51] width 28 height 13
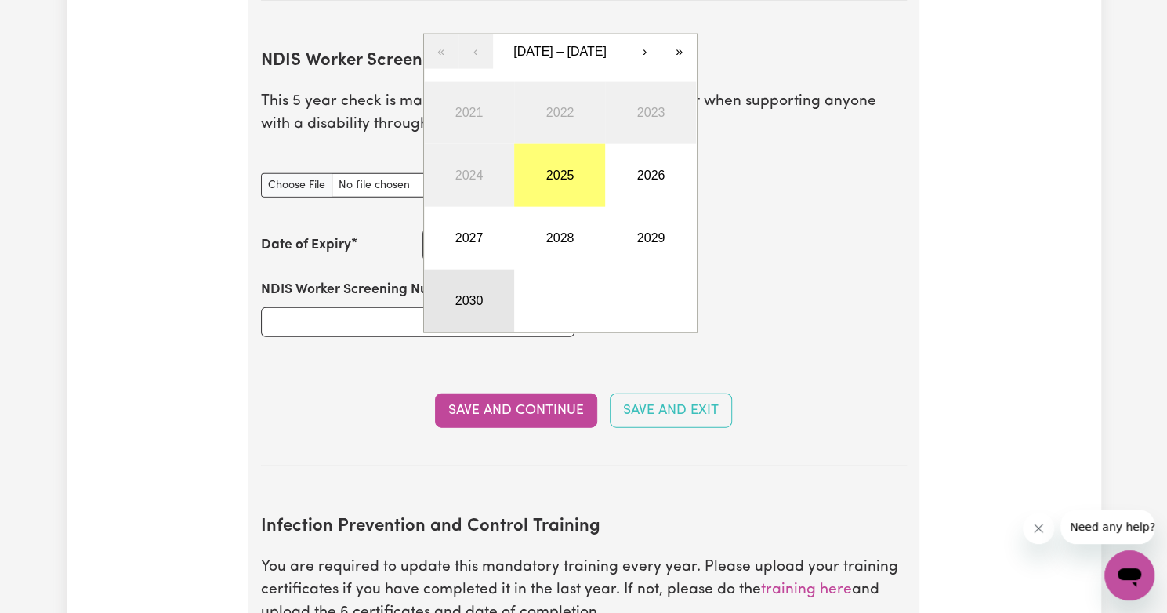
click at [474, 278] on button "2030" at bounding box center [469, 301] width 91 height 63
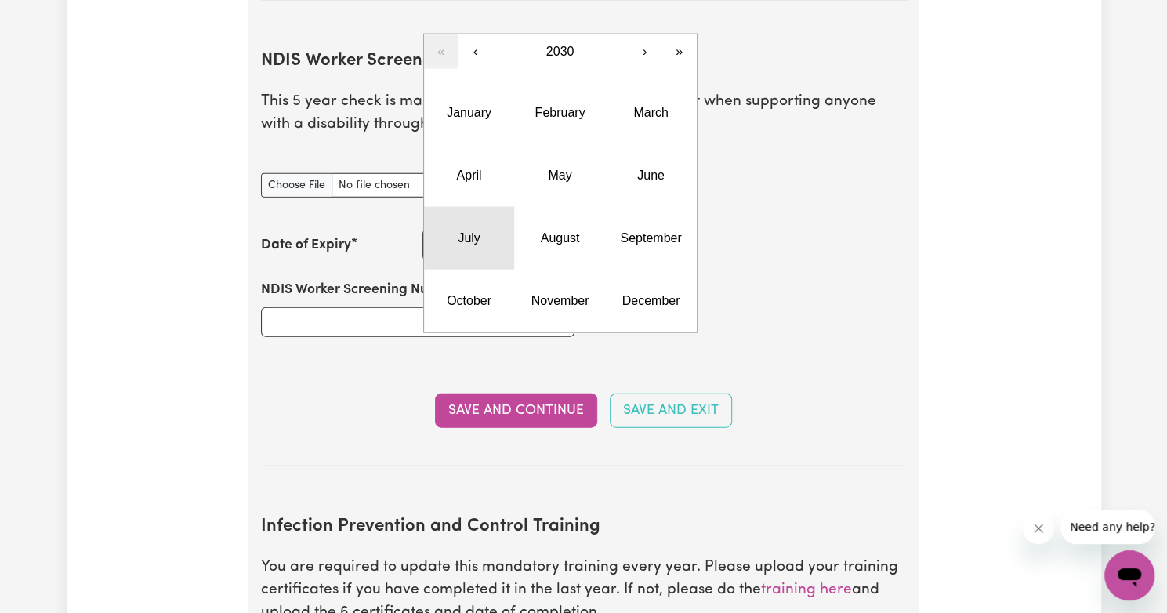
click at [476, 219] on button "July" at bounding box center [469, 238] width 91 height 63
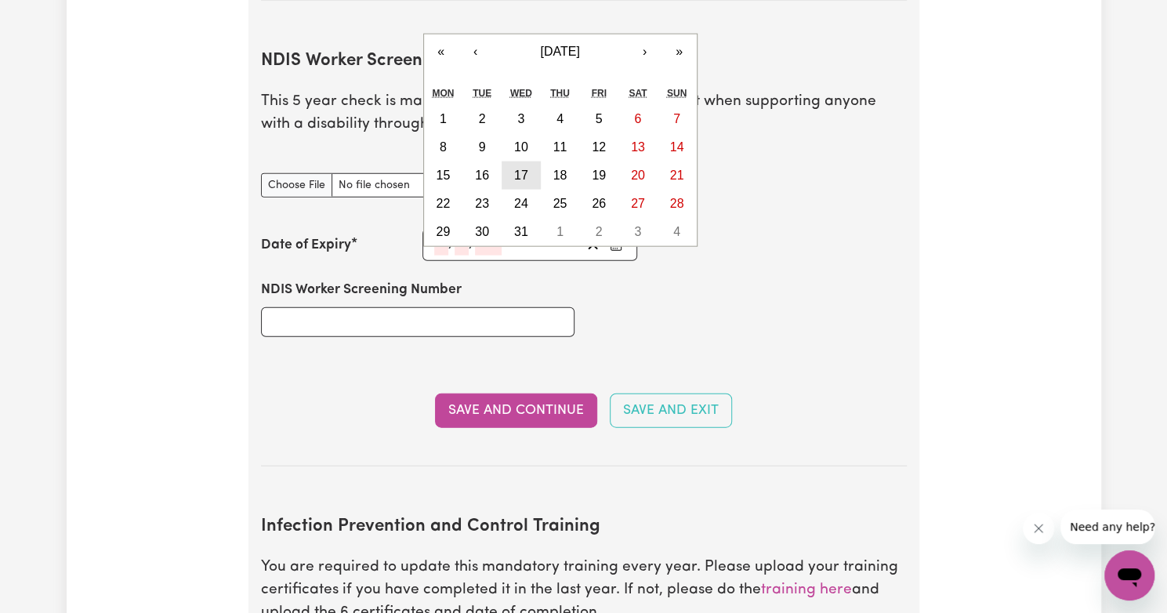
click at [527, 168] on abbr "17" at bounding box center [521, 174] width 14 height 13
type input "[DATE]"
type input "17"
type input "7"
type input "2030"
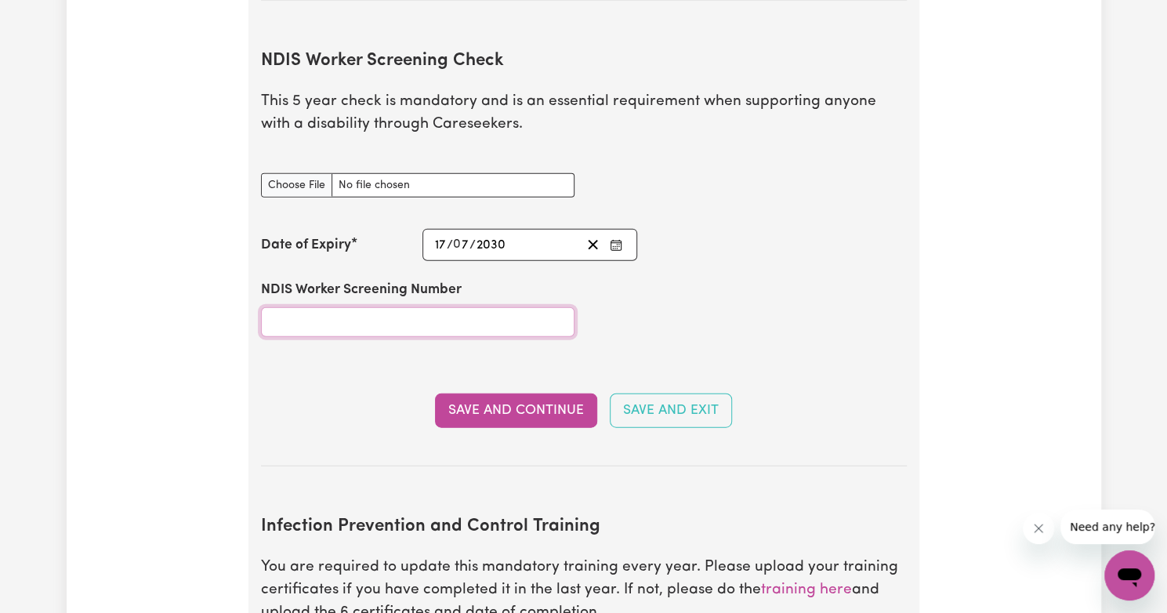
click at [444, 307] on input "NDIS Worker Screening Number" at bounding box center [417, 322] width 313 height 30
type input "82362736"
click at [533, 393] on button "Save and Continue" at bounding box center [516, 410] width 162 height 34
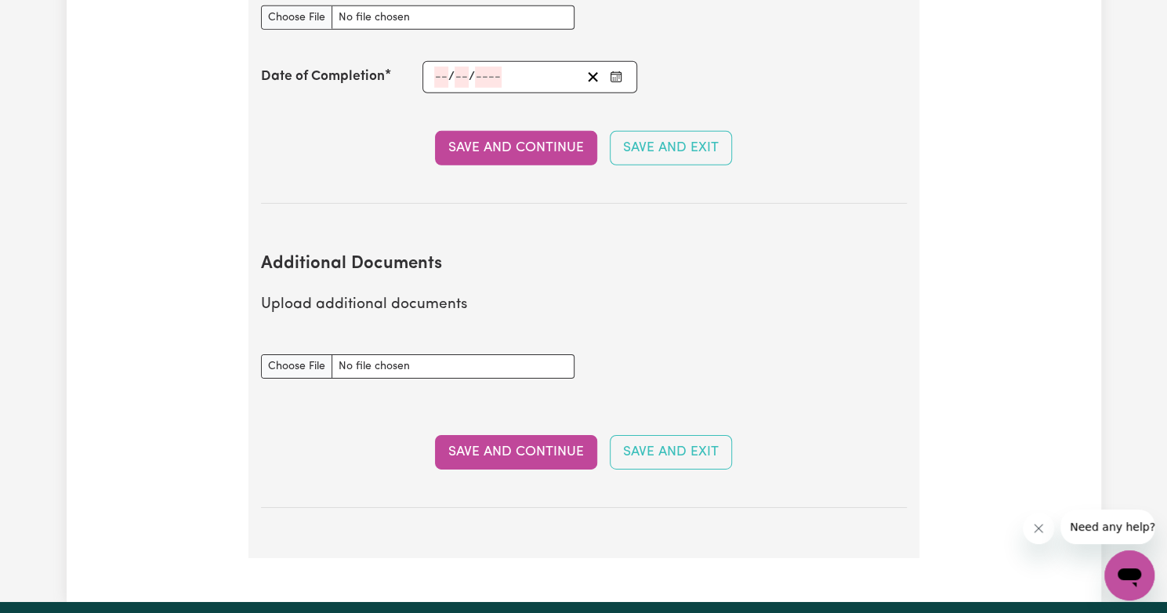
scroll to position [2807, 0]
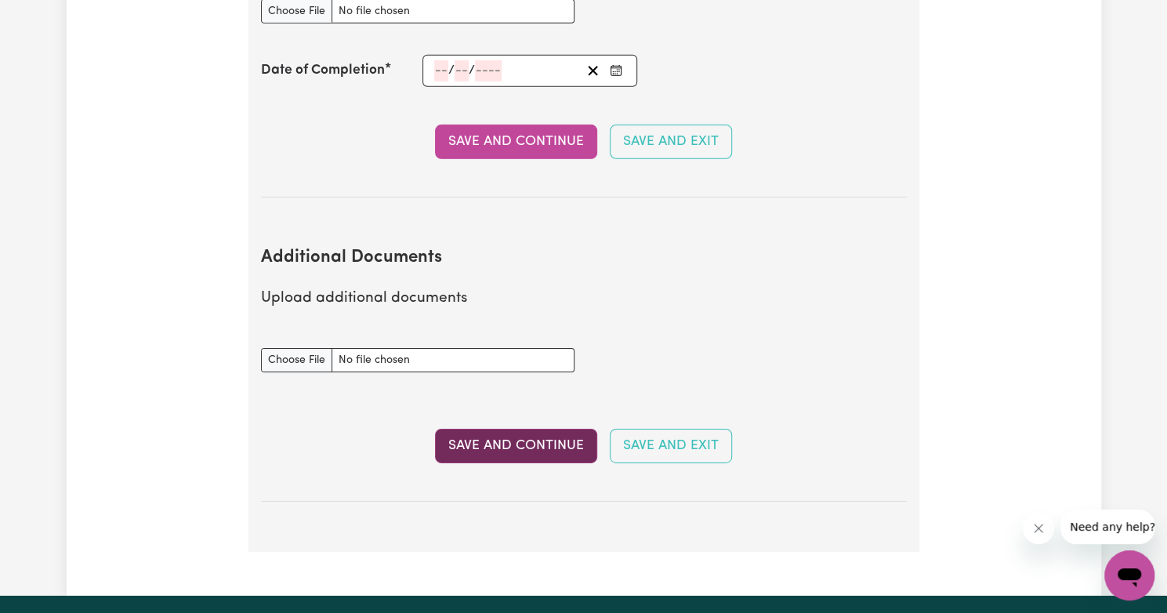
click at [525, 429] on button "Save and Continue" at bounding box center [516, 446] width 162 height 34
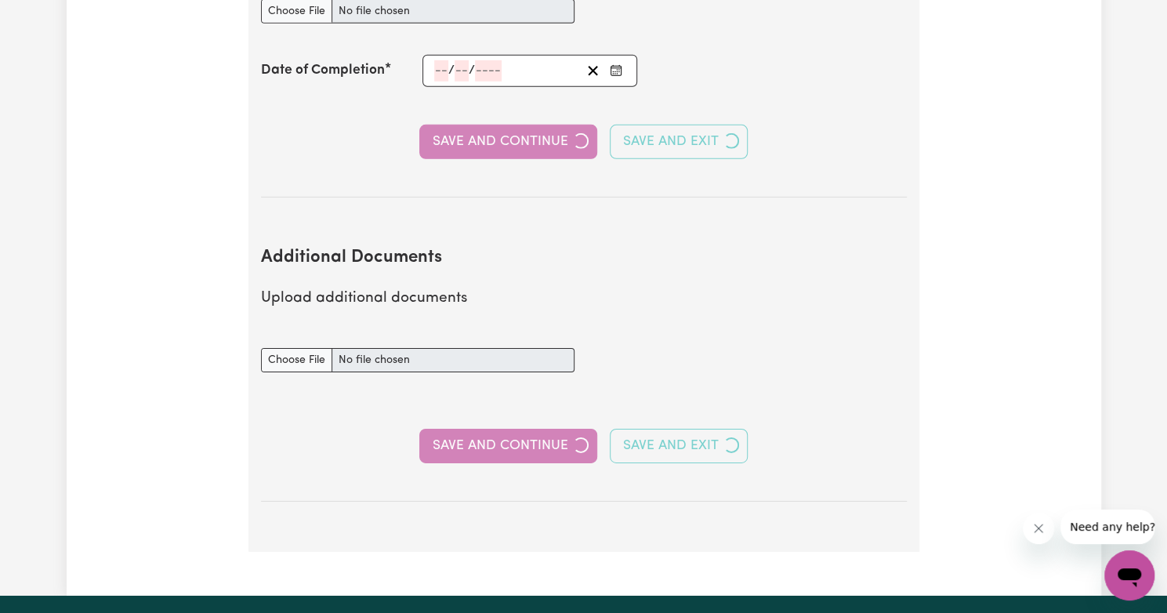
select select "Certificate III (Individual Support)"
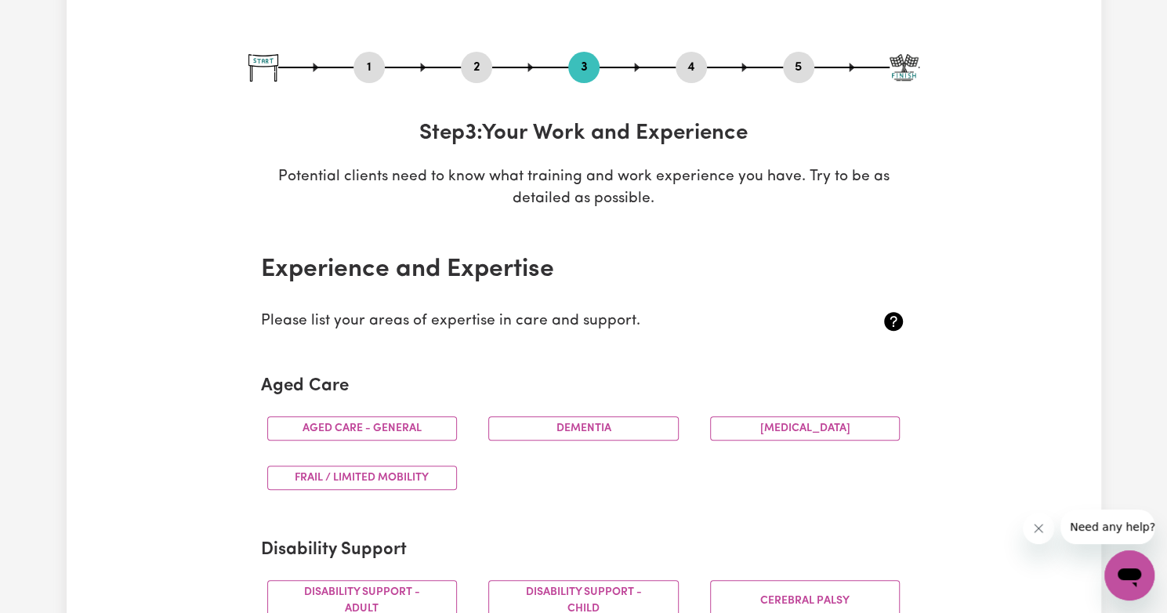
scroll to position [141, 0]
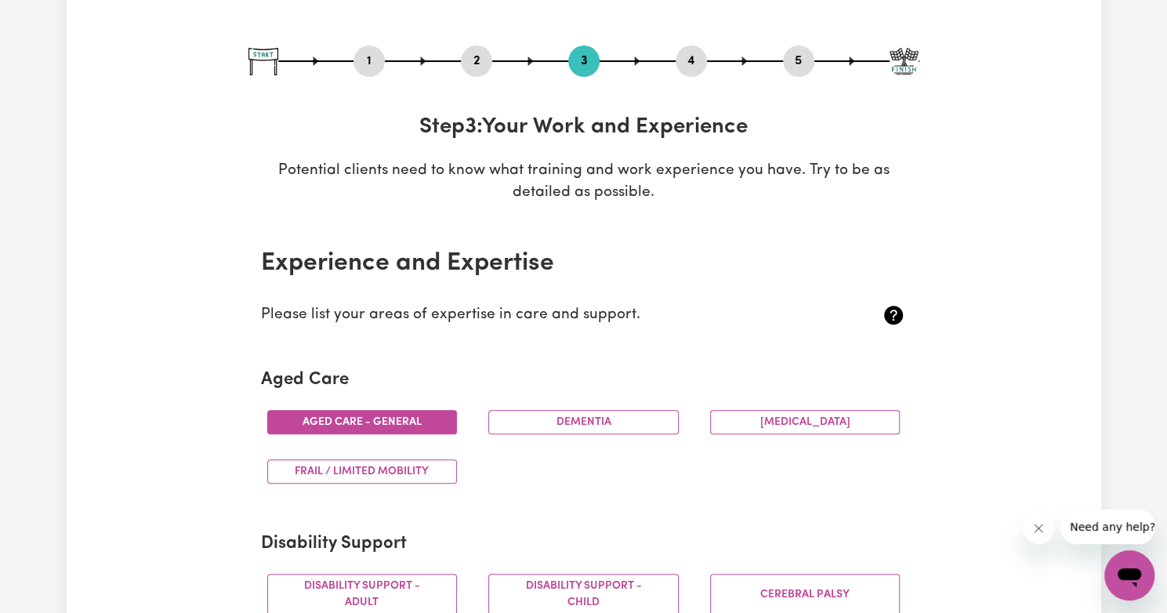
click at [429, 430] on button "Aged care - General" at bounding box center [362, 422] width 190 height 24
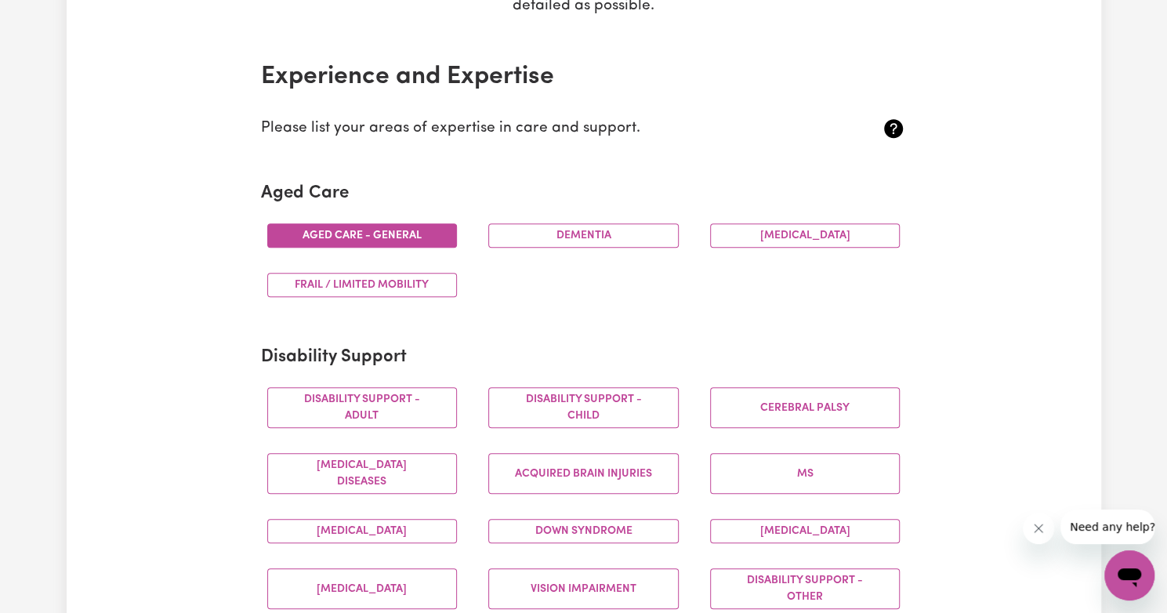
scroll to position [332, 0]
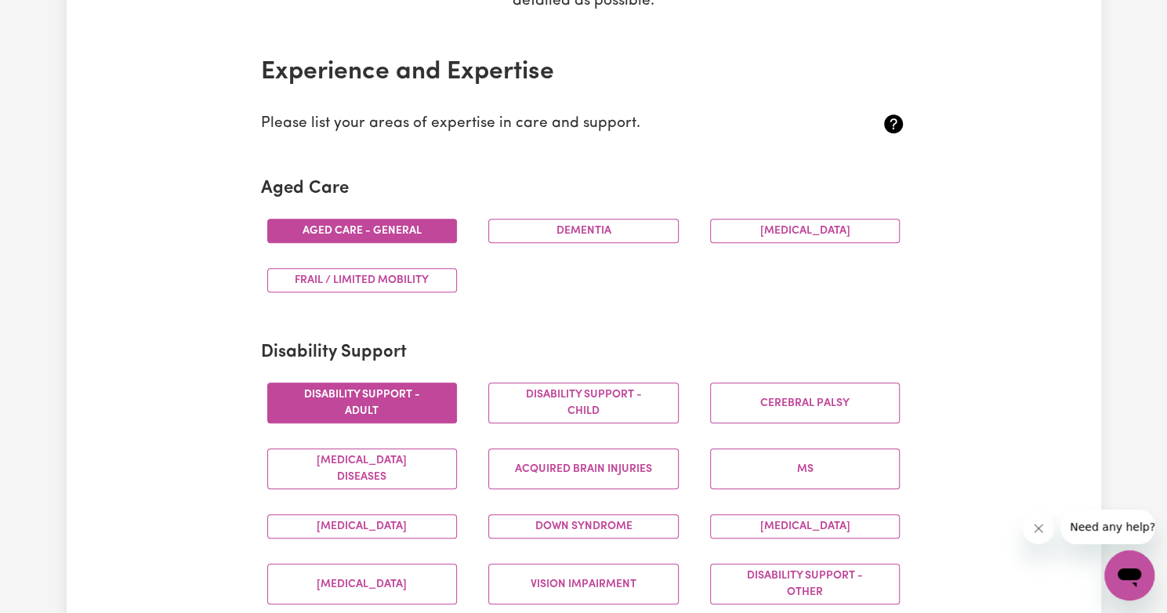
click at [396, 382] on button "Disability support - Adult" at bounding box center [362, 402] width 190 height 41
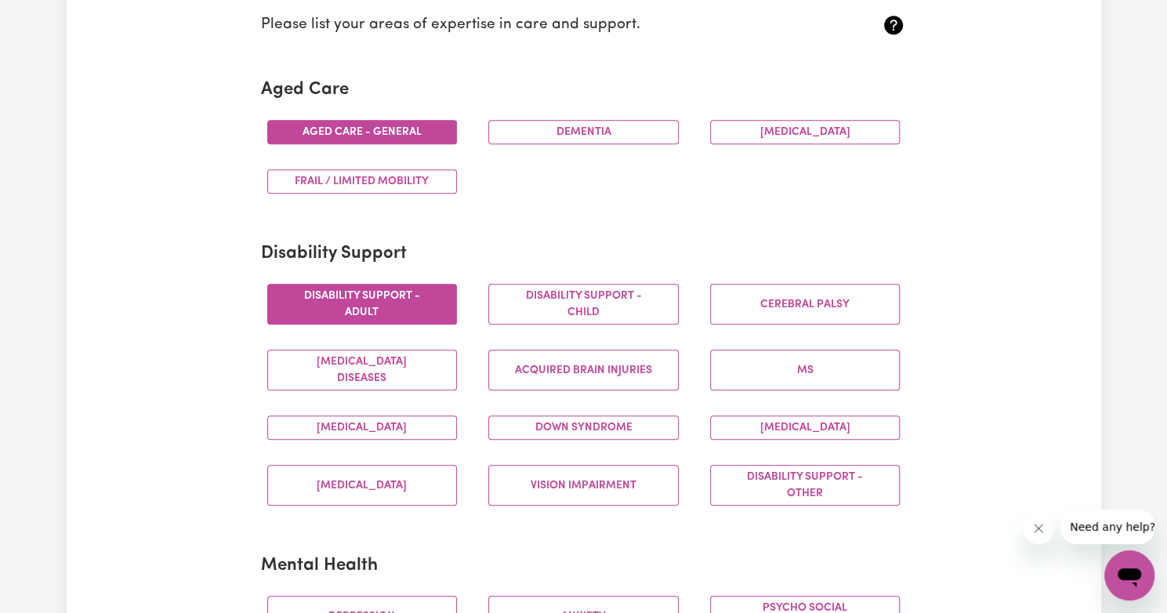
scroll to position [469, 0]
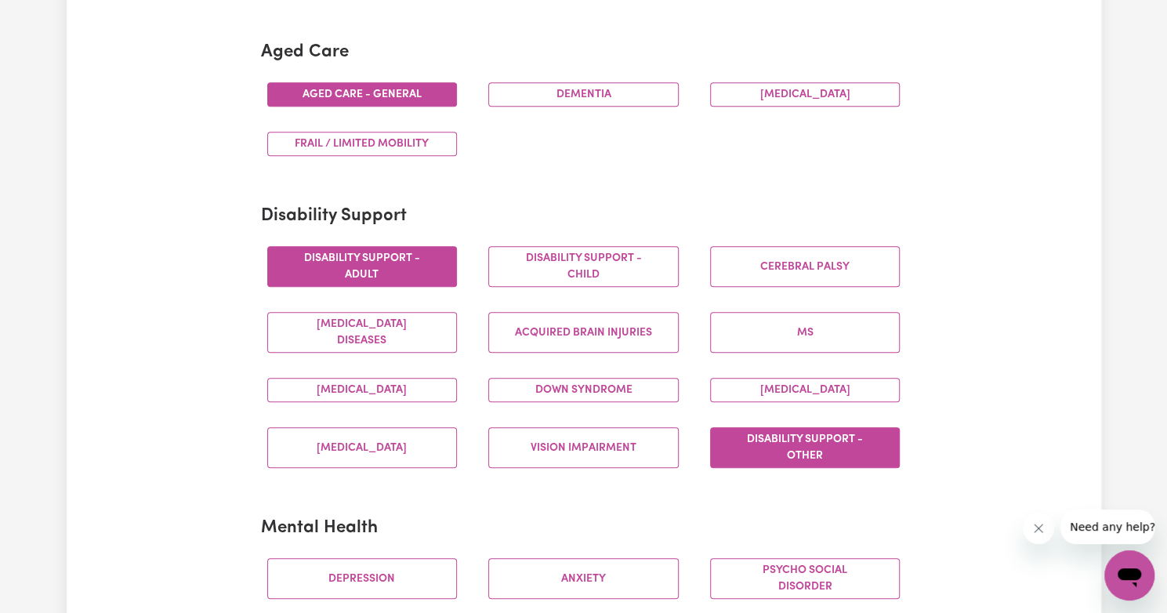
click at [774, 447] on button "Disability support - Other" at bounding box center [805, 447] width 190 height 41
click at [771, 396] on button "[MEDICAL_DATA]" at bounding box center [805, 390] width 190 height 24
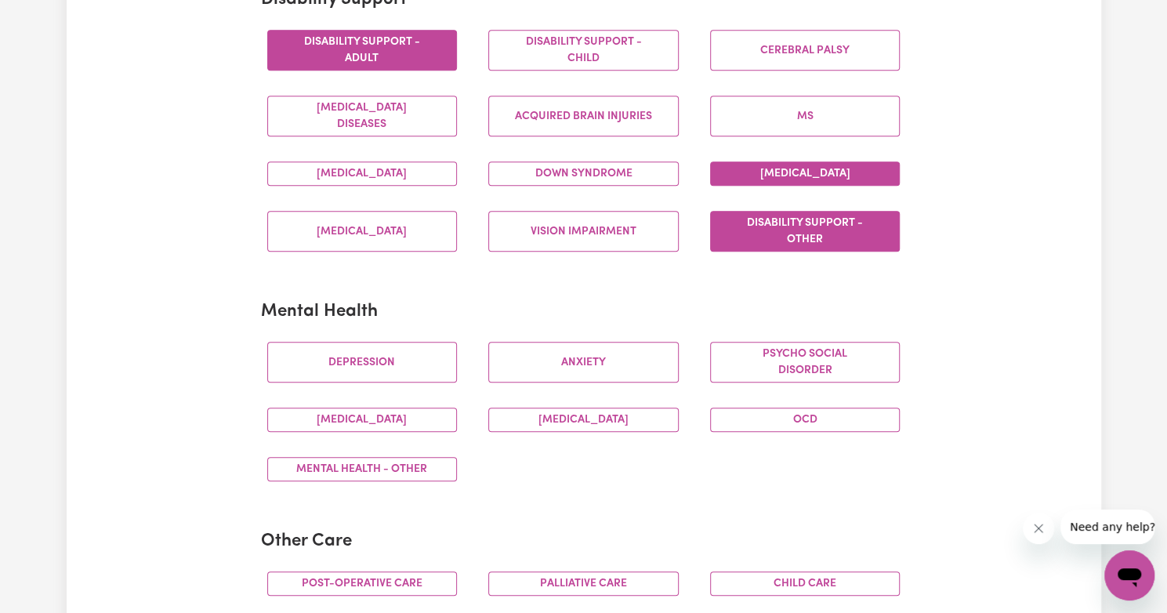
scroll to position [713, 0]
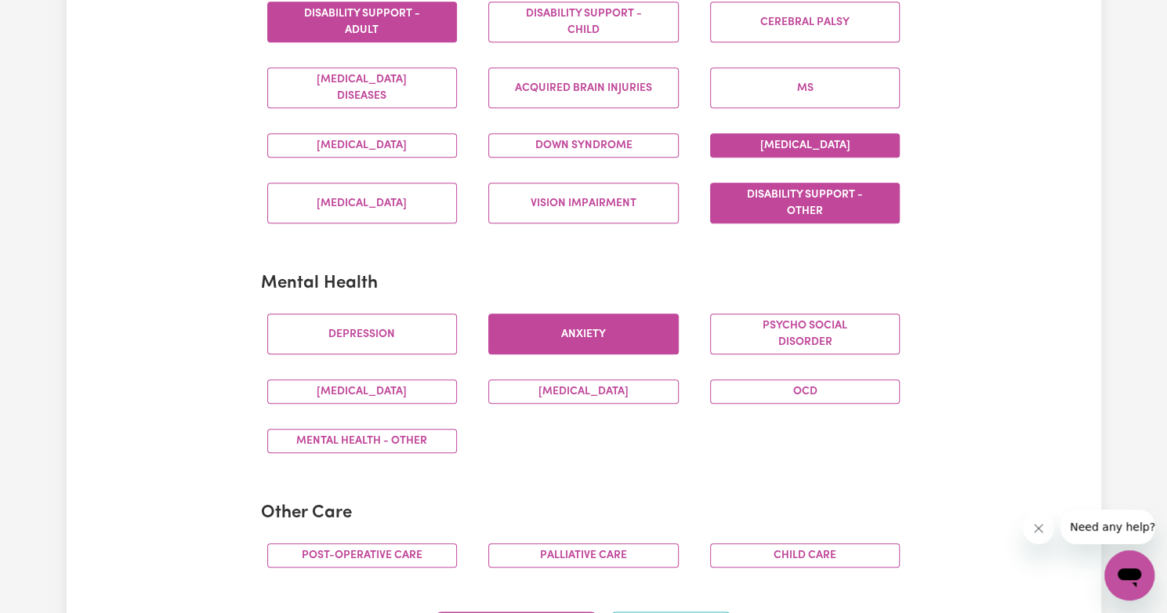
drag, startPoint x: 398, startPoint y: 324, endPoint x: 570, endPoint y: 334, distance: 172.7
click at [570, 334] on div "[MEDICAL_DATA] Psycho social disorder [MEDICAL_DATA] [MEDICAL_DATA] OCD Mental …" at bounding box center [584, 383] width 664 height 165
click at [570, 334] on button "Anxiety" at bounding box center [583, 333] width 190 height 41
click at [560, 379] on button "[MEDICAL_DATA]" at bounding box center [583, 391] width 190 height 24
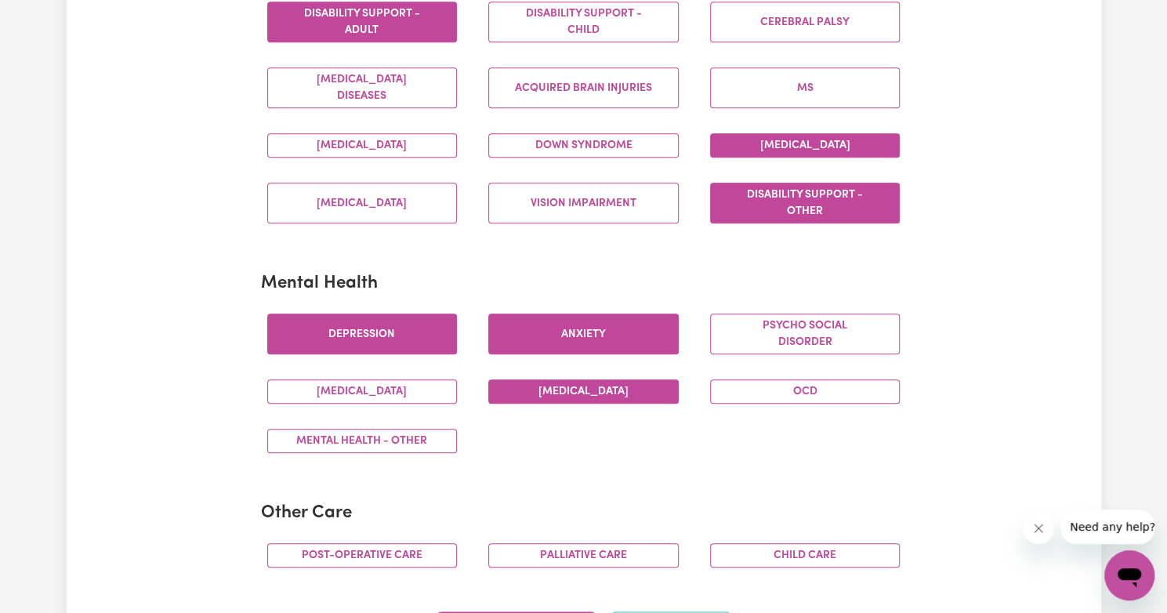
click at [389, 330] on button "Depression" at bounding box center [362, 333] width 190 height 41
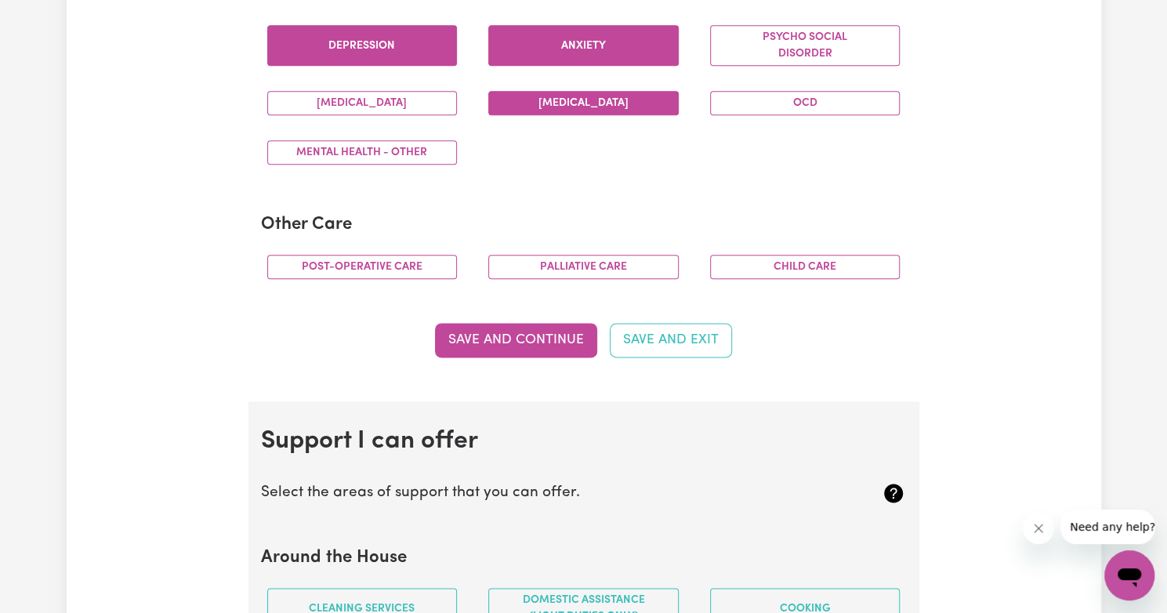
scroll to position [1001, 0]
click at [555, 338] on button "Save and Continue" at bounding box center [516, 340] width 162 height 34
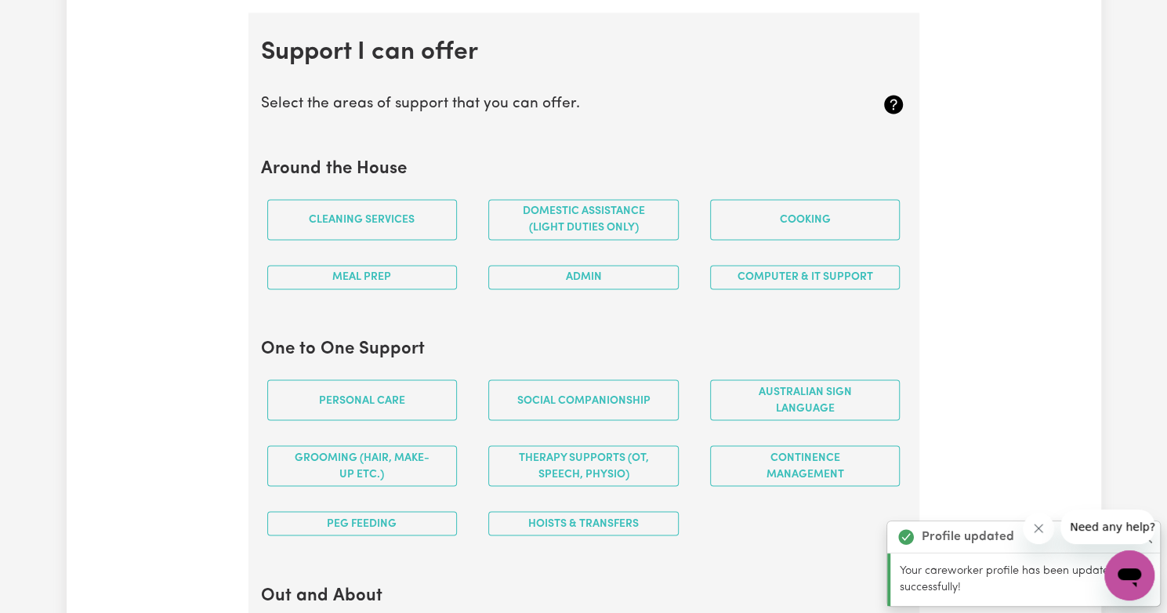
scroll to position [1396, 0]
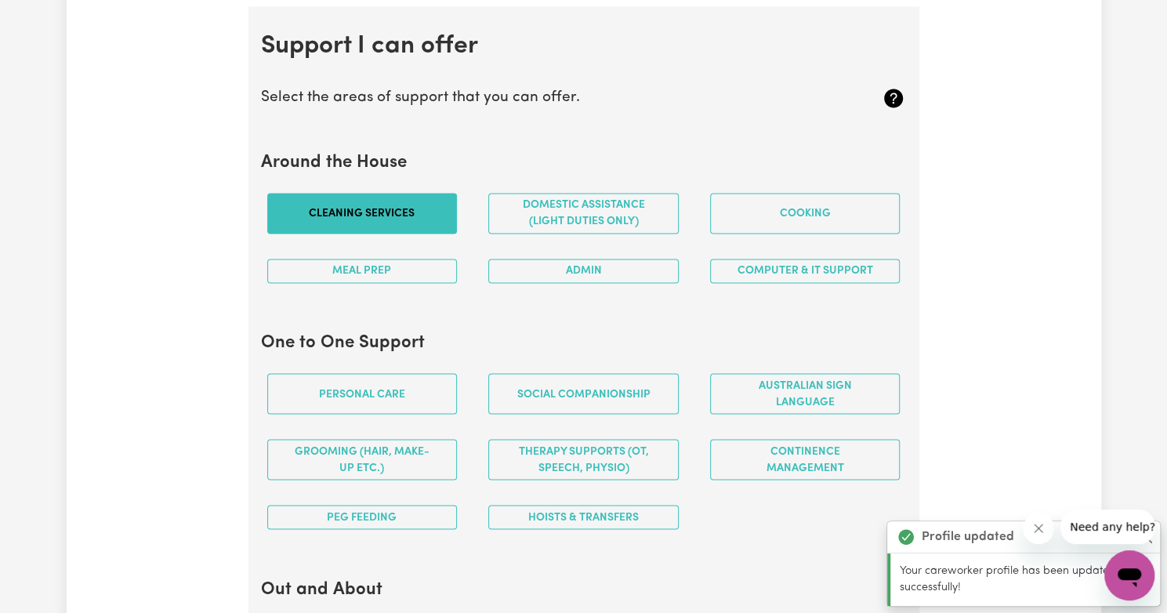
click at [411, 201] on button "Cleaning services" at bounding box center [362, 213] width 190 height 41
click at [400, 214] on button "Cleaning services" at bounding box center [362, 213] width 190 height 41
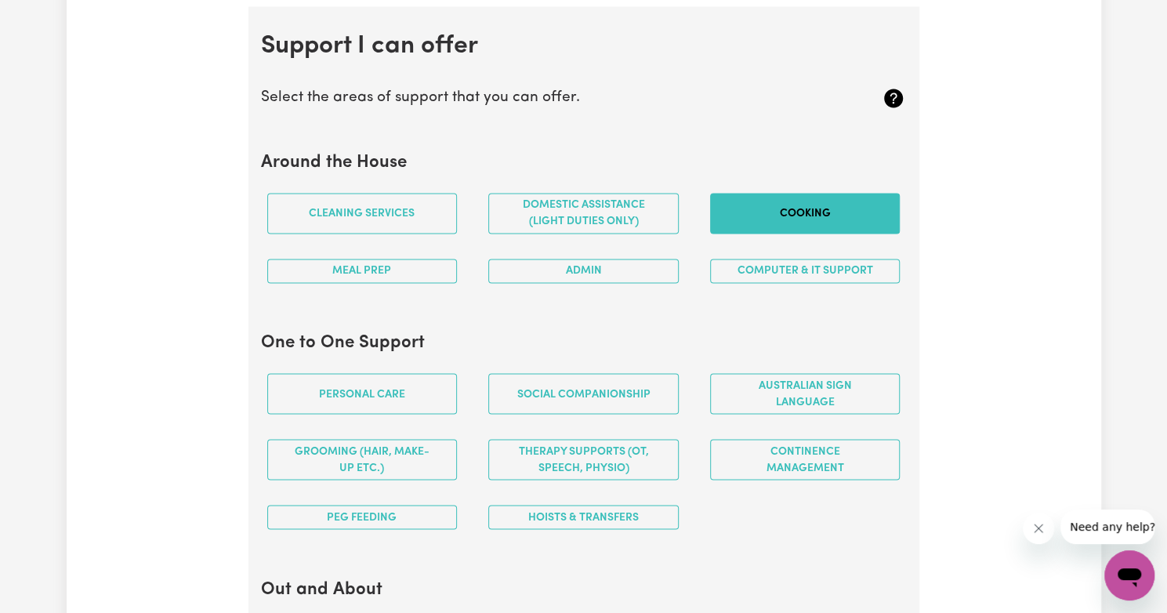
click at [747, 204] on button "Cooking" at bounding box center [805, 213] width 190 height 41
click at [735, 270] on button "Computer & IT Support" at bounding box center [805, 271] width 190 height 24
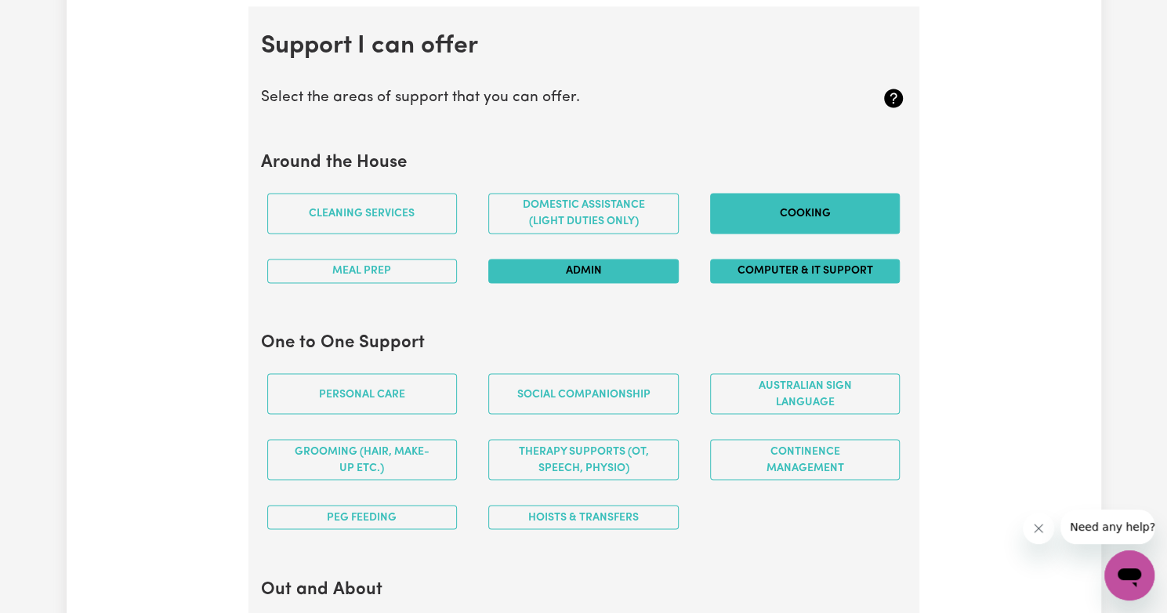
click at [632, 270] on button "Admin" at bounding box center [583, 271] width 190 height 24
click at [429, 262] on button "Meal prep" at bounding box center [362, 271] width 190 height 24
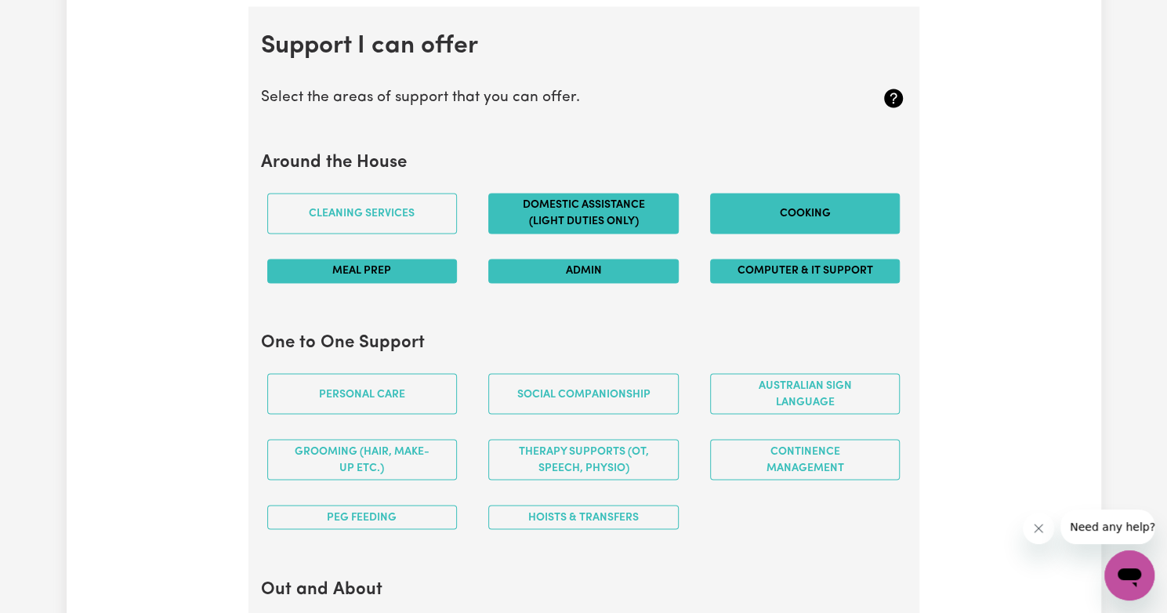
click at [501, 215] on button "Domestic assistance (light duties only)" at bounding box center [583, 213] width 190 height 41
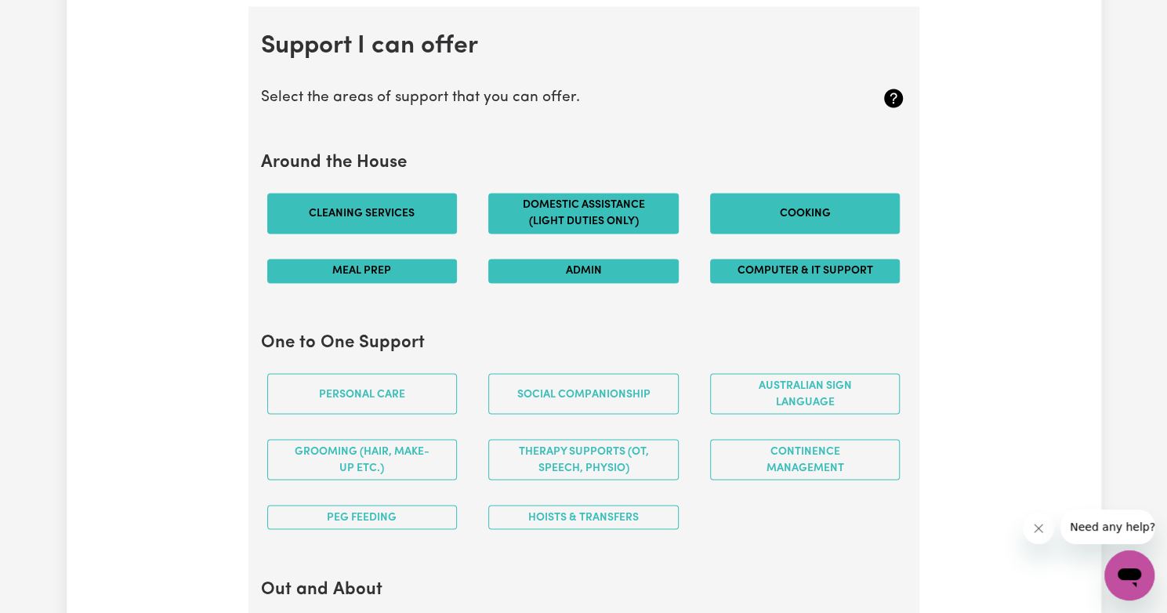
click at [389, 214] on button "Cleaning services" at bounding box center [362, 213] width 190 height 41
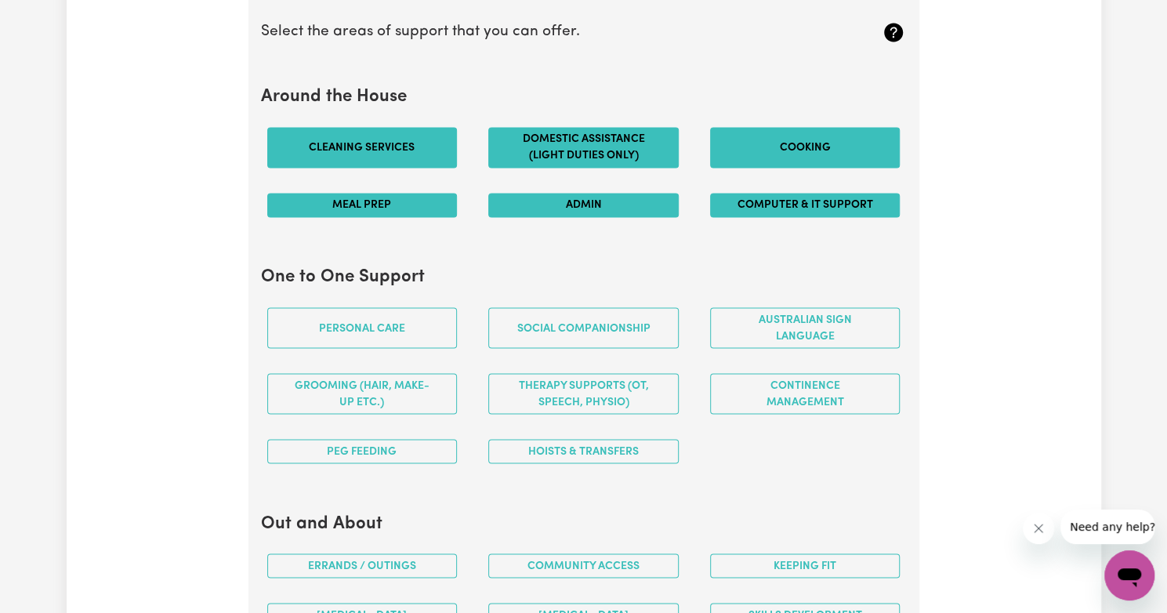
scroll to position [1483, 0]
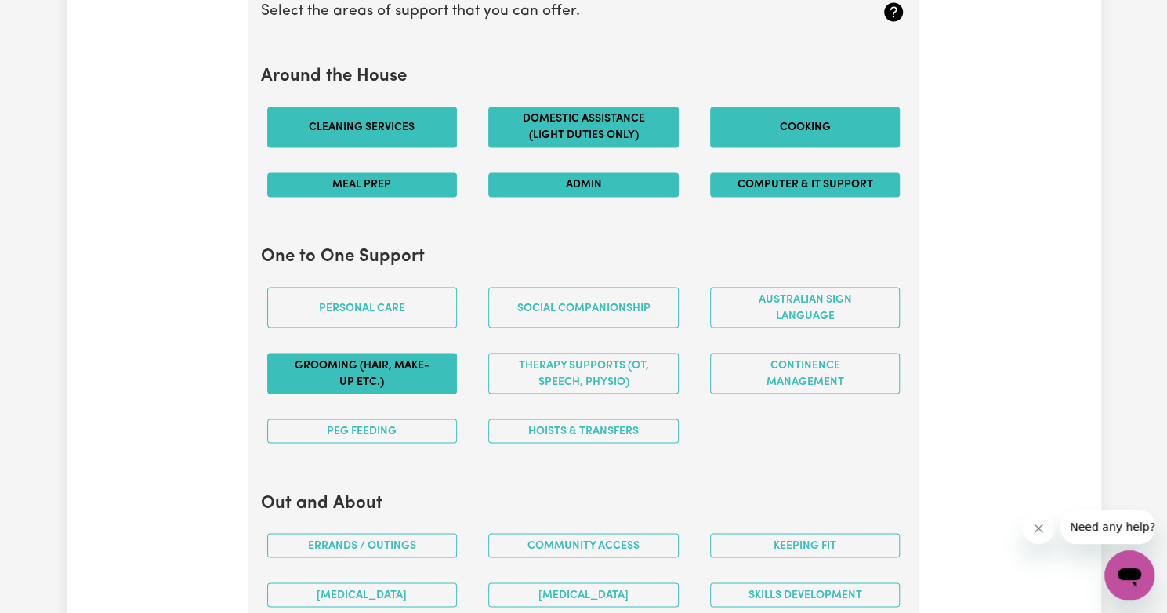
click at [399, 359] on button "Grooming (hair, make-up etc.)" at bounding box center [362, 373] width 190 height 41
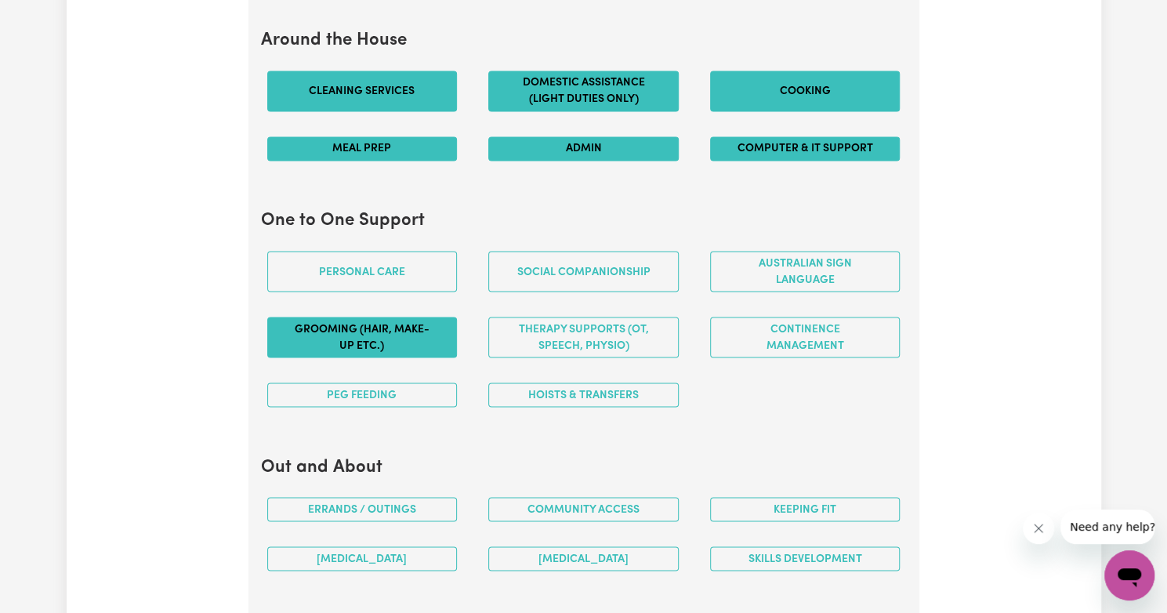
scroll to position [1556, 0]
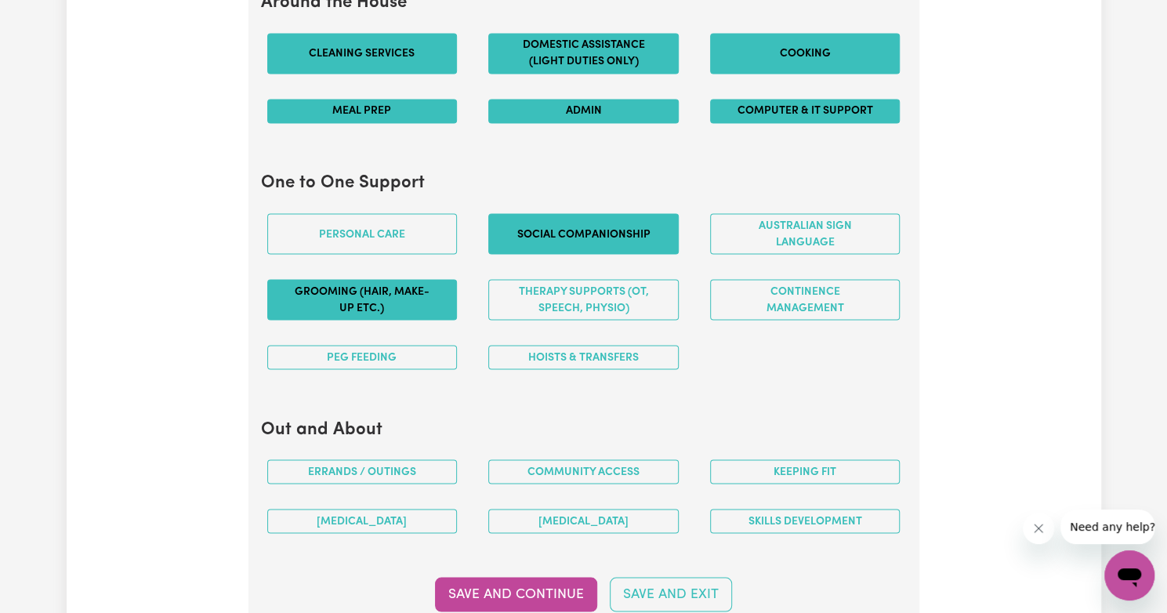
click at [574, 220] on button "Social companionship" at bounding box center [583, 233] width 190 height 41
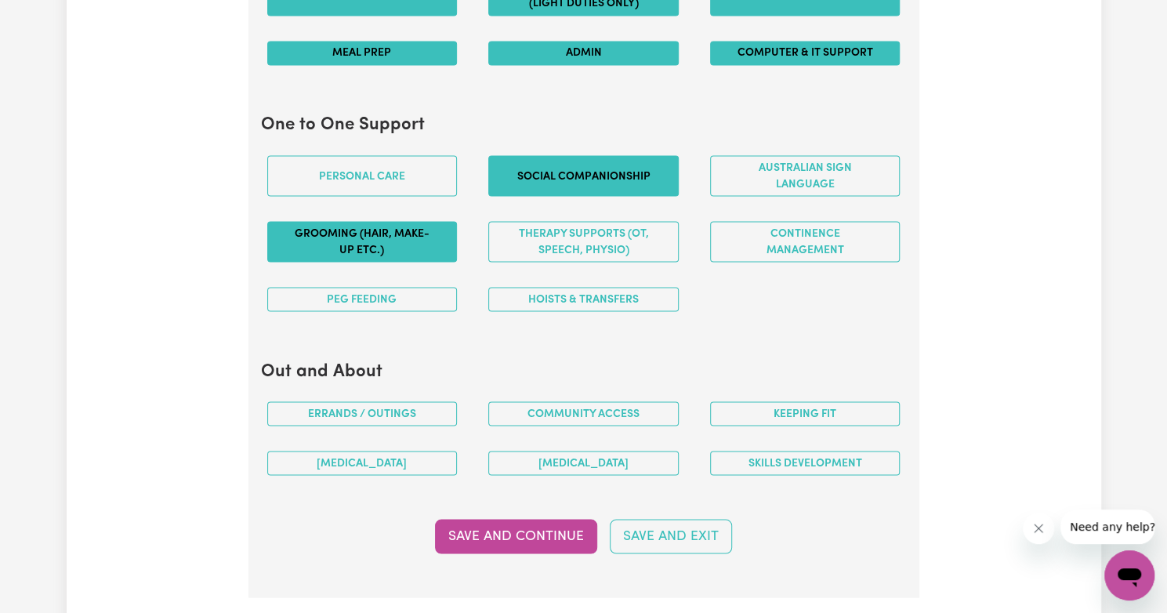
scroll to position [1627, 0]
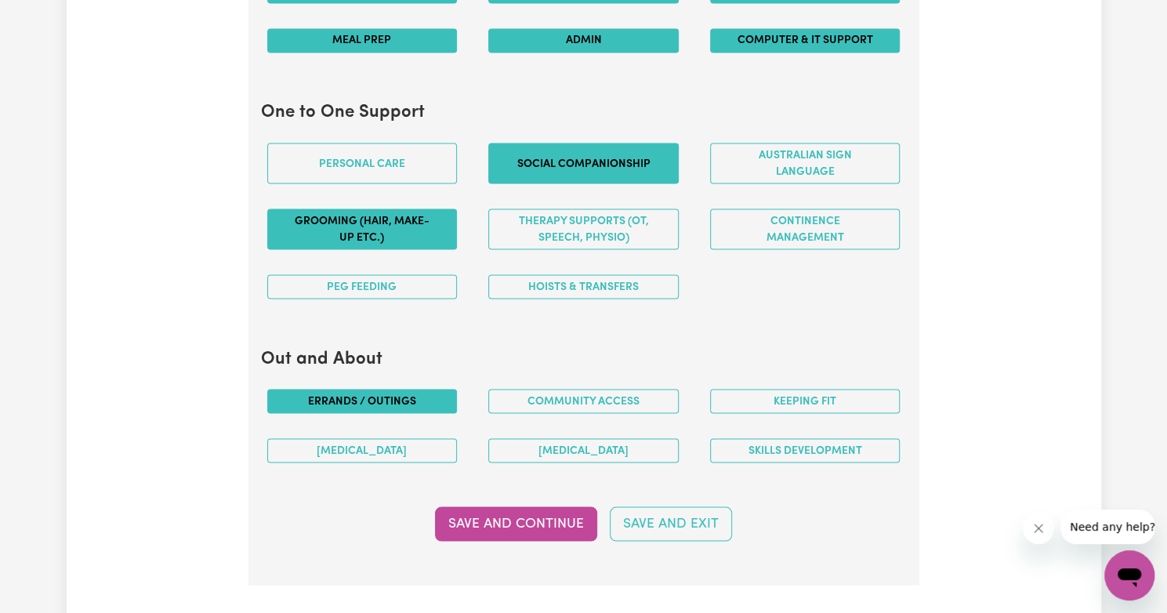
click at [386, 397] on button "Errands / Outings" at bounding box center [362, 401] width 190 height 24
click at [567, 396] on button "Community access" at bounding box center [583, 401] width 190 height 24
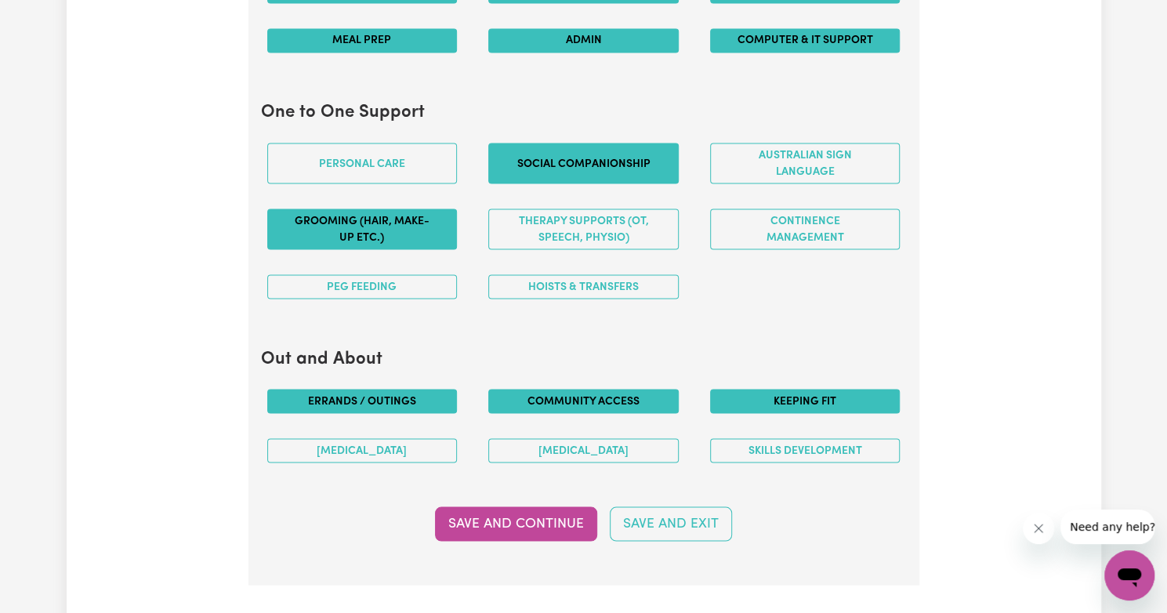
click at [742, 392] on button "Keeping fit" at bounding box center [805, 401] width 190 height 24
click at [742, 438] on button "Skills Development" at bounding box center [805, 450] width 190 height 24
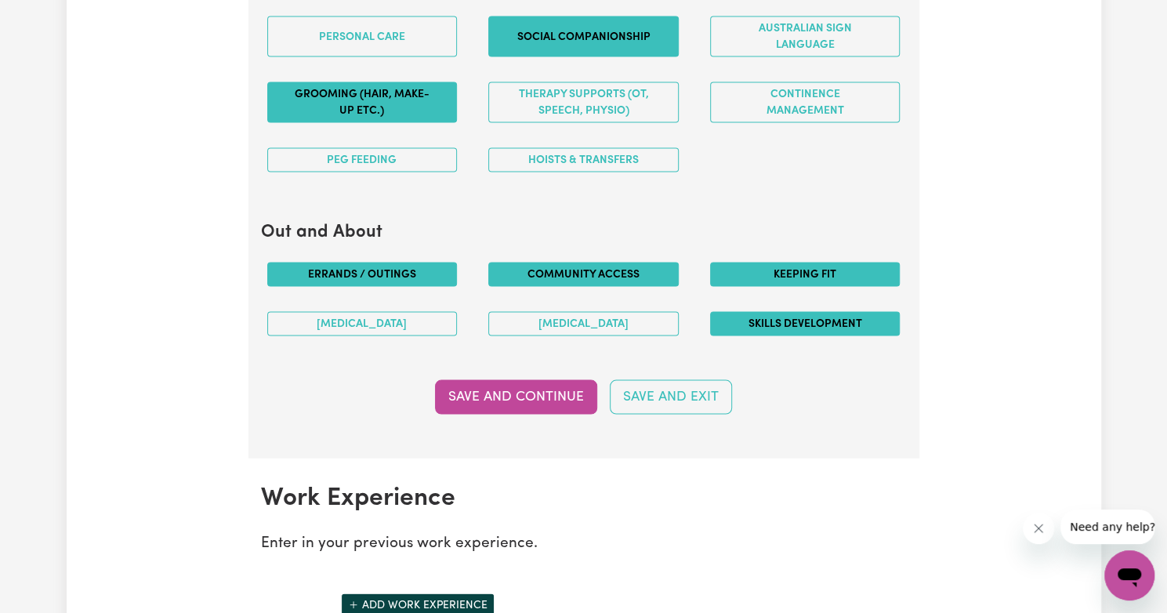
scroll to position [1756, 0]
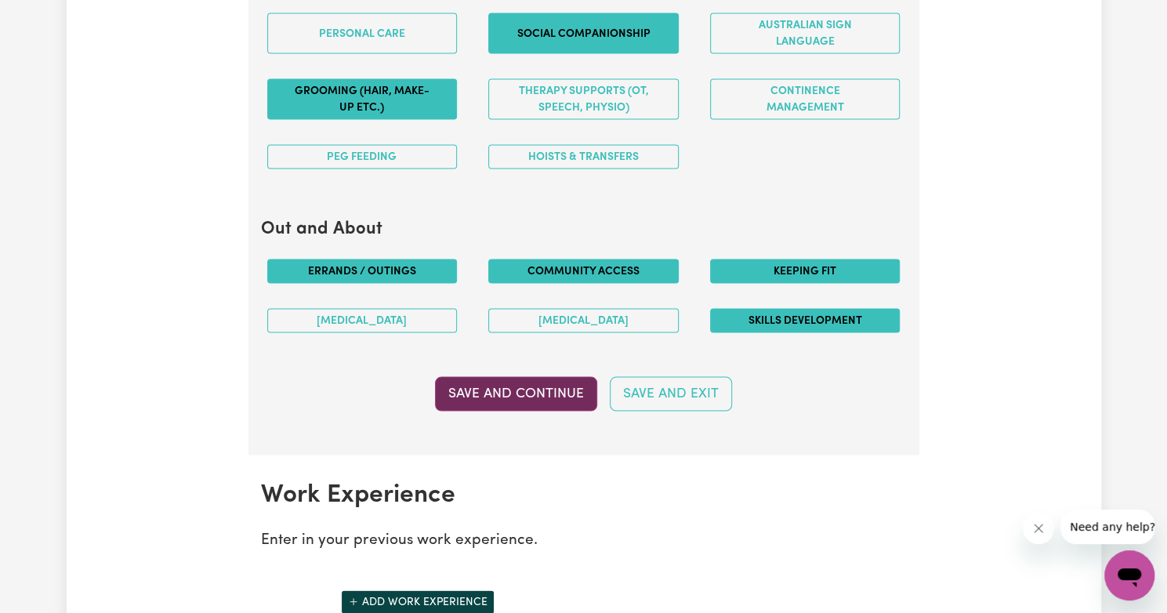
click at [572, 383] on button "Save and Continue" at bounding box center [516, 394] width 162 height 34
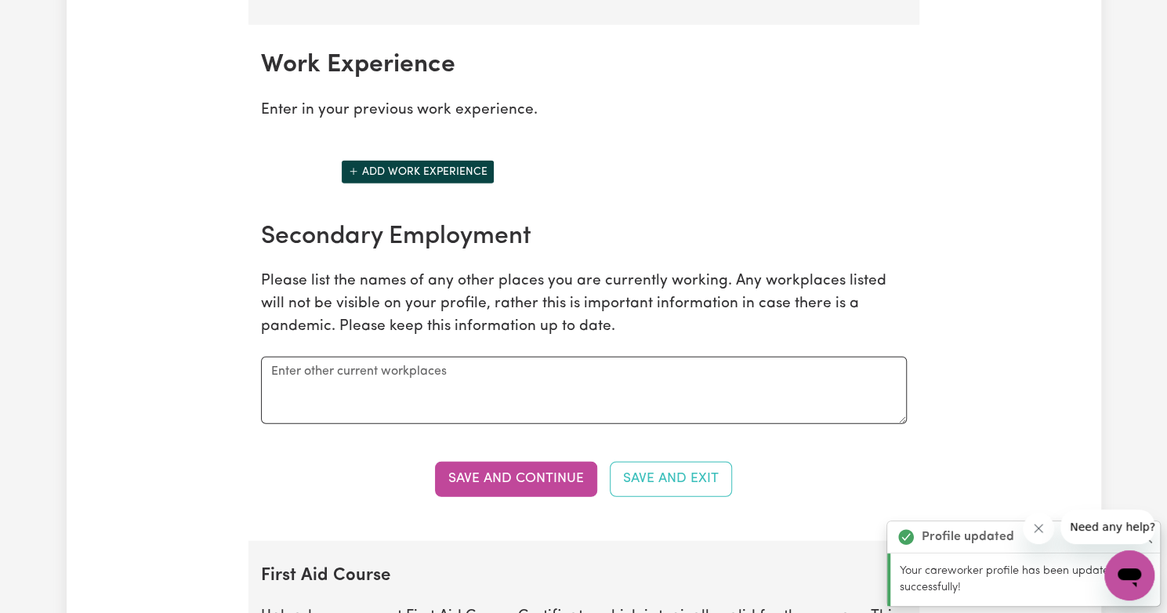
scroll to position [2201, 0]
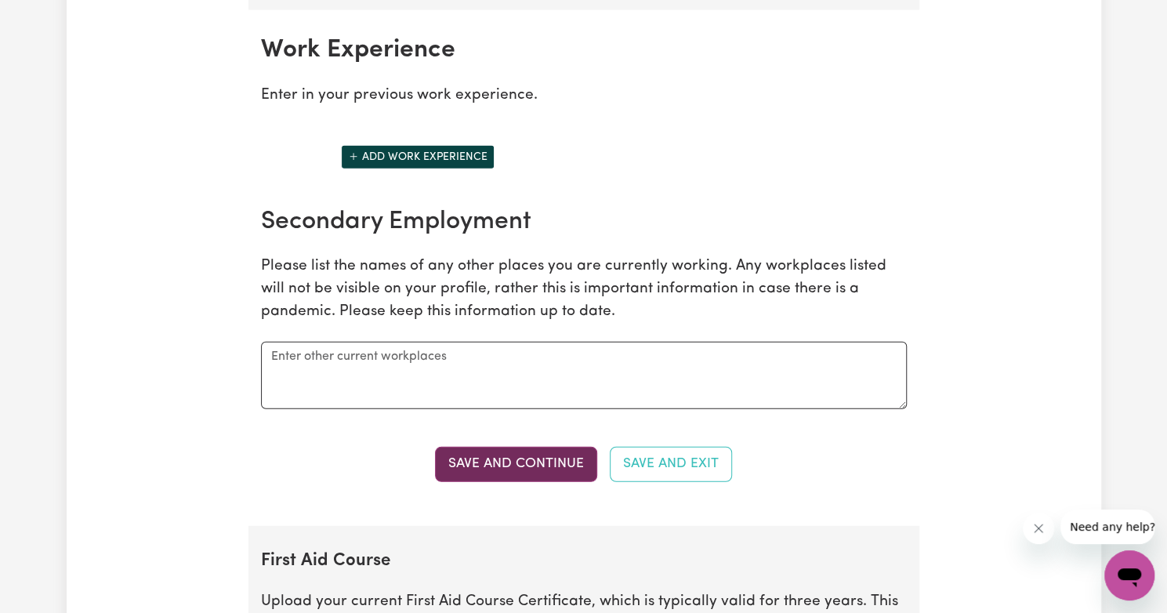
click at [529, 447] on button "Save and Continue" at bounding box center [516, 464] width 162 height 34
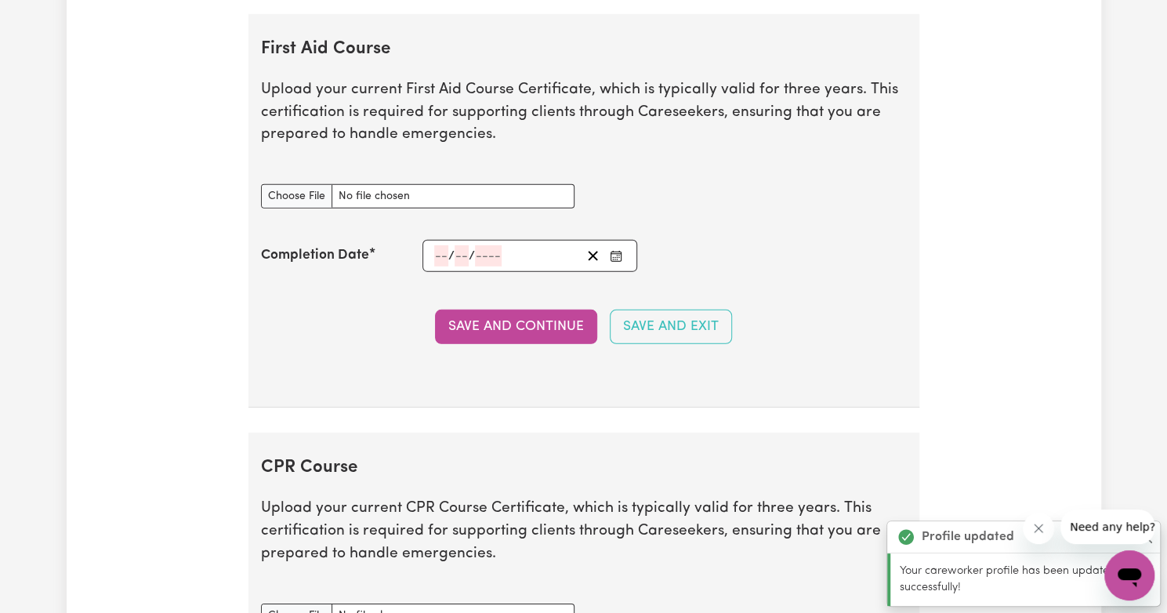
scroll to position [2715, 0]
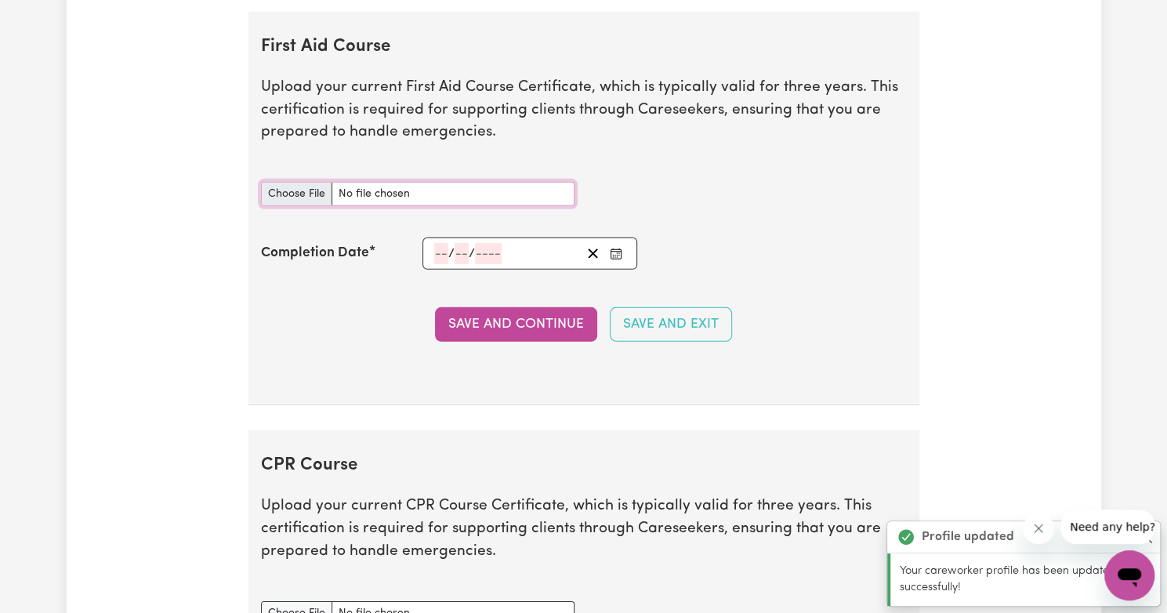
click at [298, 189] on input "First Aid Course document" at bounding box center [417, 194] width 313 height 24
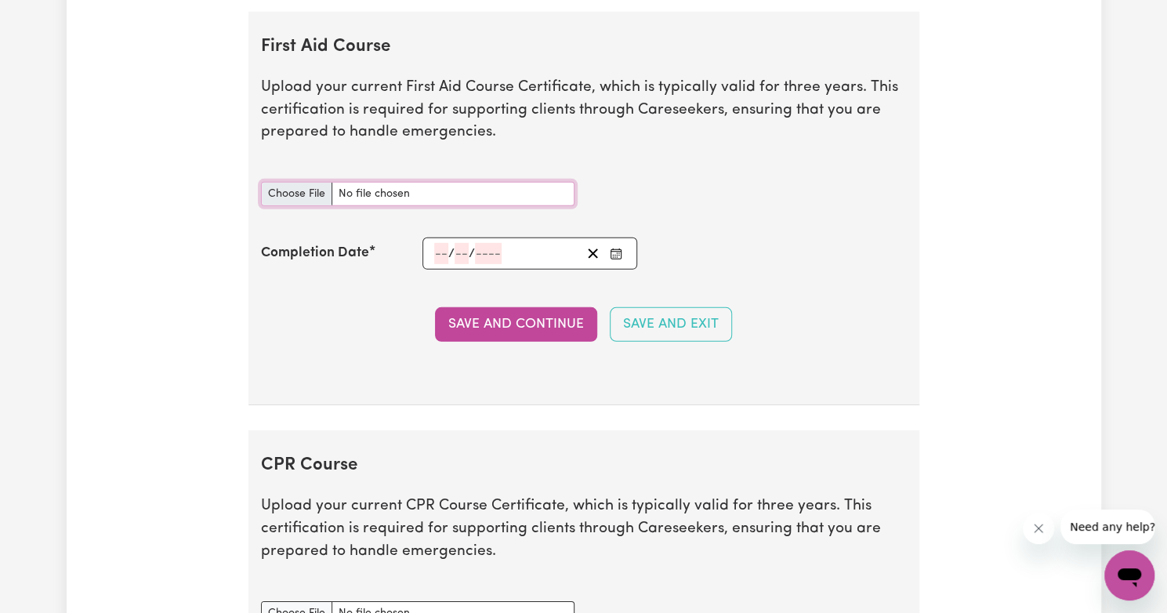
type input "C:\fakepath\YASHIKA_HLTAID011 Provide First Aid.pdf"
click at [450, 243] on div "/ /" at bounding box center [507, 253] width 149 height 21
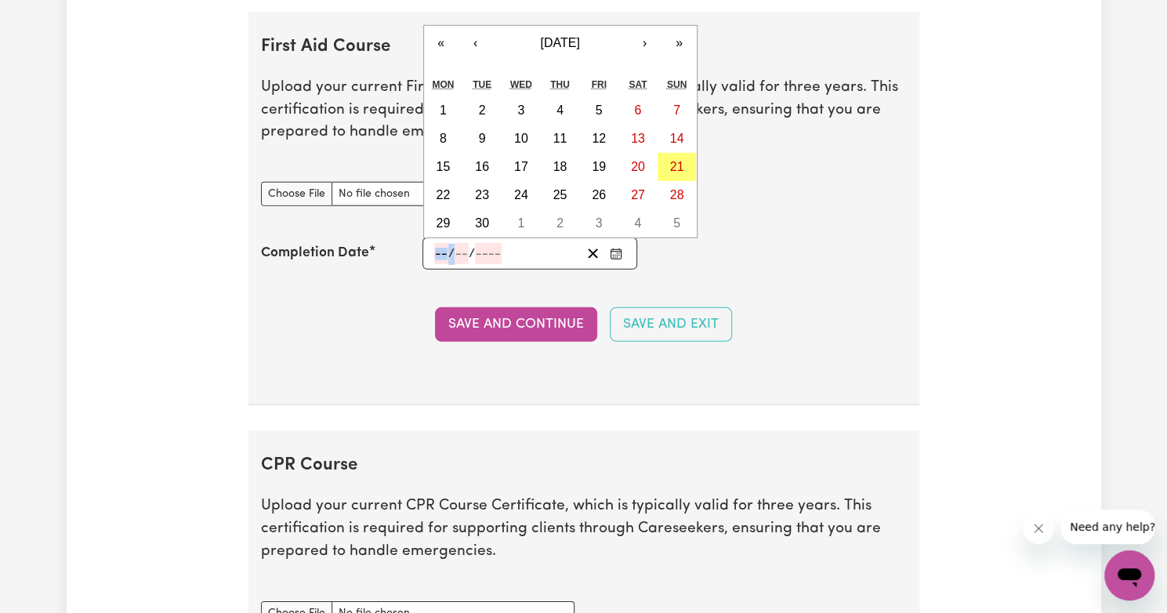
click at [450, 243] on div "/ /" at bounding box center [507, 253] width 149 height 21
type input "07"
type input "202"
type input "[DATE]"
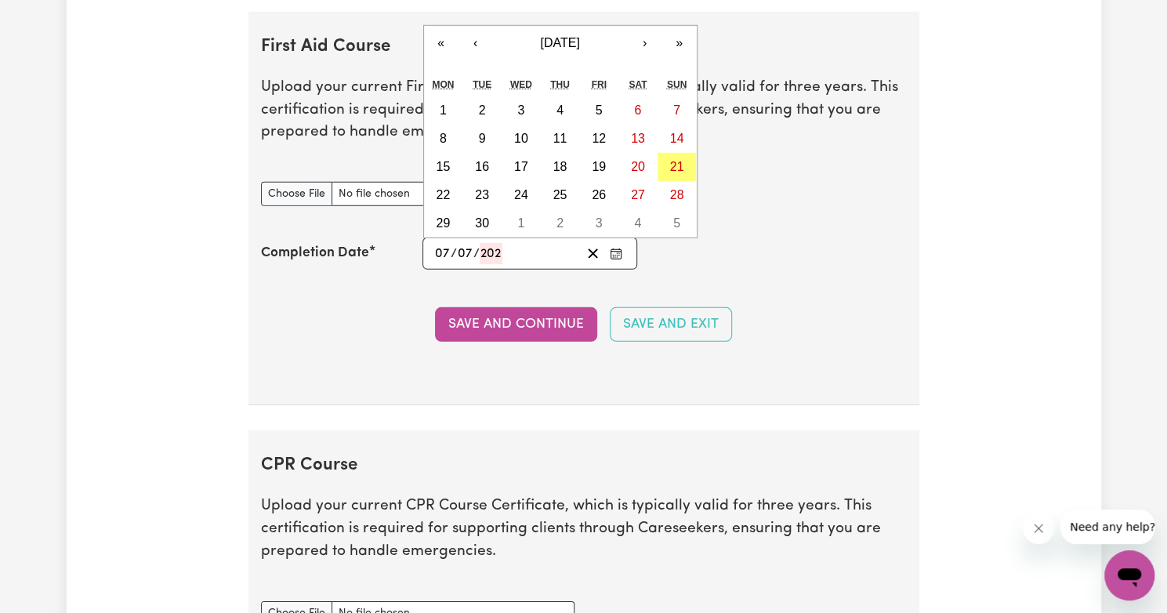
type input "7"
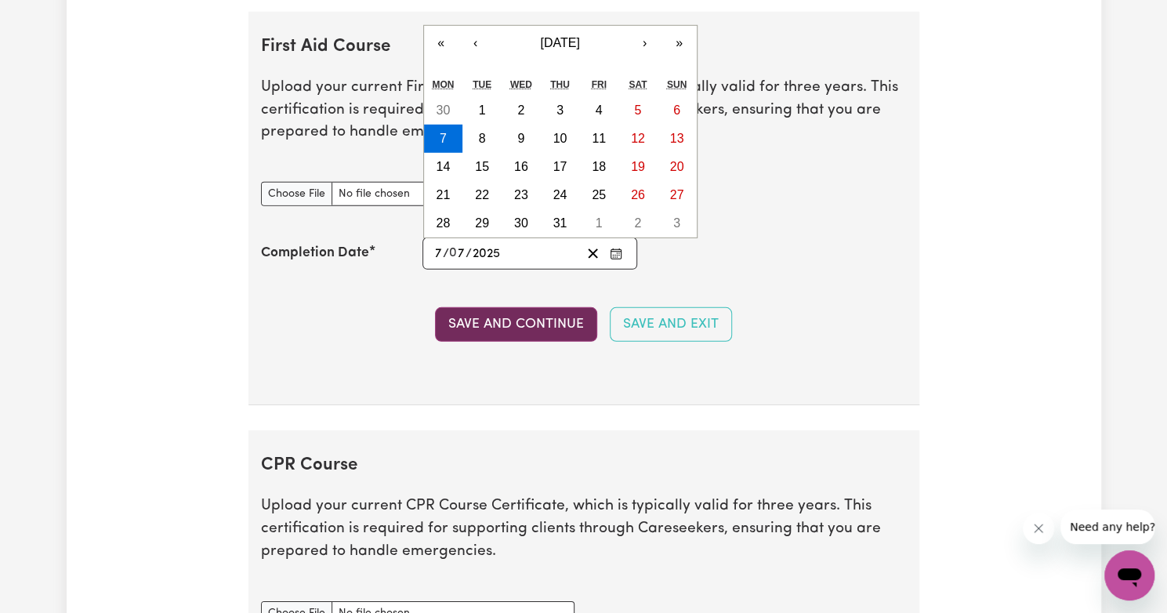
type input "2025"
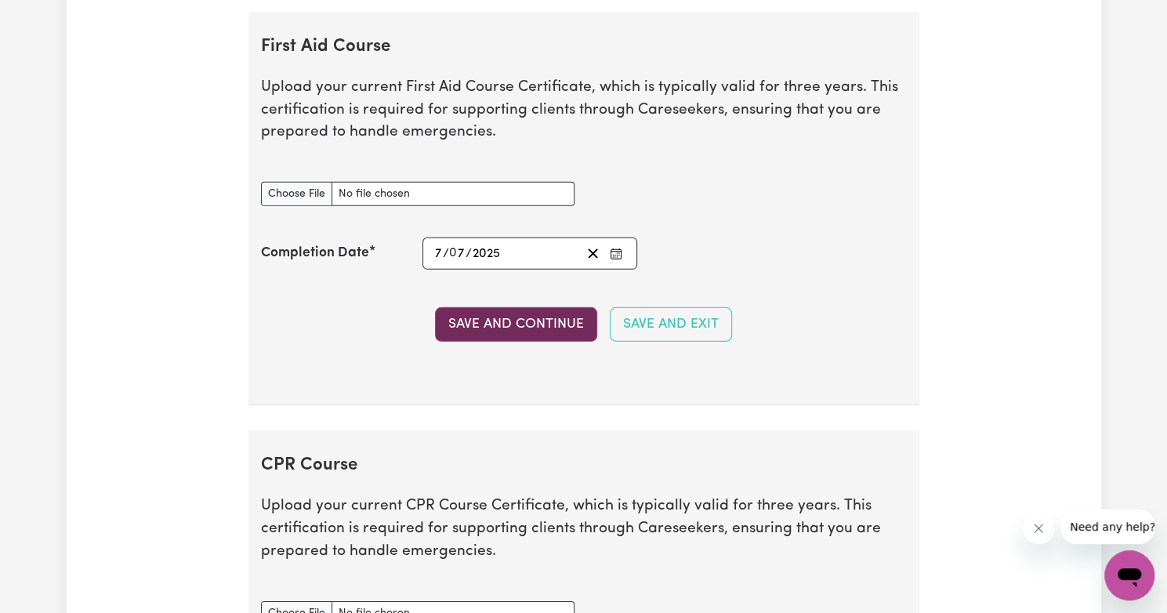
click at [537, 313] on button "Save and Continue" at bounding box center [516, 324] width 162 height 34
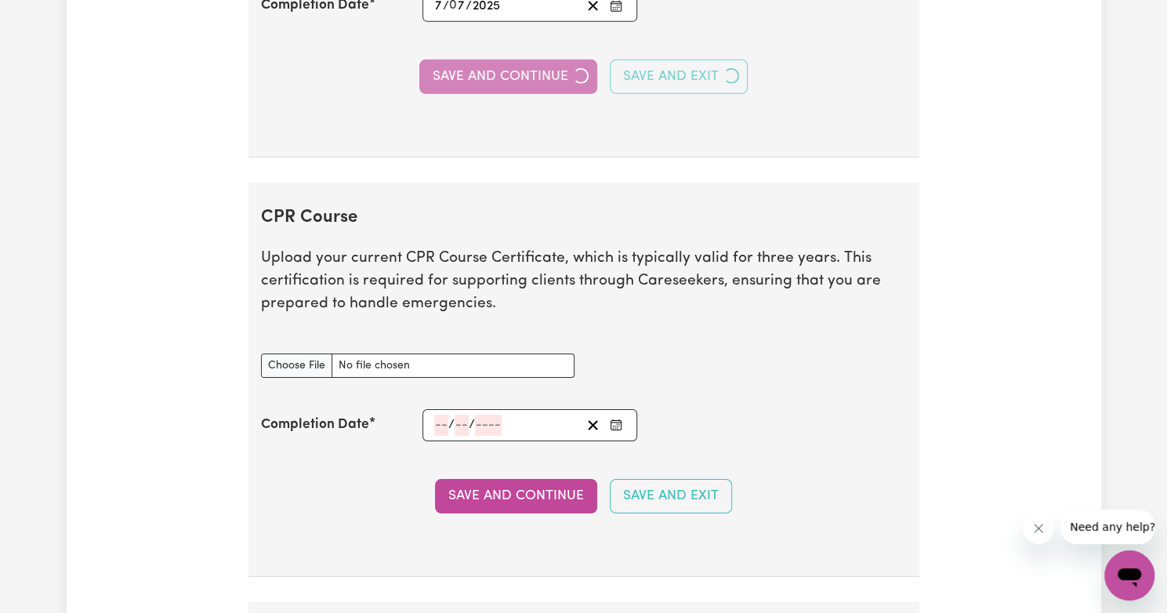
scroll to position [2999, 0]
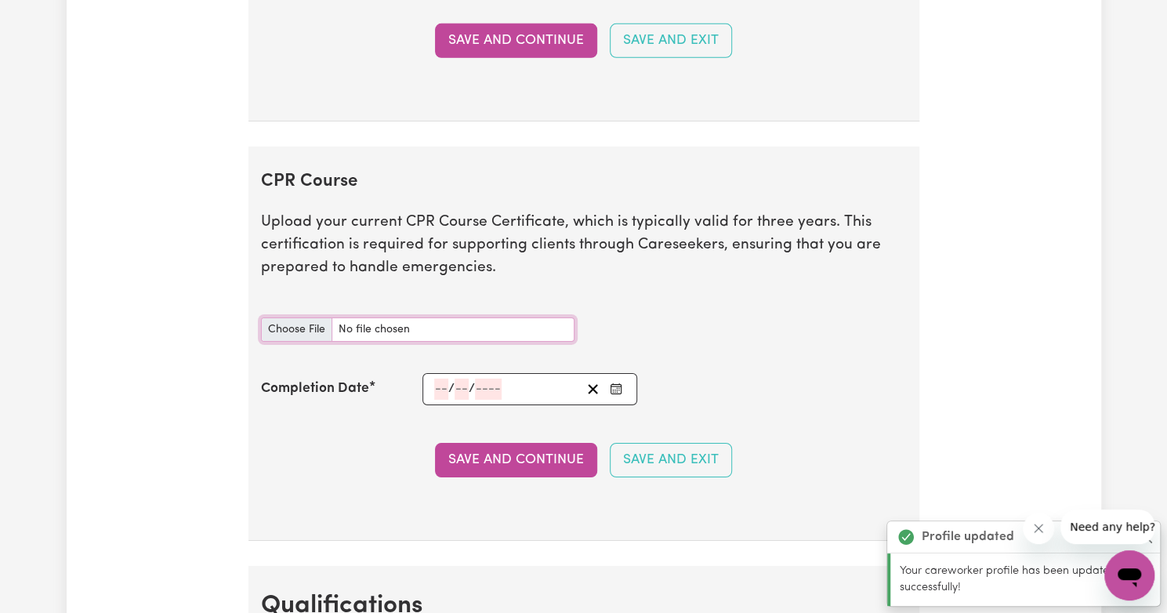
click at [321, 324] on input "CPR Course document" at bounding box center [417, 329] width 313 height 24
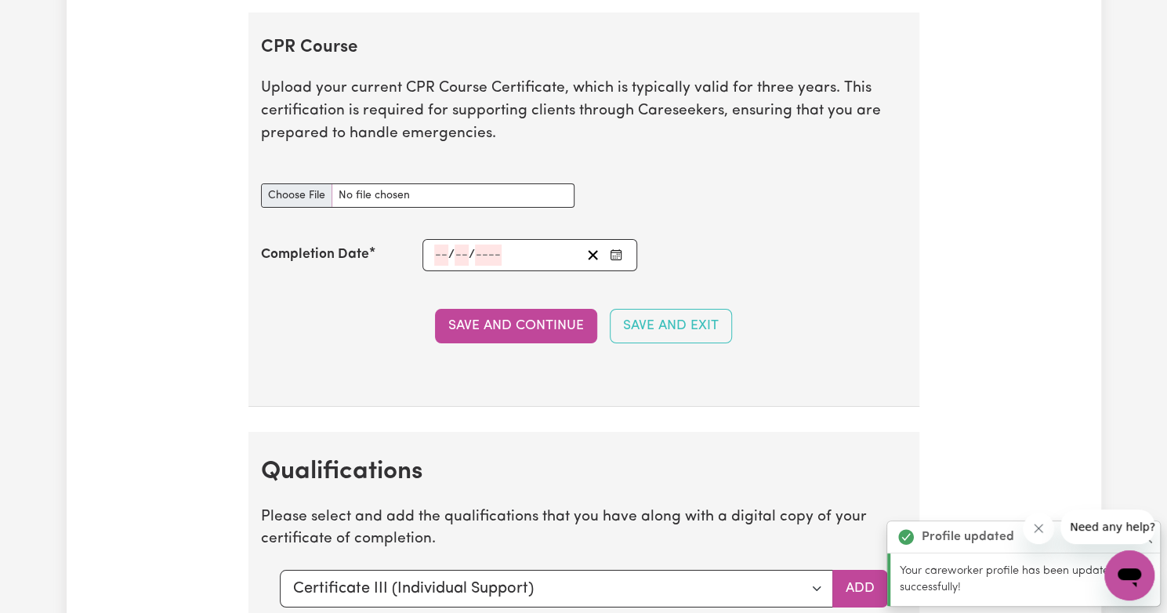
scroll to position [3222, 0]
type input "C:\fakepath\YASHIKA_HLTAID011 Provide First Aid.pdf"
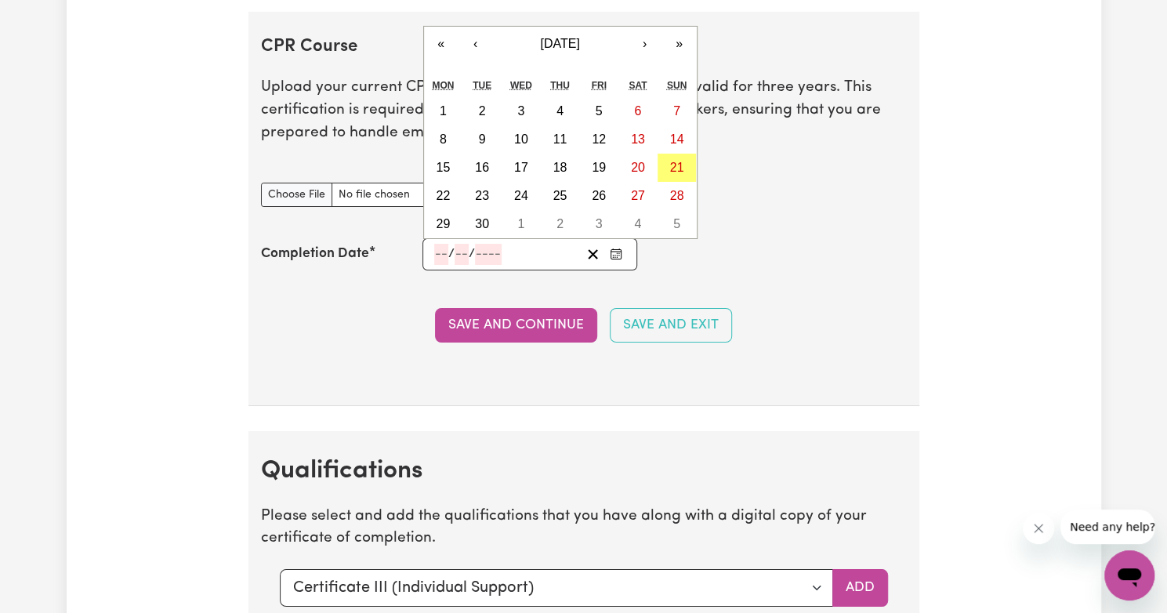
click at [439, 244] on input "number" at bounding box center [441, 254] width 14 height 21
type input "07"
type input "202"
type input "[DATE]"
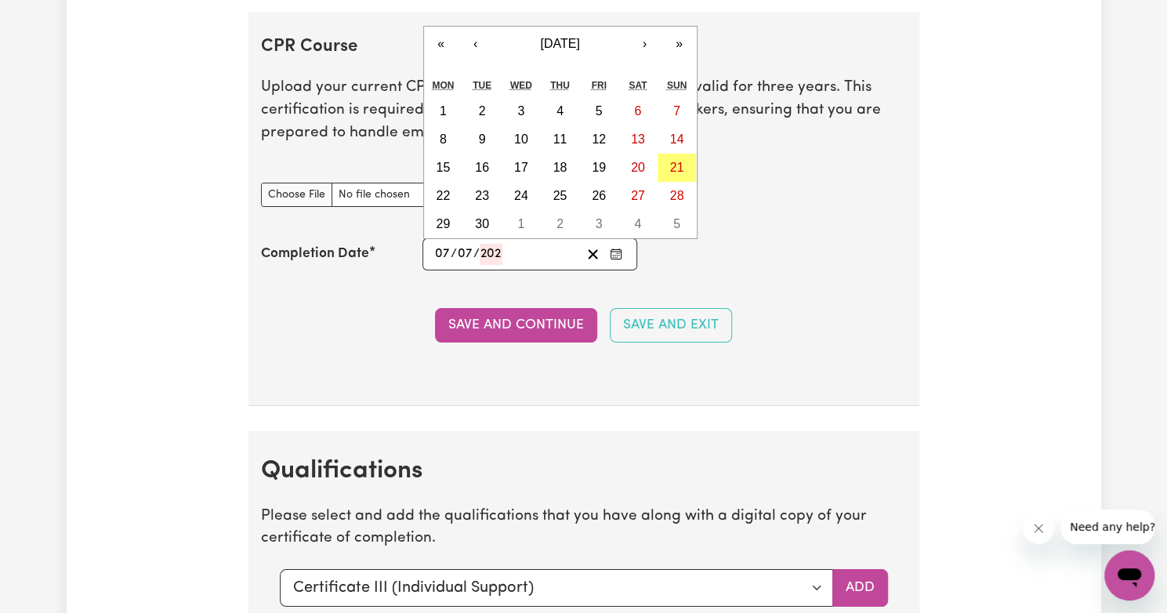
type input "7"
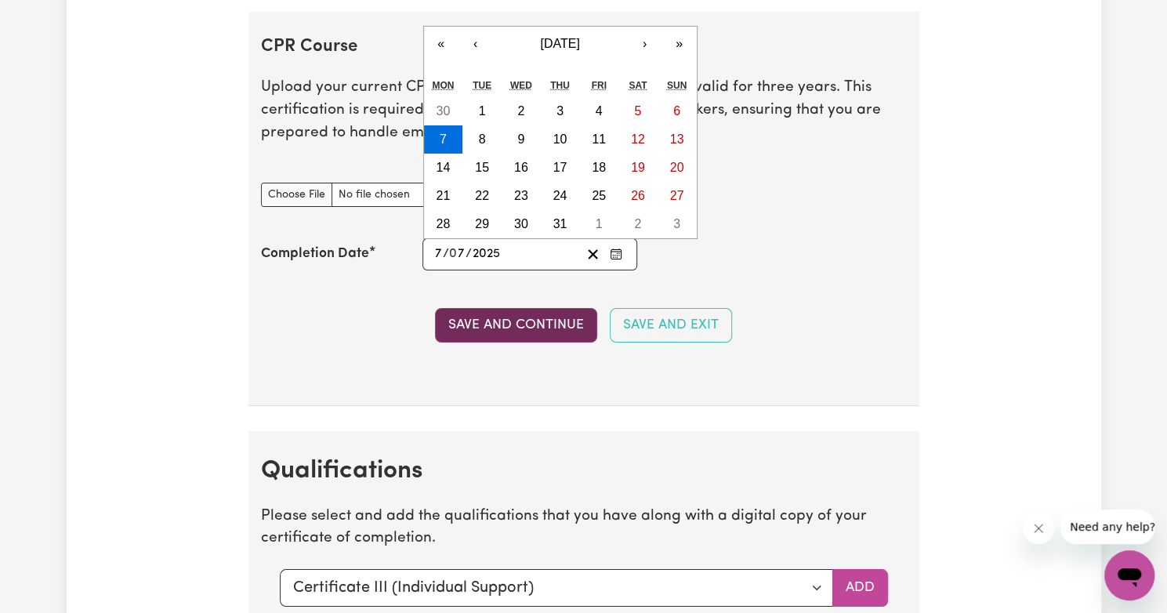
type input "2025"
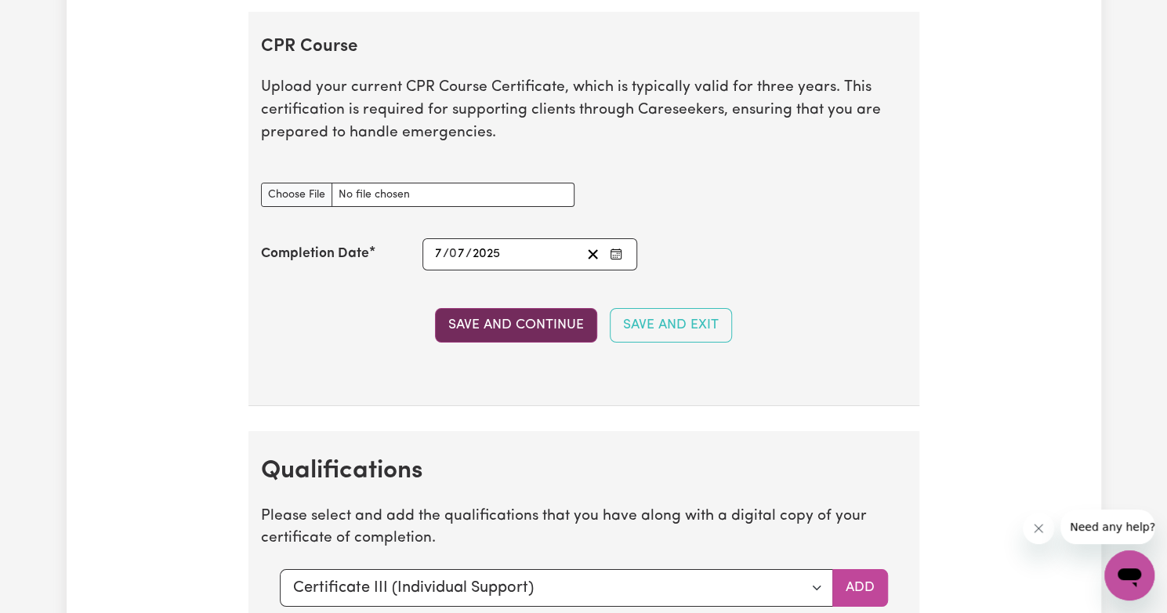
click at [463, 316] on button "Save and Continue" at bounding box center [516, 325] width 162 height 34
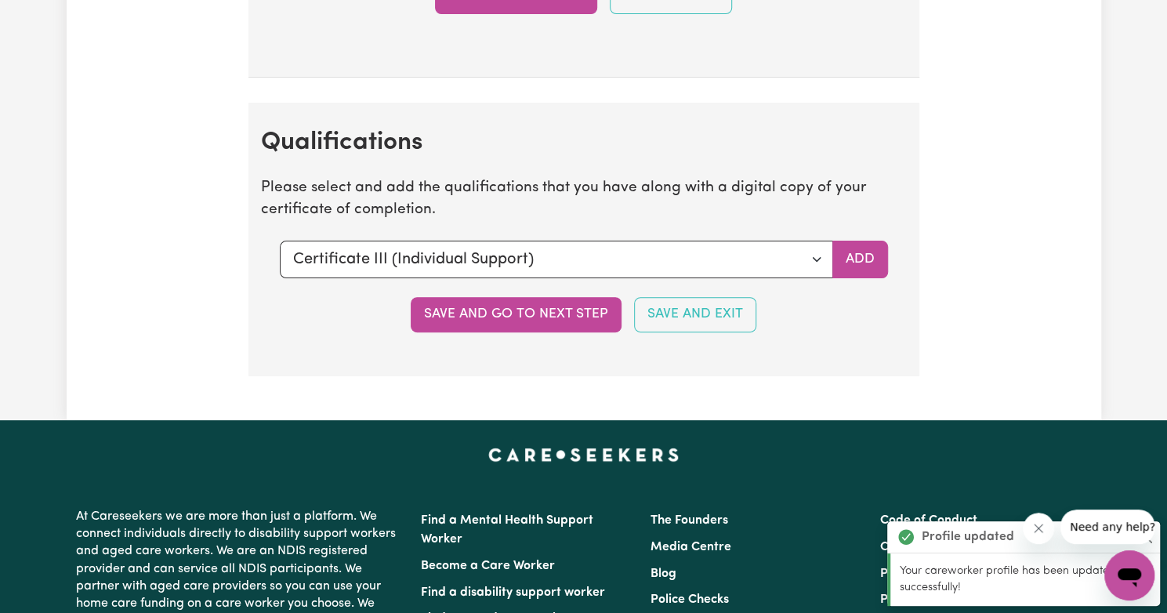
scroll to position [3728, 0]
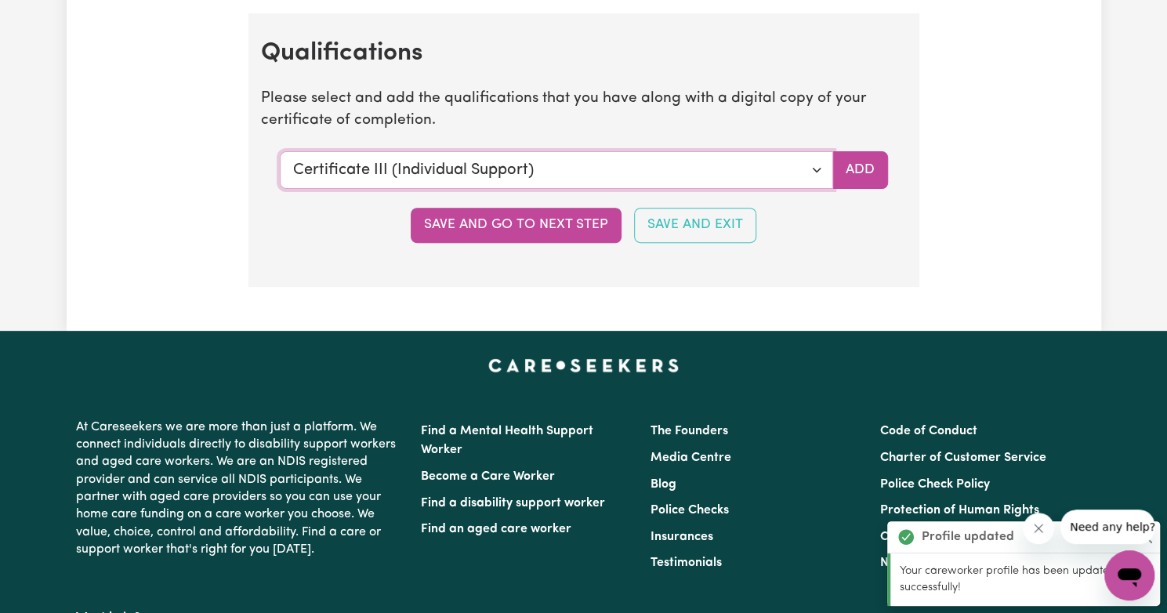
click at [777, 151] on select "Select a qualification to add... Certificate III (Individual Support) Certifica…" at bounding box center [556, 170] width 553 height 38
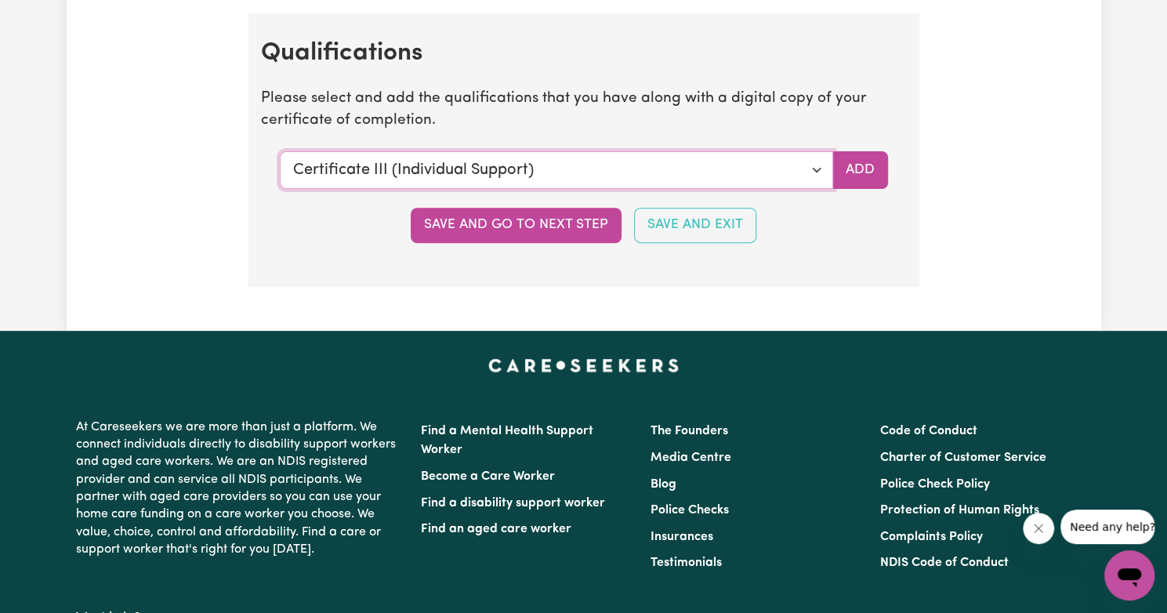
select select "Certificate III in Community Services [CHC32015]"
click at [280, 151] on select "Select a qualification to add... Certificate III (Individual Support) Certifica…" at bounding box center [556, 170] width 553 height 38
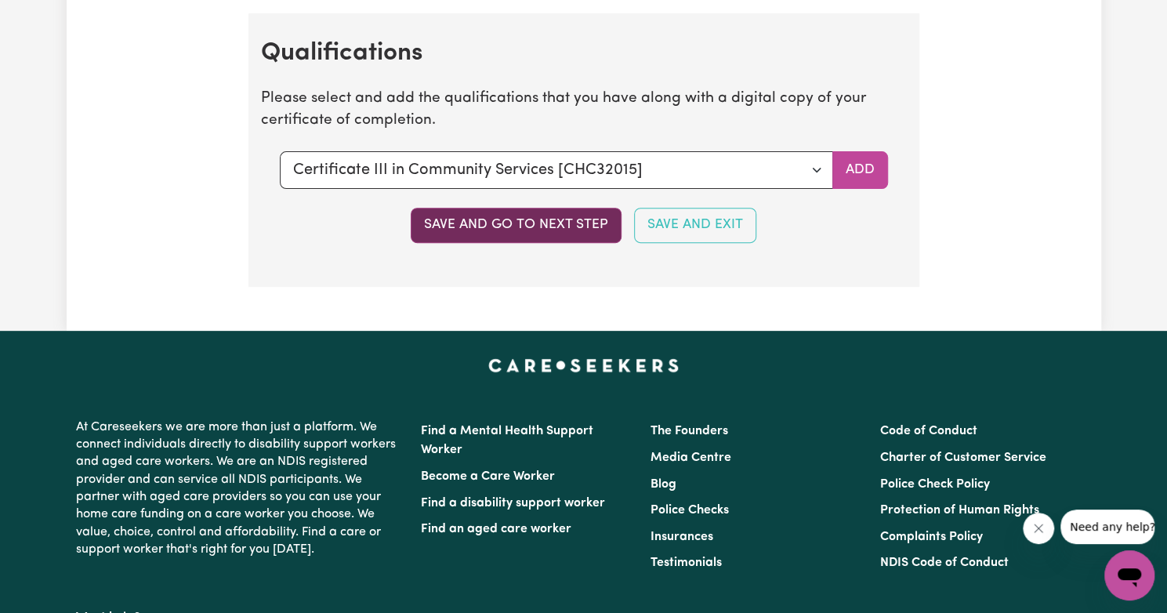
click at [510, 212] on button "Save and go to next step" at bounding box center [516, 225] width 211 height 34
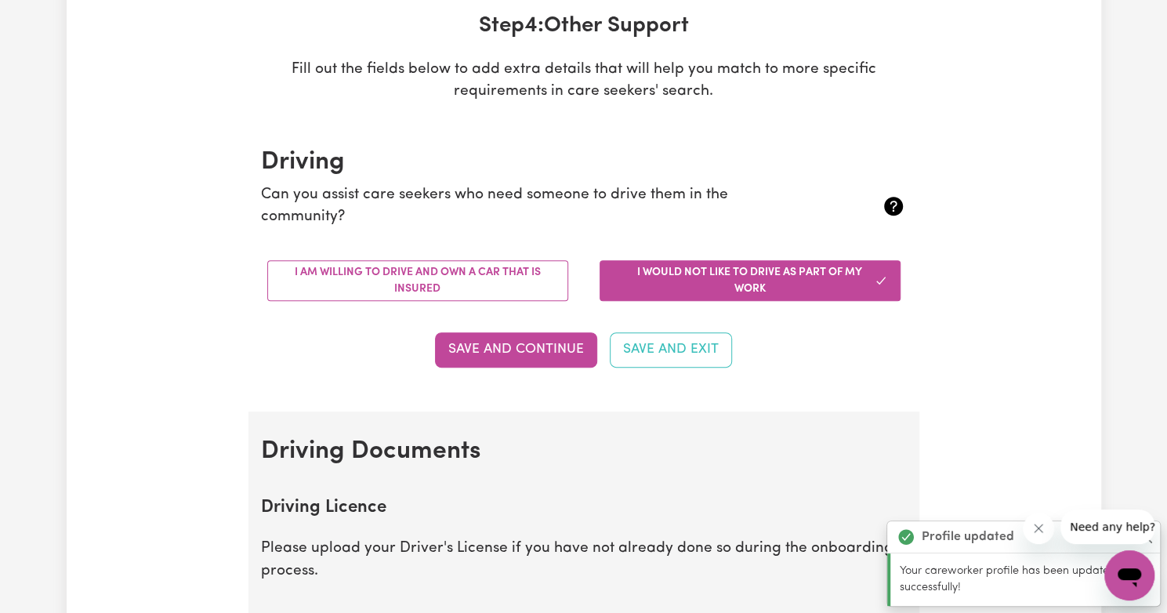
scroll to position [247, 0]
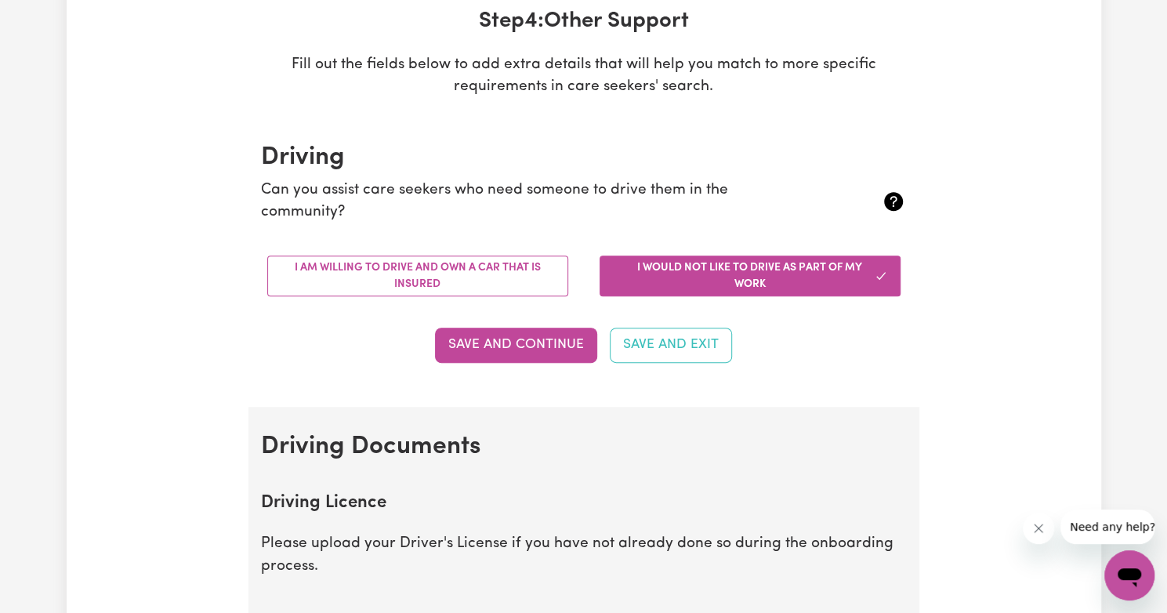
click at [474, 296] on div "I am willing to drive and own a car that is insured" at bounding box center [418, 276] width 332 height 66
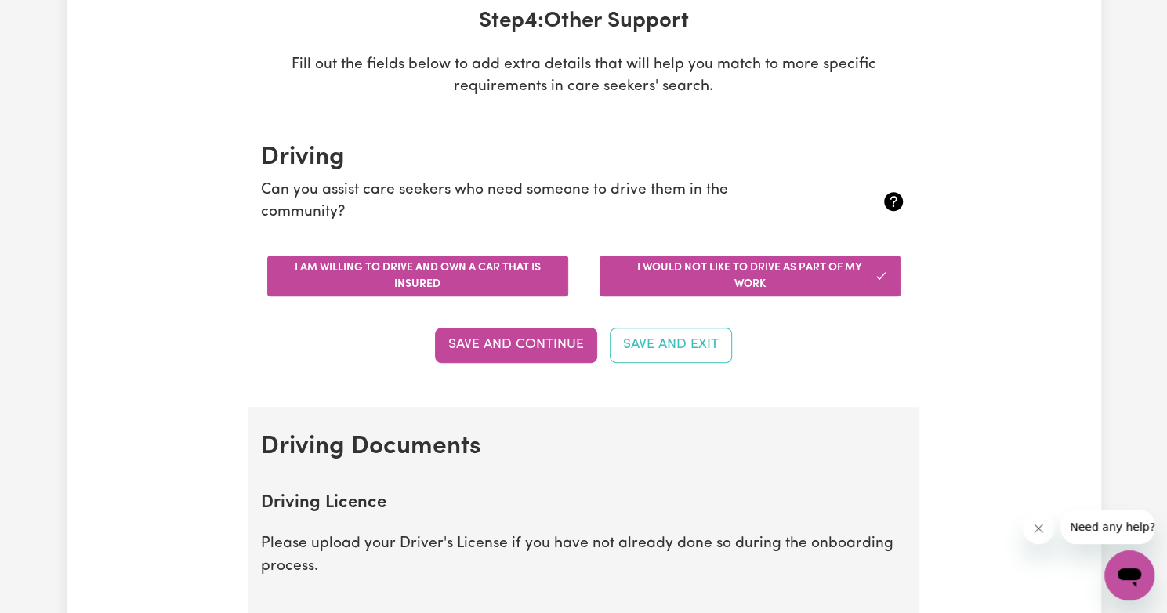
click at [469, 275] on button "I am willing to drive and own a car that is insured" at bounding box center [417, 275] width 301 height 41
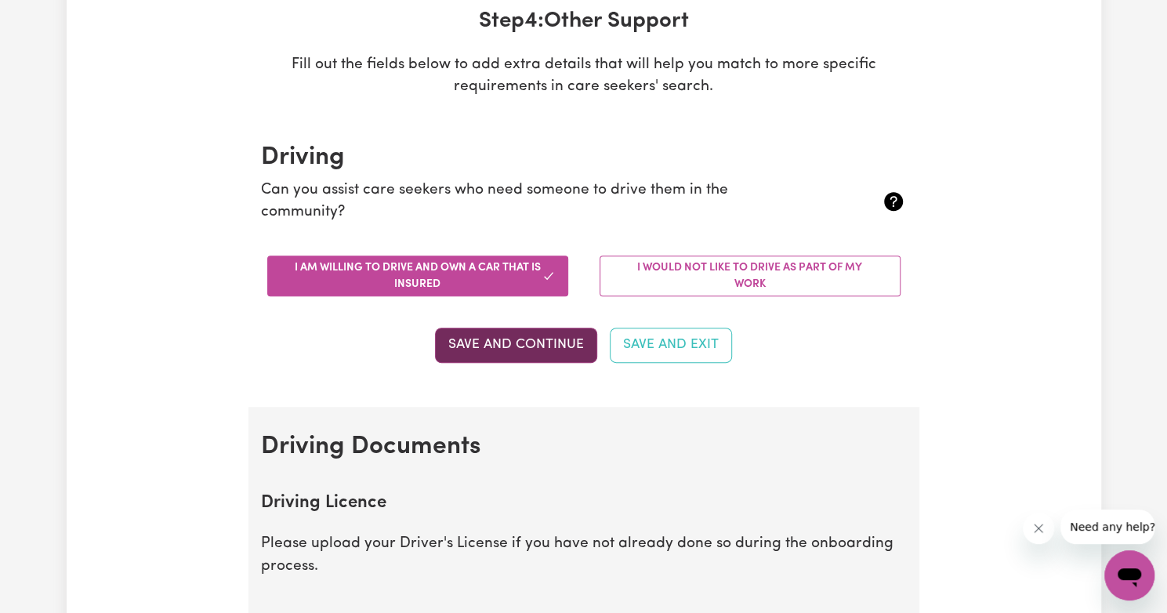
click at [512, 342] on button "Save and Continue" at bounding box center [516, 345] width 162 height 34
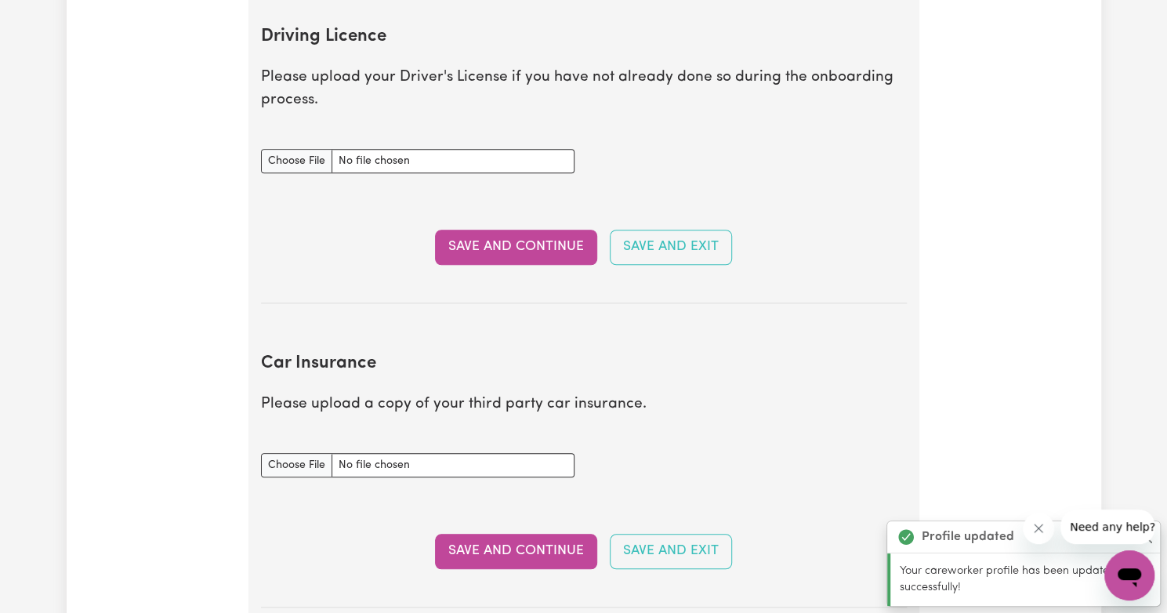
scroll to position [713, 0]
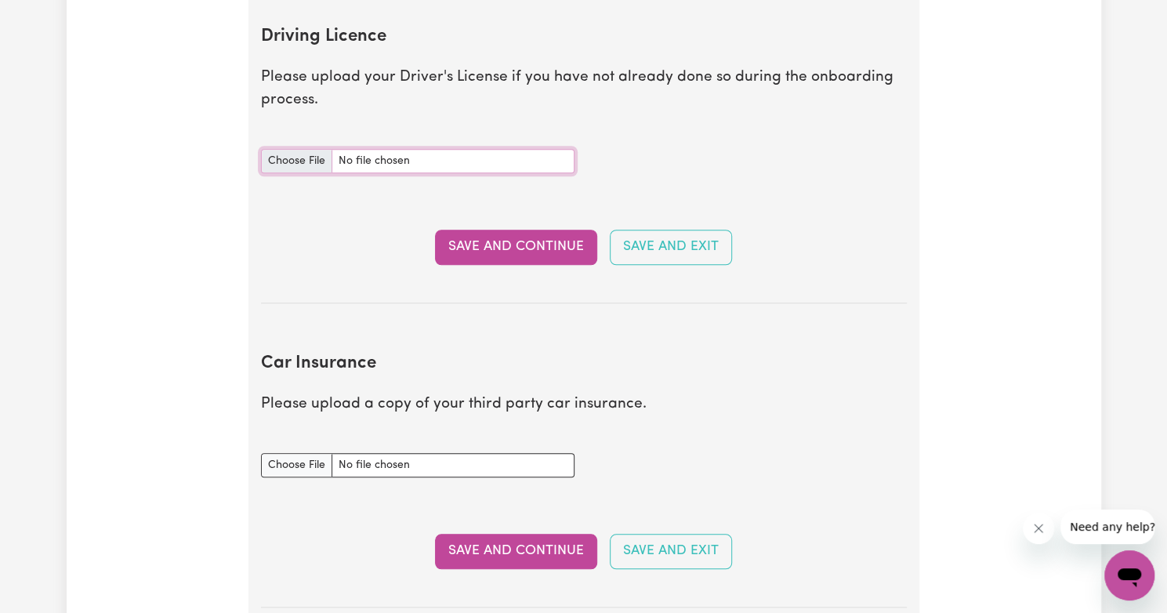
click at [318, 157] on input "Driving Licence document" at bounding box center [417, 161] width 313 height 24
type input "C:\fakepath\Certified License.pdf"
click at [507, 253] on button "Save and Continue" at bounding box center [516, 247] width 162 height 34
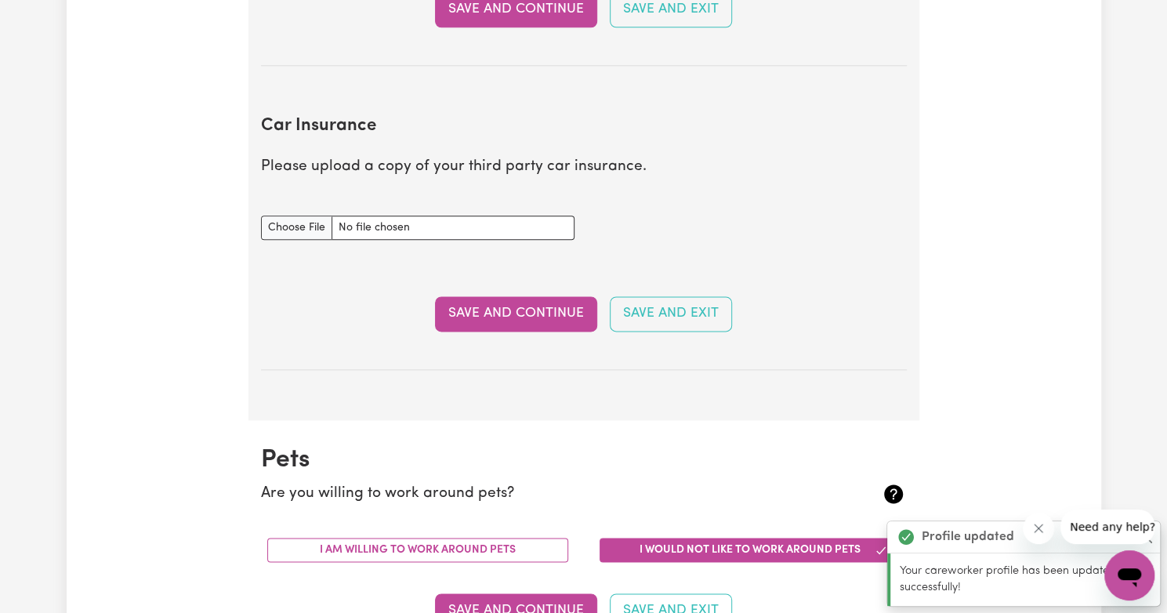
scroll to position [1128, 0]
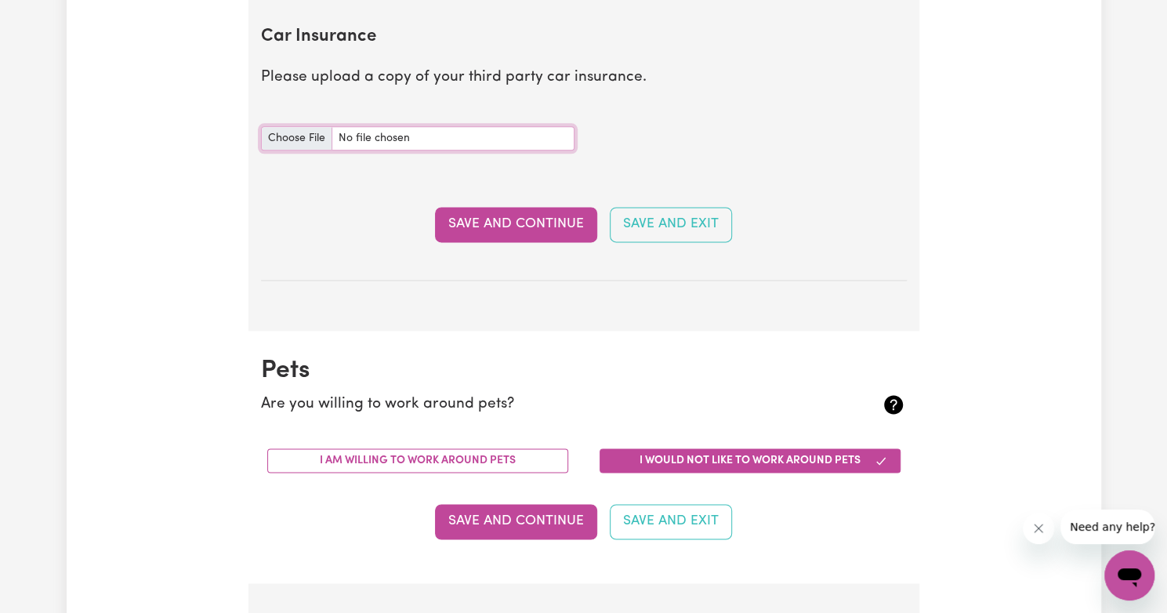
click at [298, 132] on input "Car Insurance document" at bounding box center [417, 138] width 313 height 24
type input "C:\fakepath\NRMA_MOT_CERTIFICATE_OF_INSURANCE_MOTN0004446165_20250408222417557.…"
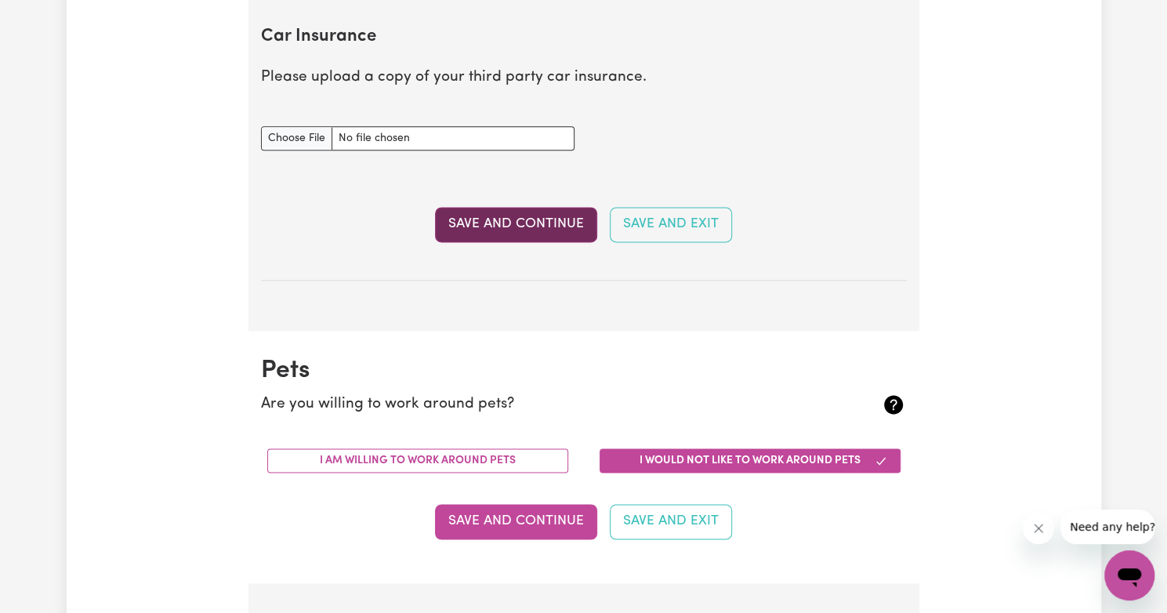
click at [525, 226] on button "Save and Continue" at bounding box center [516, 224] width 162 height 34
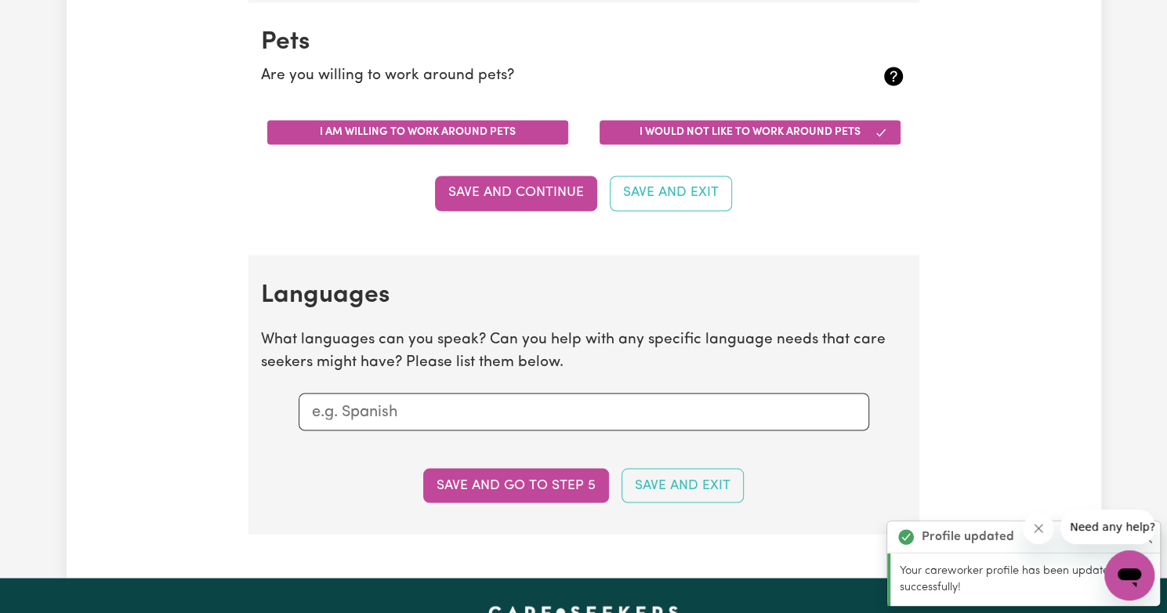
scroll to position [1545, 0]
click at [498, 123] on button "I am willing to work around pets" at bounding box center [417, 132] width 301 height 24
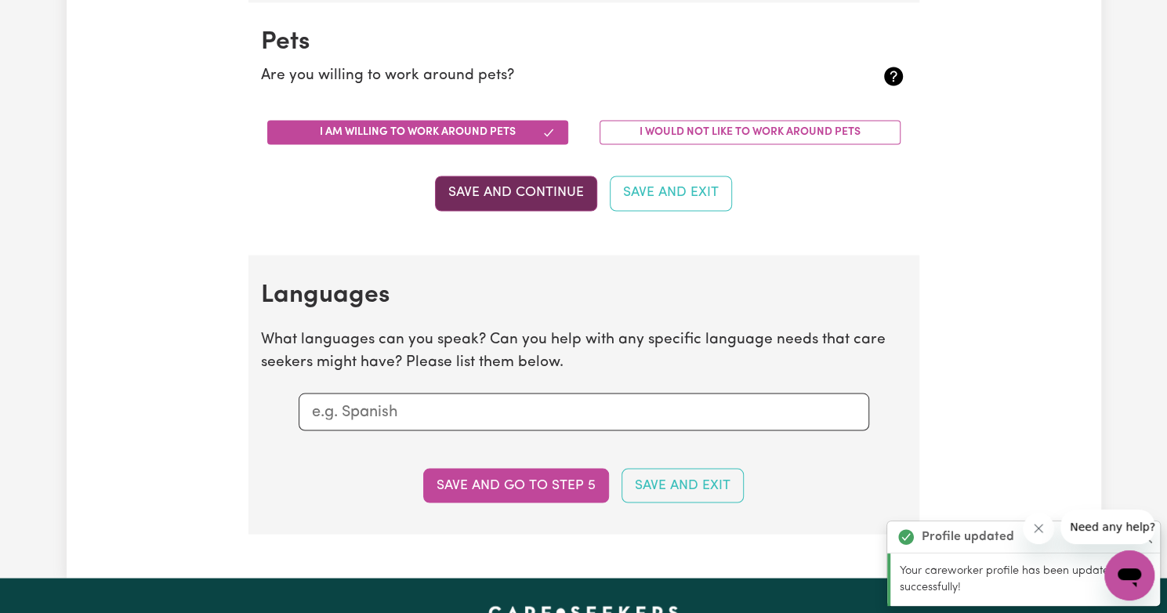
click at [501, 185] on button "Save and Continue" at bounding box center [516, 193] width 162 height 34
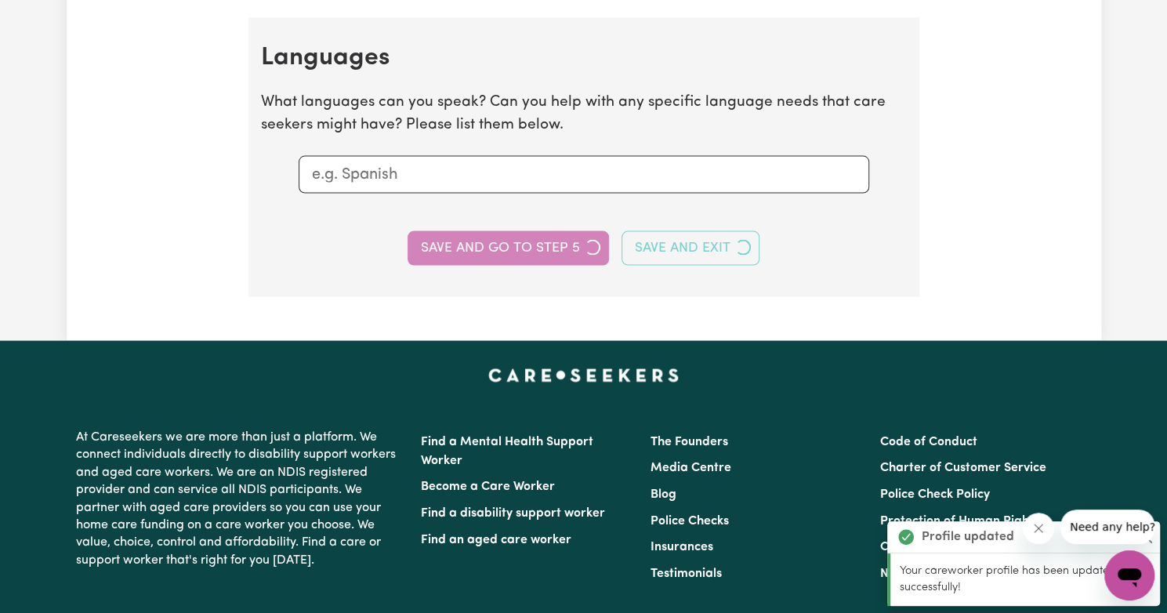
scroll to position [1796, 0]
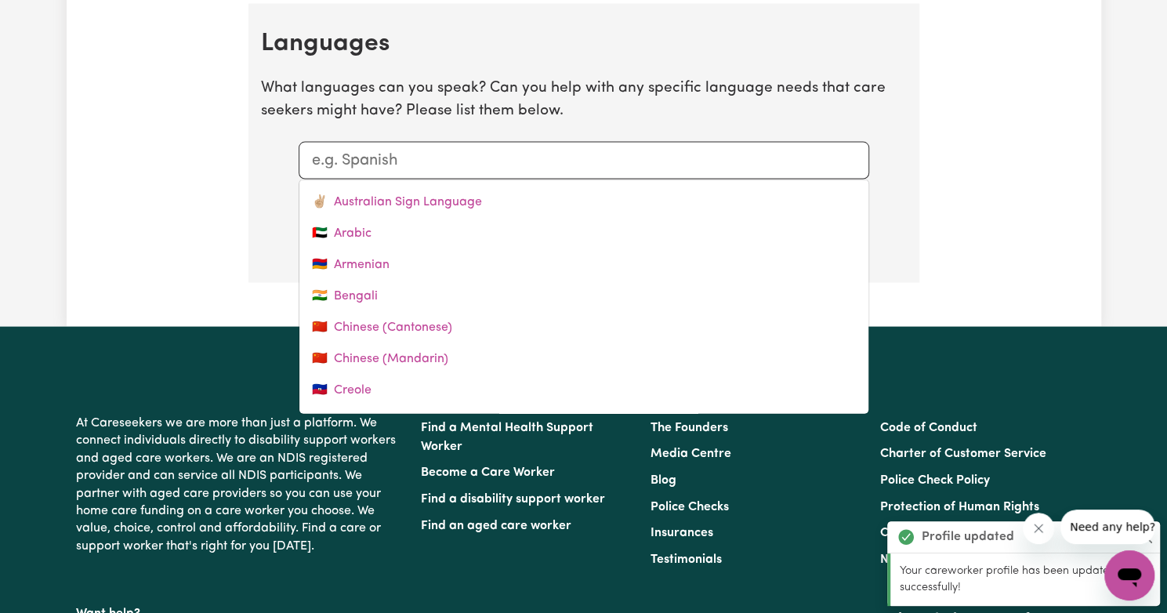
click at [444, 142] on div at bounding box center [584, 161] width 570 height 38
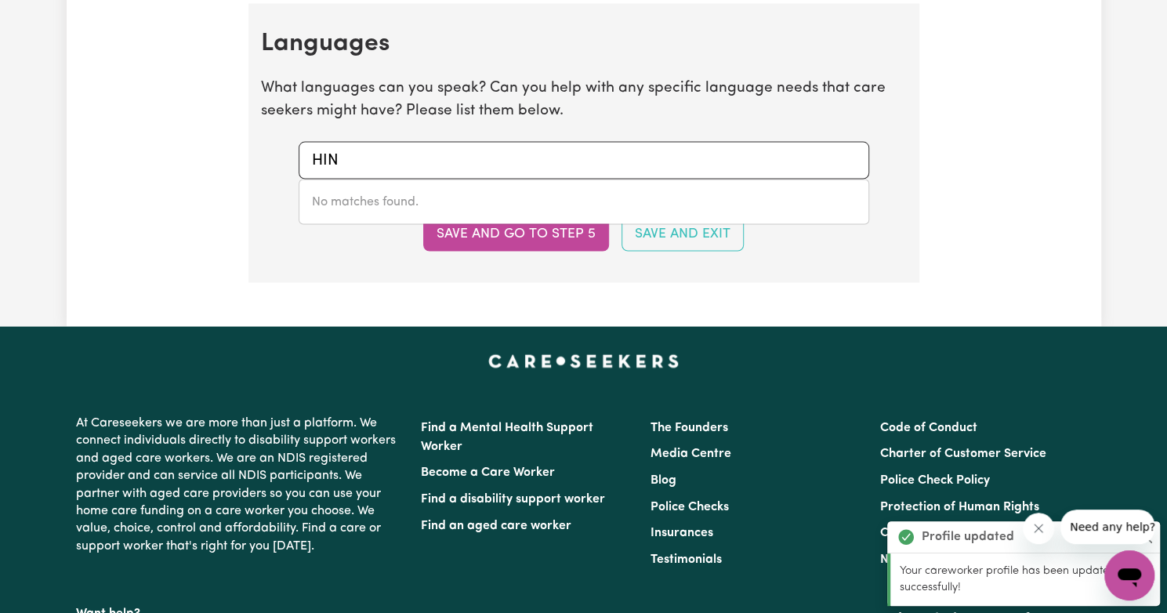
type input "HIND"
type input "HINDi"
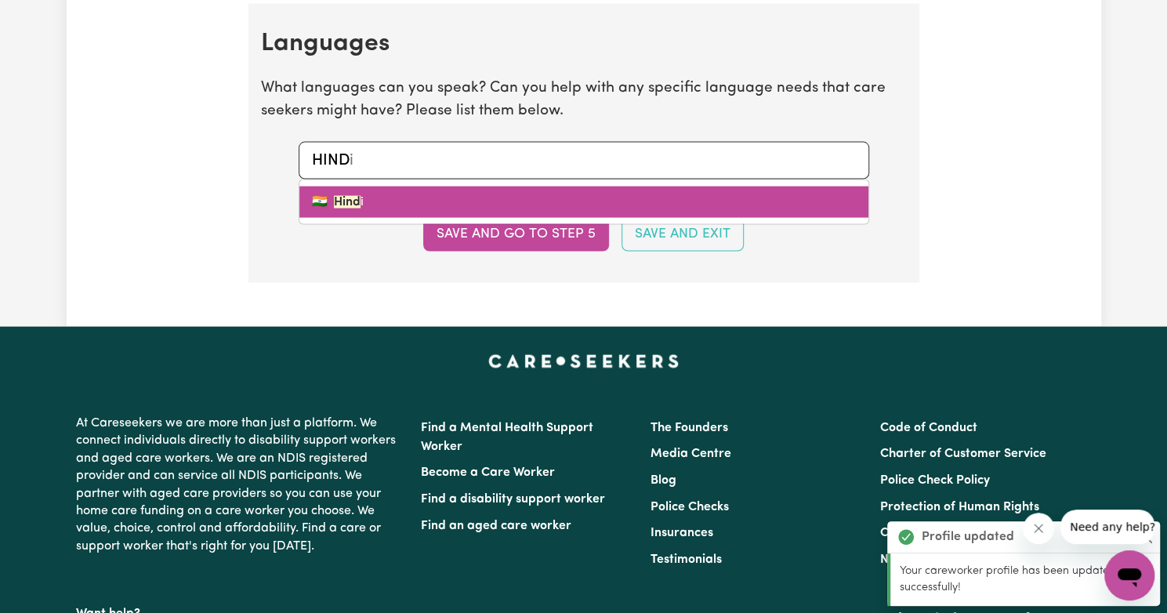
click at [389, 205] on link "🇮🇳 Hind i" at bounding box center [583, 201] width 569 height 31
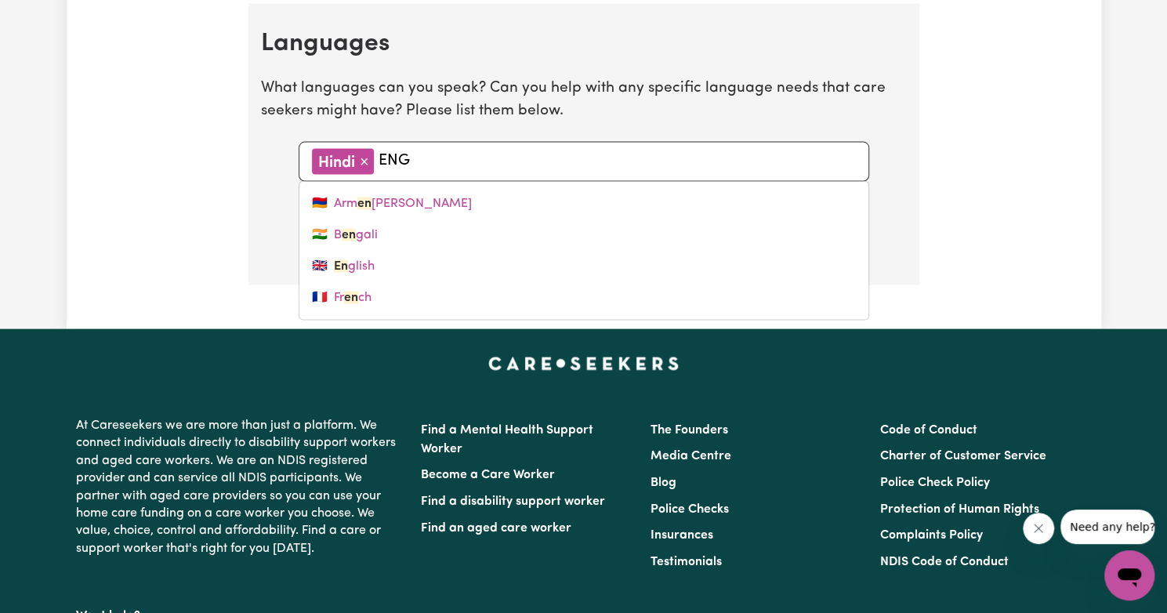
type input "ENGL"
type input "ENGLish"
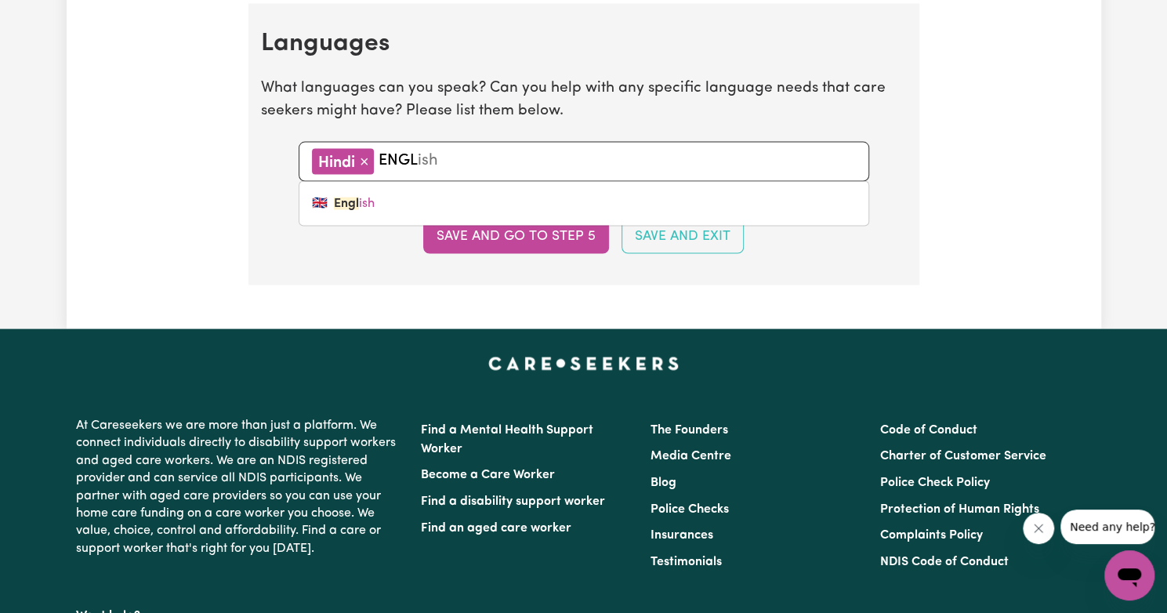
type input "ENGLI"
type input "ENGLIsh"
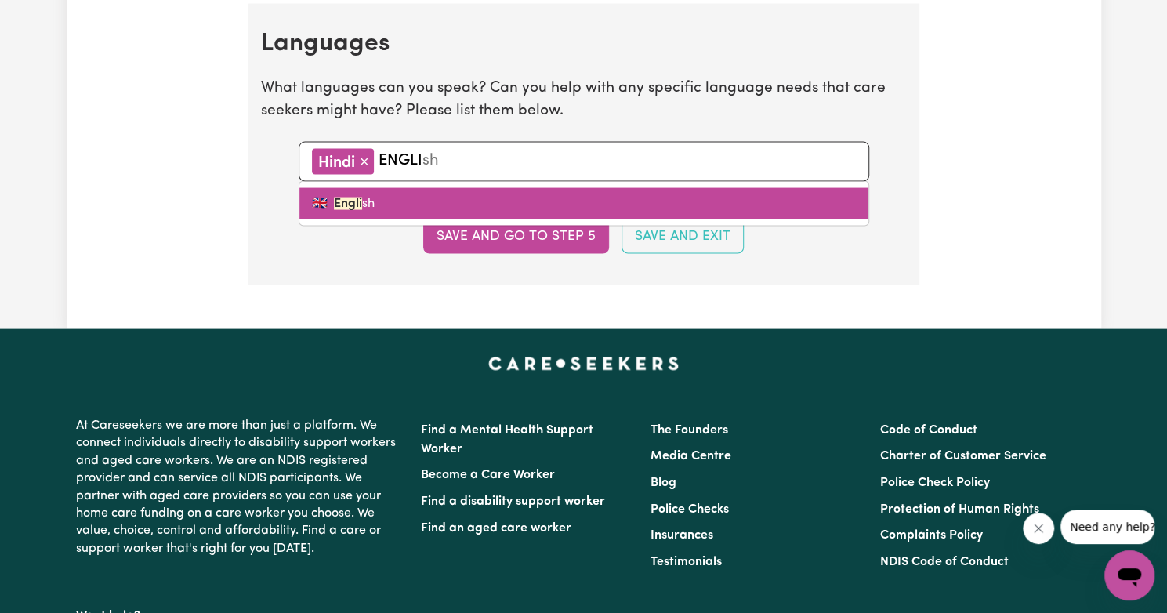
click at [389, 197] on link "🇬🇧 Engli sh" at bounding box center [583, 203] width 569 height 31
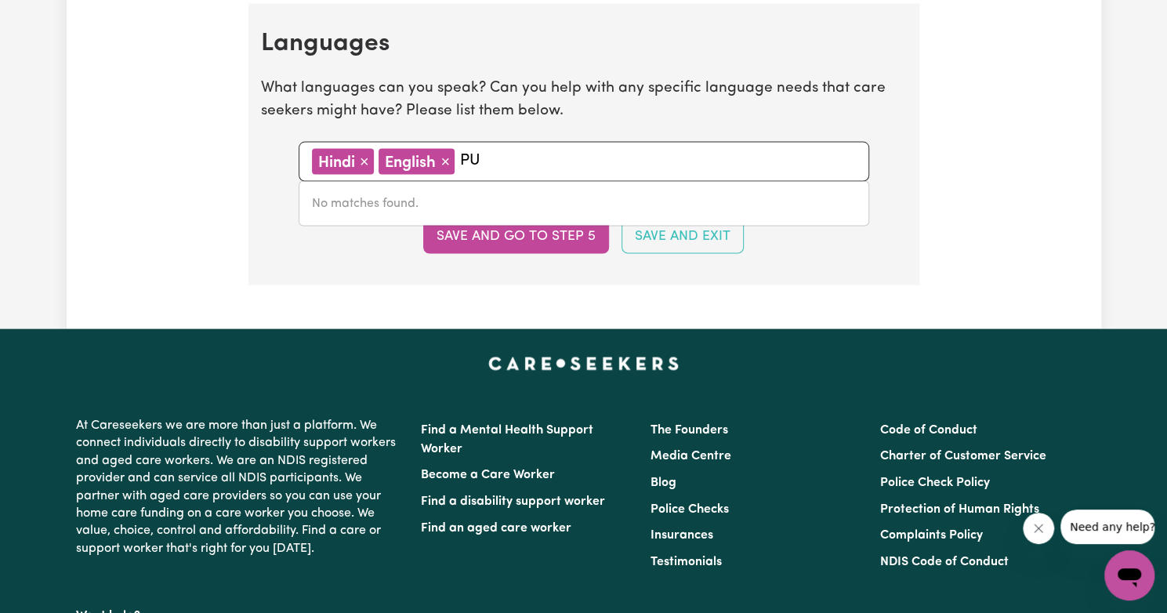
type input "P"
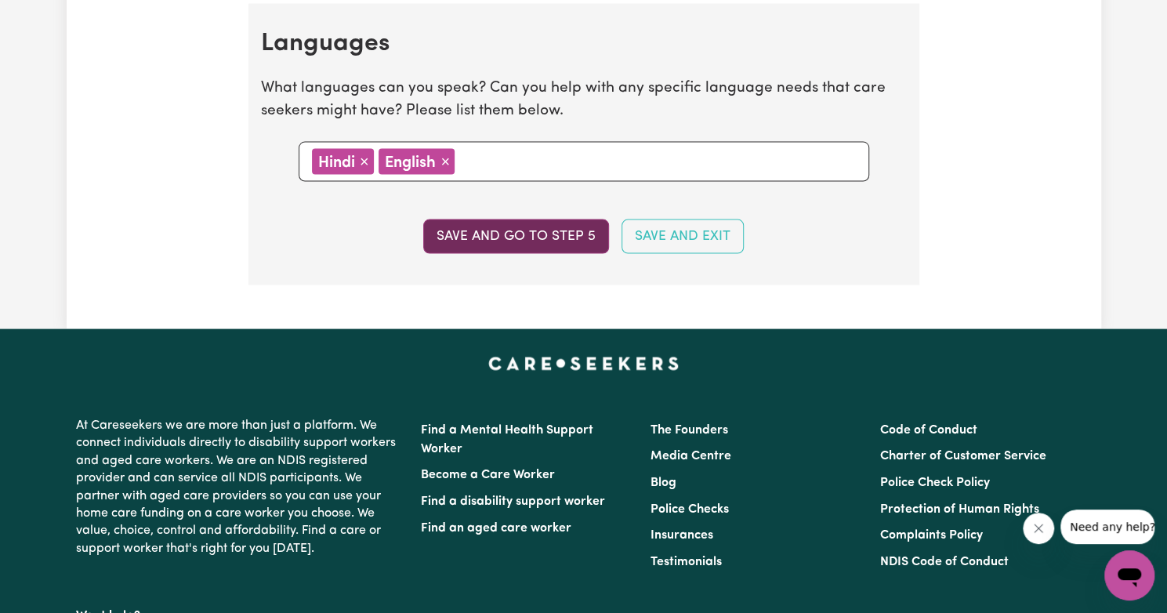
click at [453, 237] on button "Save and go to step 5" at bounding box center [516, 236] width 186 height 34
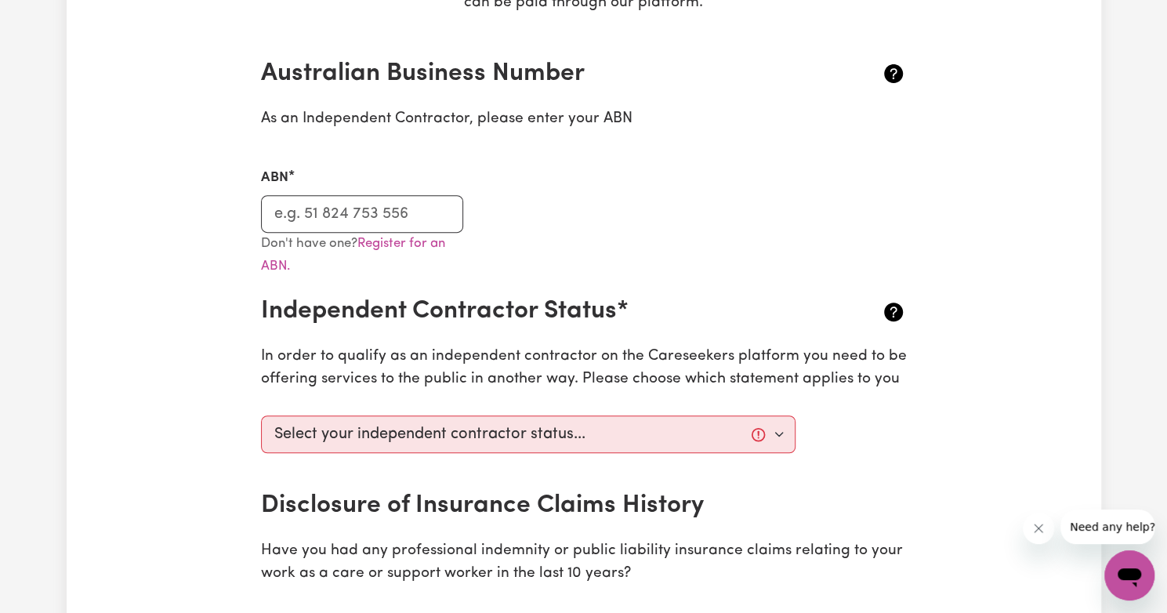
scroll to position [395, 0]
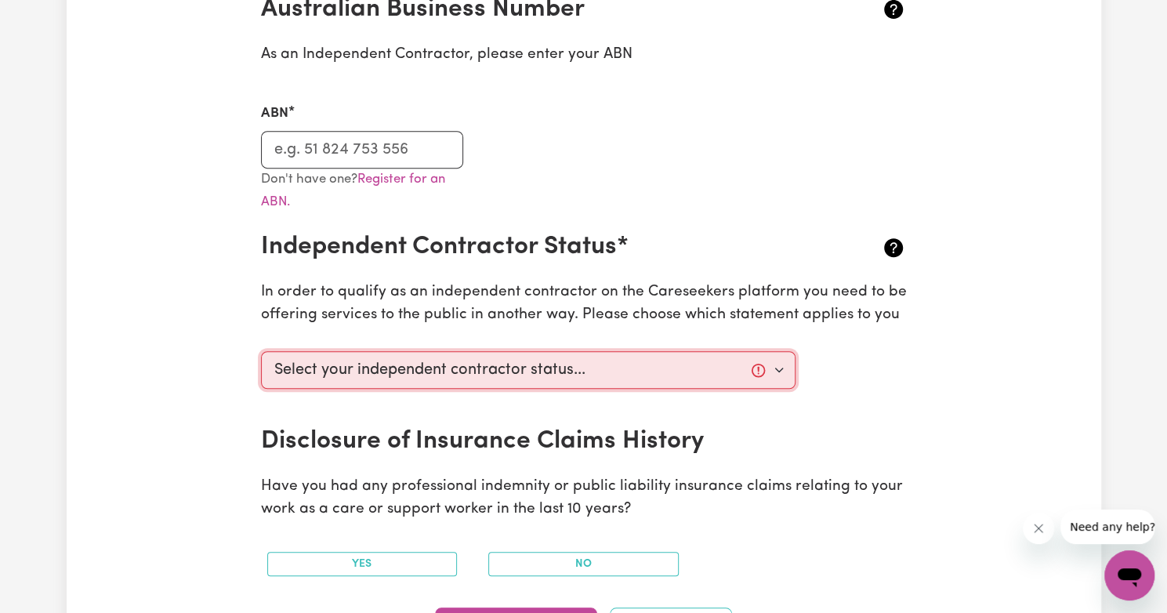
click at [594, 375] on select "Select your independent contractor status... I am providing services through an…" at bounding box center [528, 370] width 535 height 38
click at [393, 187] on link "Register for an ABN." at bounding box center [353, 190] width 184 height 36
click at [346, 137] on input "ABN" at bounding box center [362, 150] width 203 height 38
type input "71719791864"
click at [360, 374] on select "Select your independent contractor status... I am providing services through an…" at bounding box center [528, 370] width 535 height 38
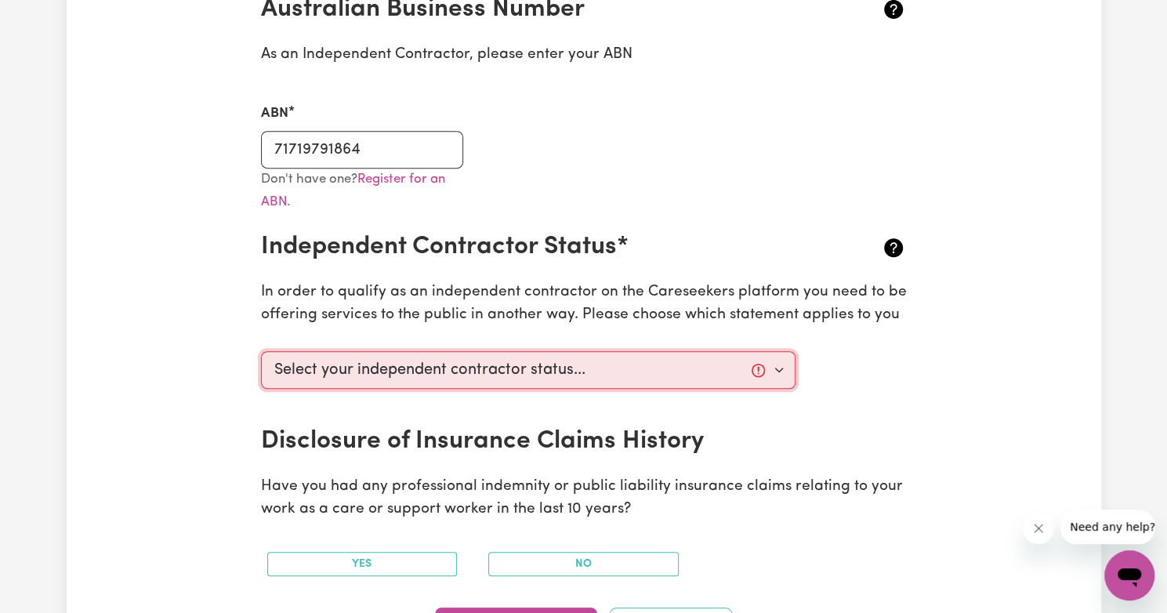
select select "I am providing services privately on my own"
click at [261, 351] on select "Select your independent contractor status... I am providing services through an…" at bounding box center [528, 370] width 535 height 38
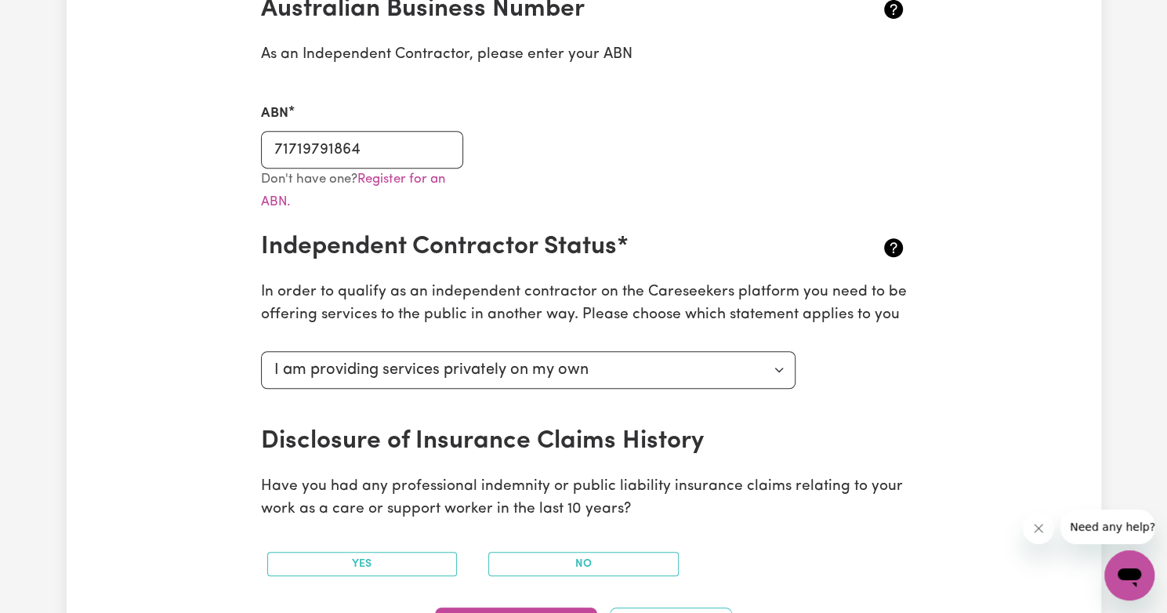
click at [521, 548] on div "No" at bounding box center [583, 563] width 222 height 49
click at [517, 560] on button "No" at bounding box center [583, 564] width 190 height 24
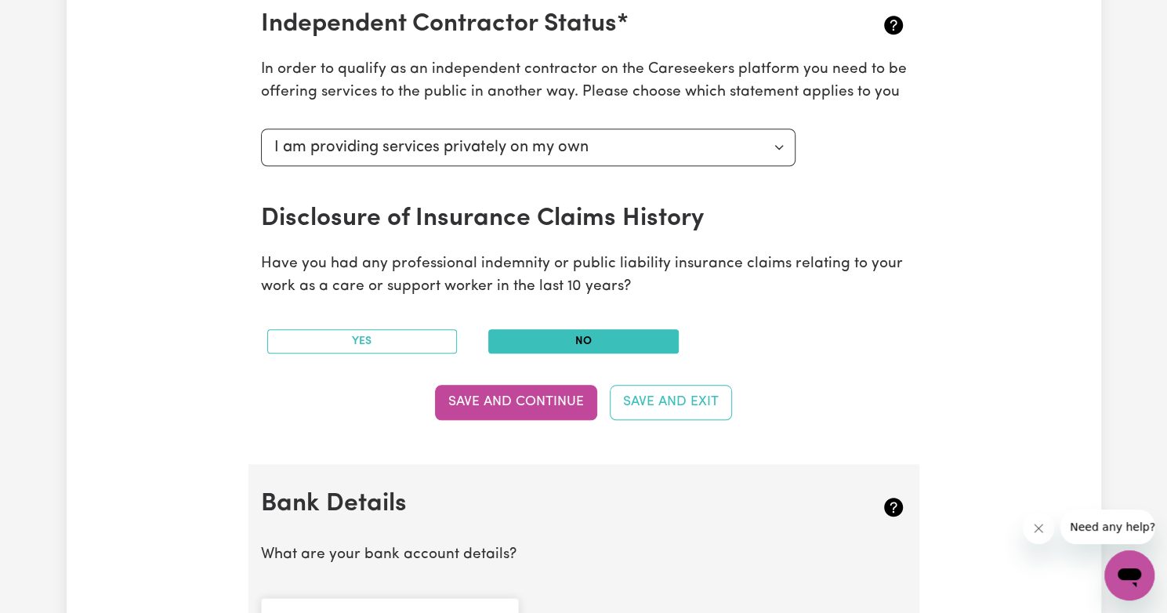
scroll to position [632, 0]
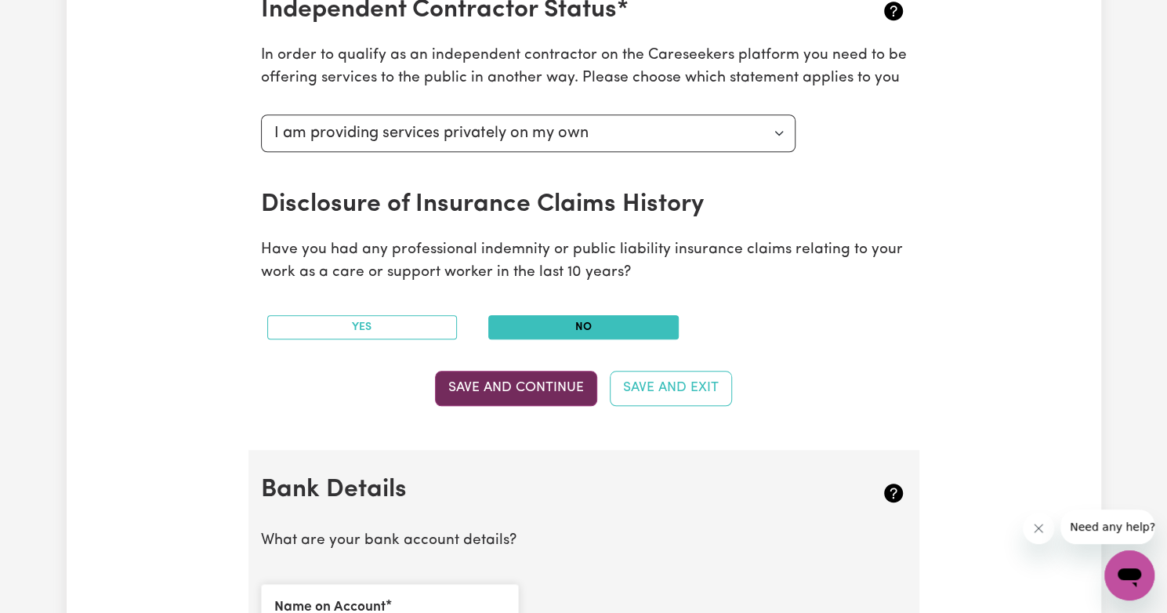
click at [522, 398] on button "Save and Continue" at bounding box center [516, 388] width 162 height 34
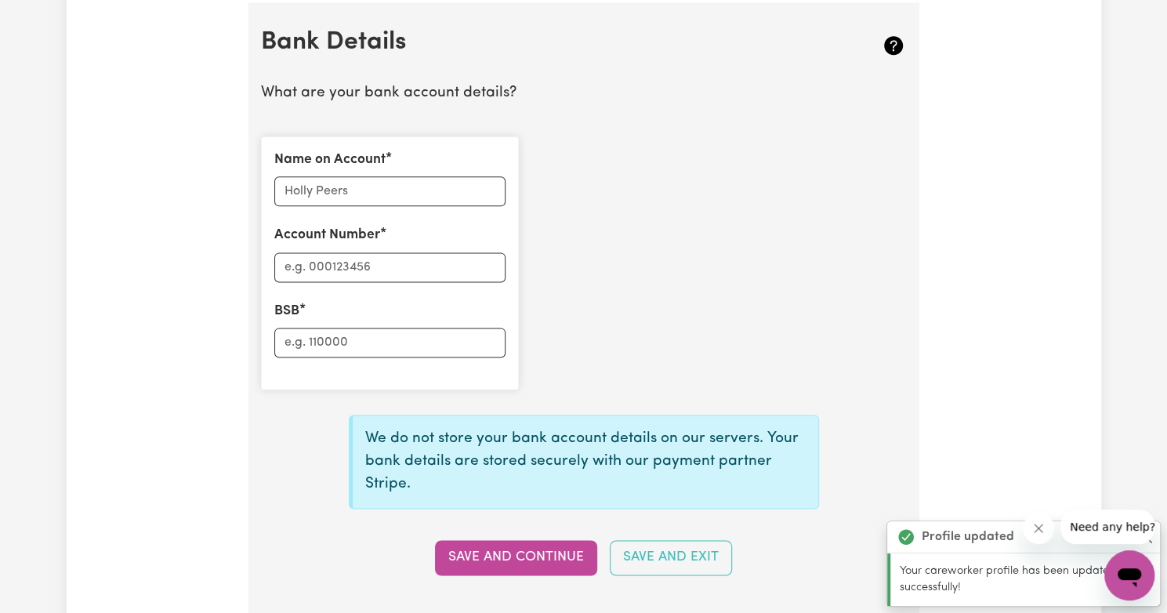
scroll to position [1080, 0]
click at [378, 184] on input "Name on Account" at bounding box center [389, 191] width 231 height 30
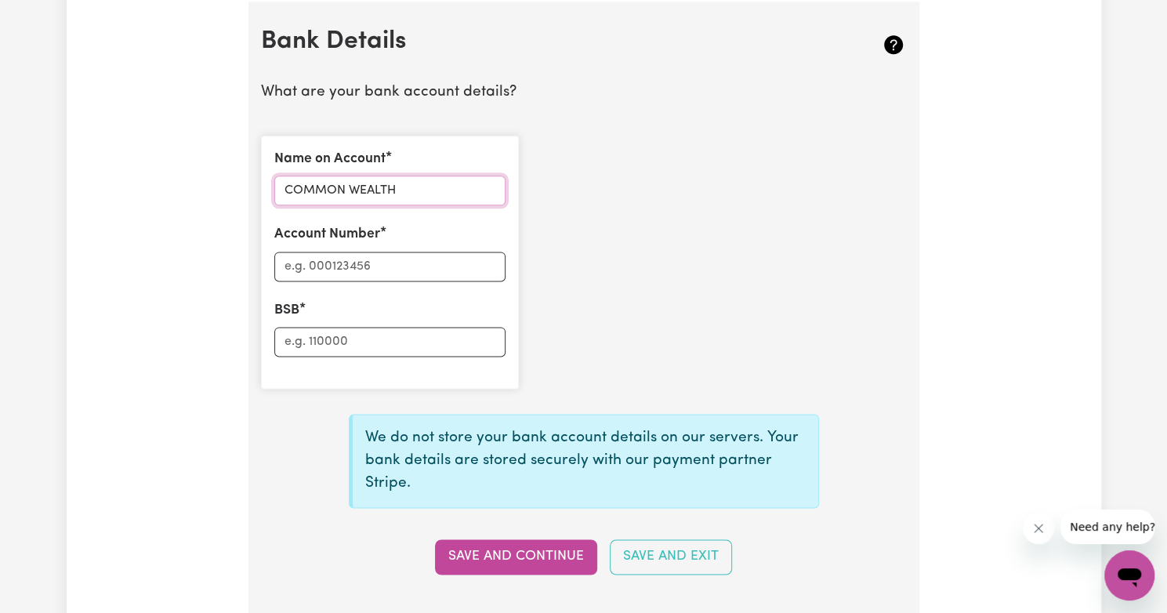
type input "COMMON WEALTH"
click at [358, 264] on input "Account Number" at bounding box center [389, 267] width 231 height 30
type input "10958939"
click at [332, 335] on input "BSB" at bounding box center [389, 342] width 231 height 30
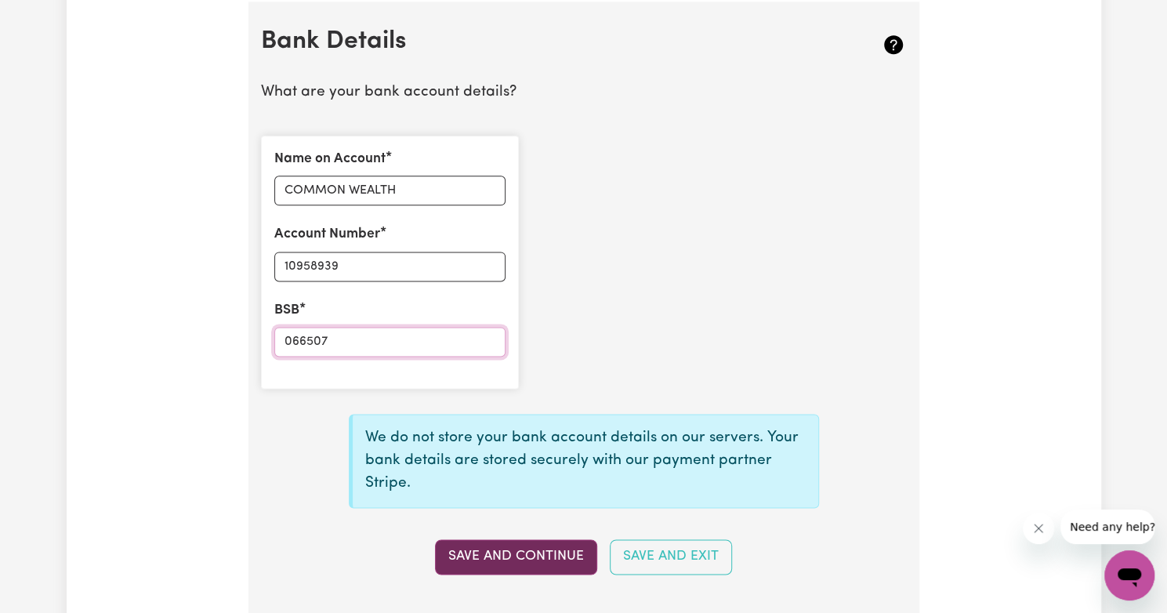
type input "066507"
click at [505, 559] on button "Save and Continue" at bounding box center [516, 556] width 162 height 34
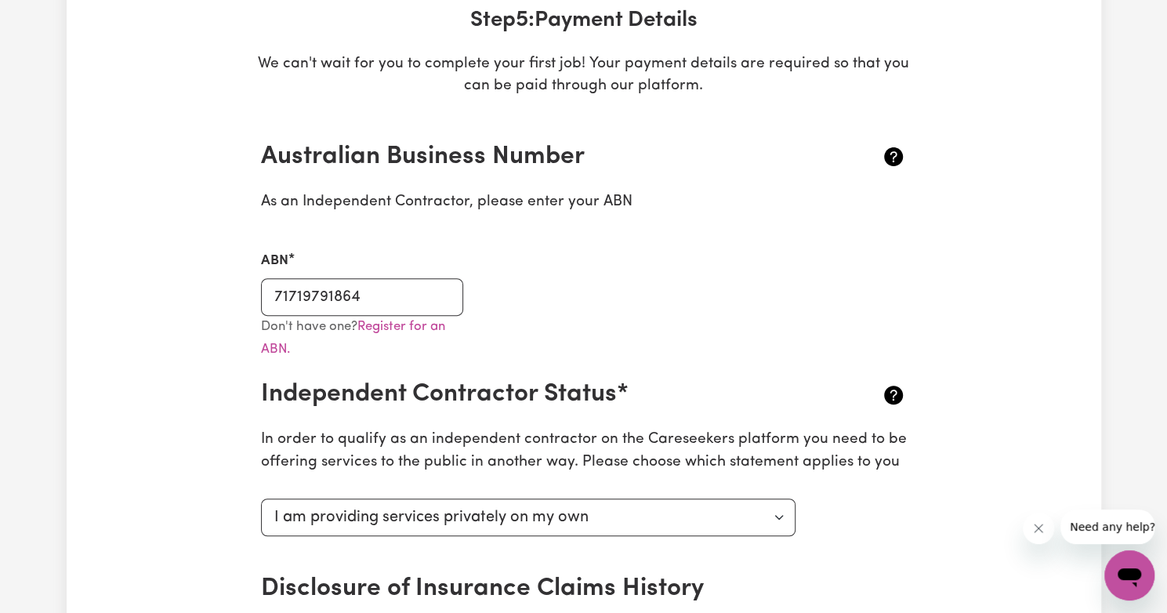
type input "****8939"
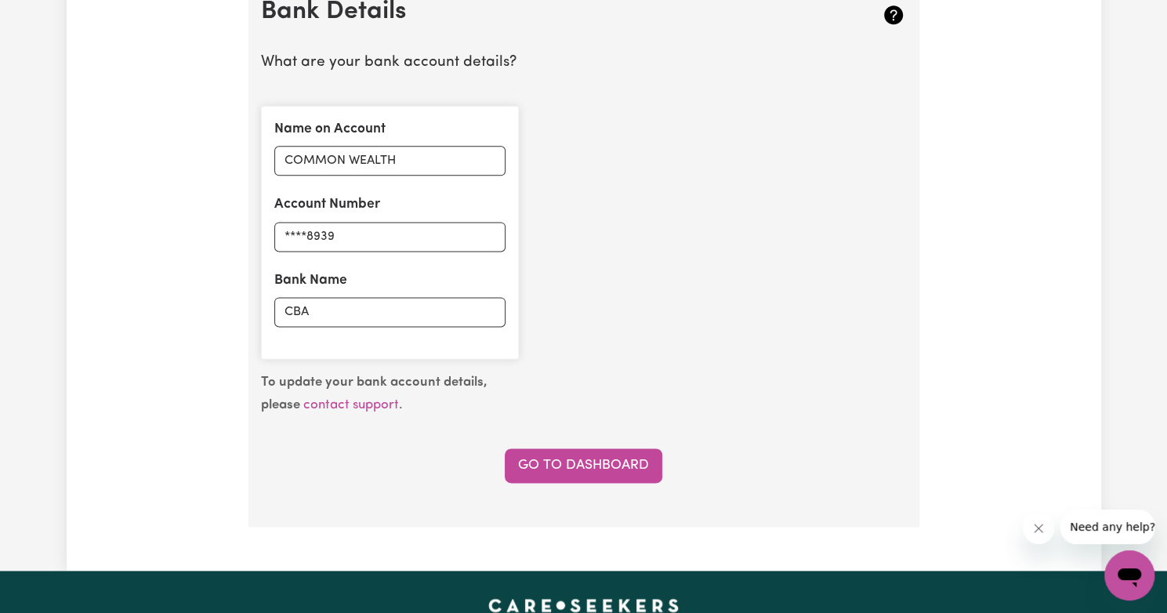
scroll to position [1102, 0]
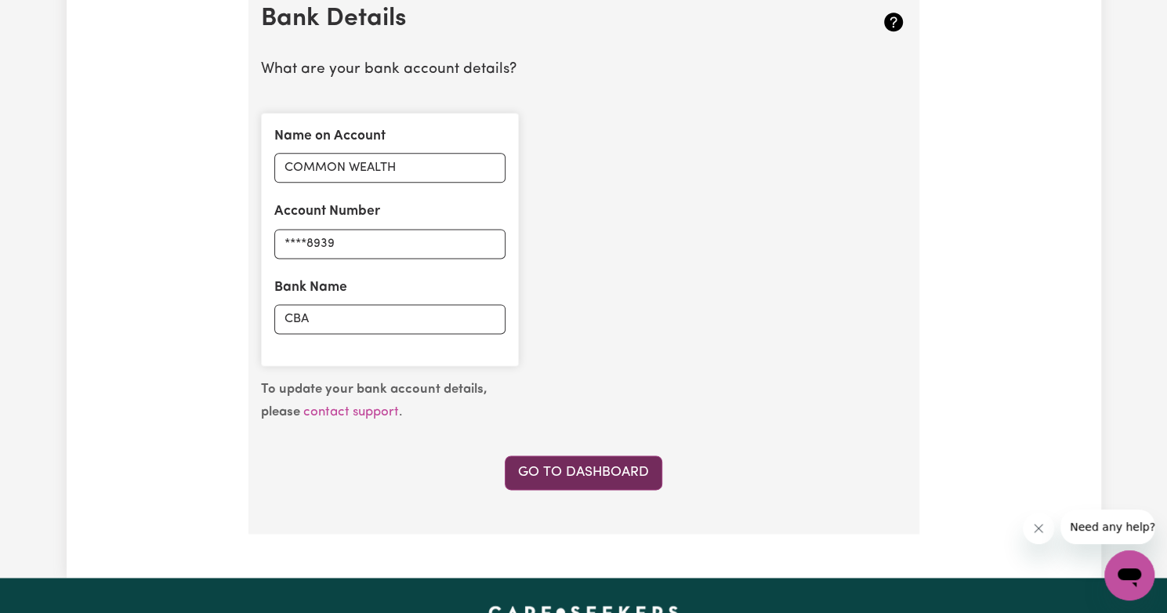
click at [548, 470] on link "Go to Dashboard" at bounding box center [583, 472] width 157 height 34
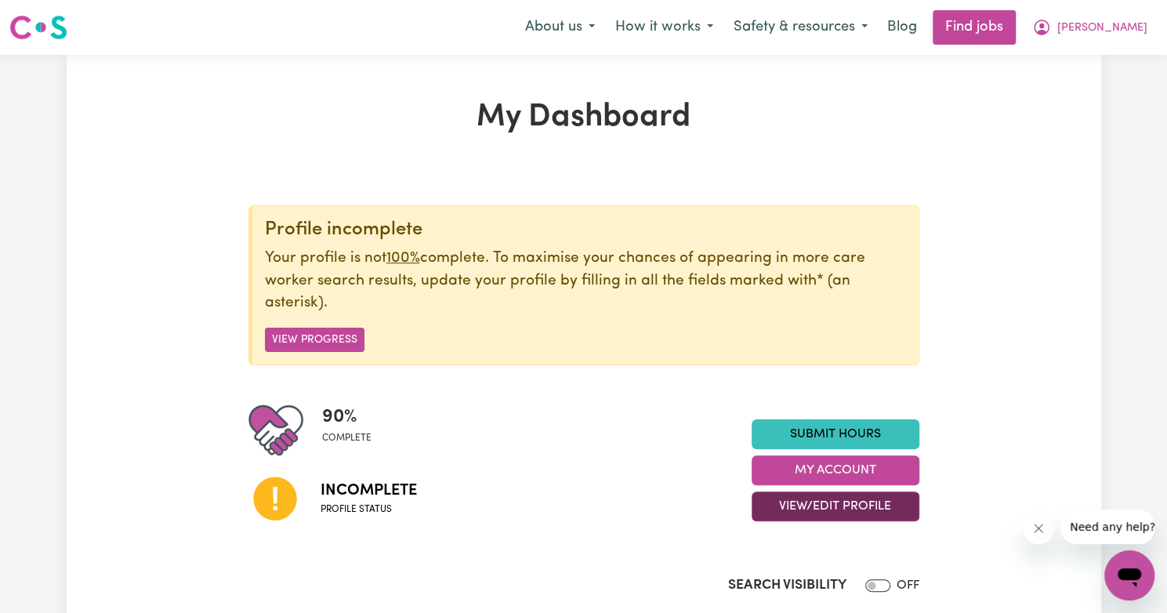
click at [810, 517] on button "View/Edit Profile" at bounding box center [835, 506] width 168 height 30
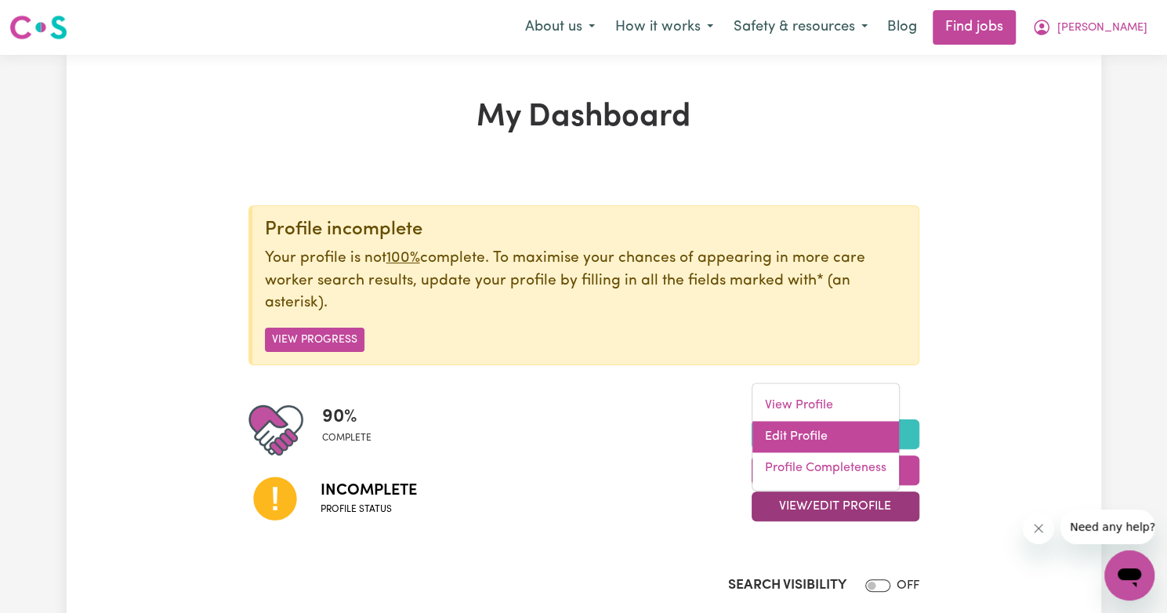
click at [827, 433] on link "Edit Profile" at bounding box center [825, 437] width 147 height 31
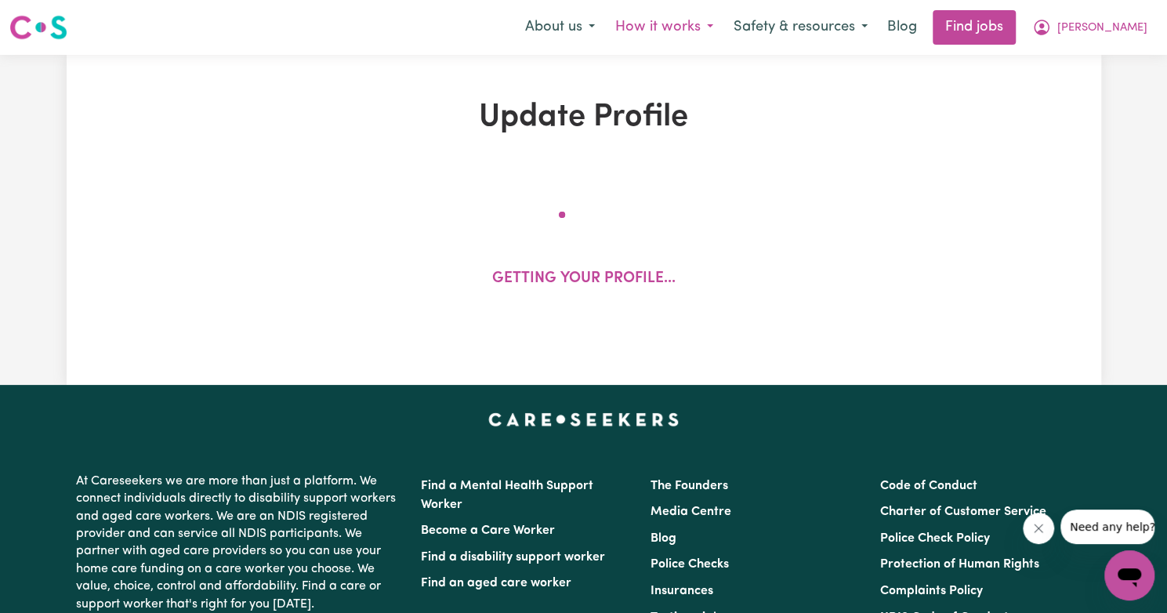
select select "[DEMOGRAPHIC_DATA]"
select select "[DEMOGRAPHIC_DATA] Work Visa"
select select "Studying a healthcare related degree or qualification"
select select "45"
select select "80"
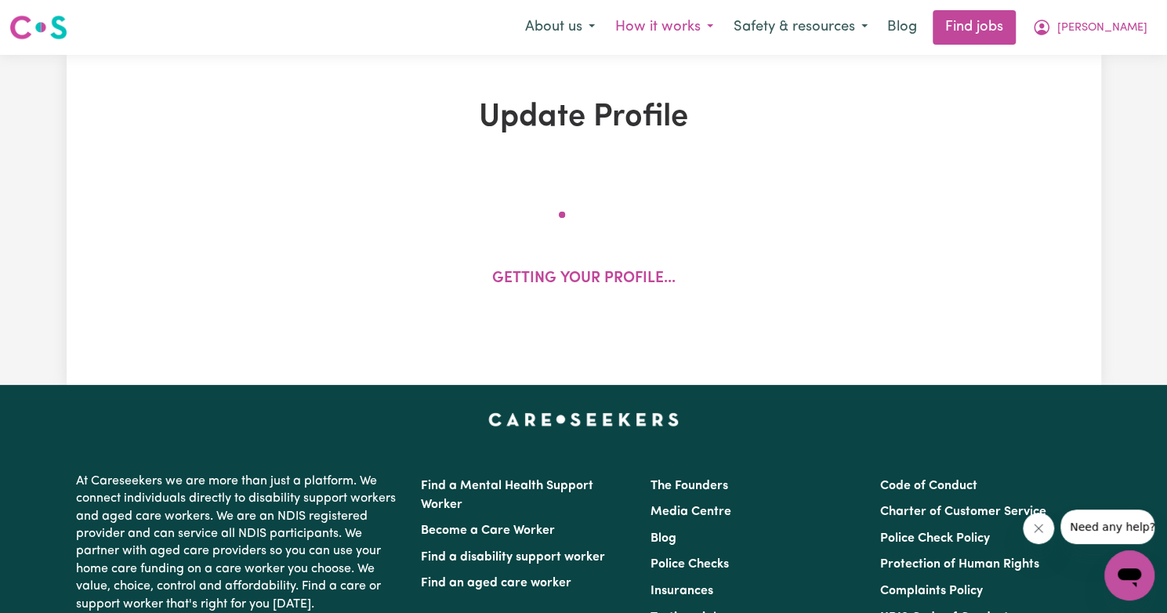
select select "80"
select select "120"
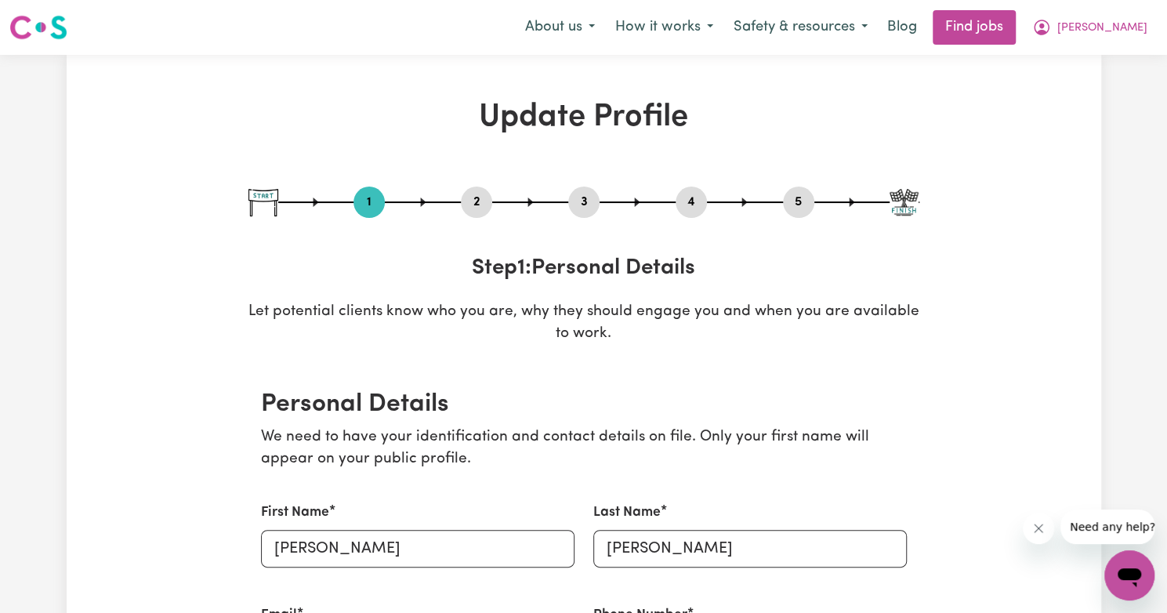
click at [692, 205] on button "4" at bounding box center [690, 202] width 31 height 20
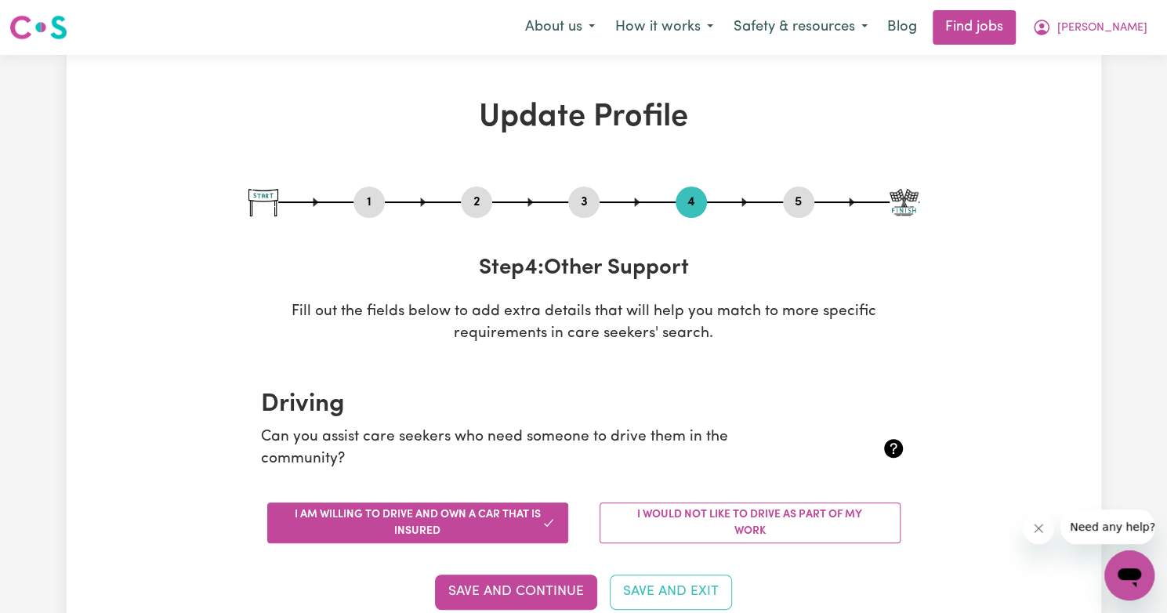
click at [799, 197] on button "5" at bounding box center [798, 202] width 31 height 20
select select "I am providing services privately on my own"
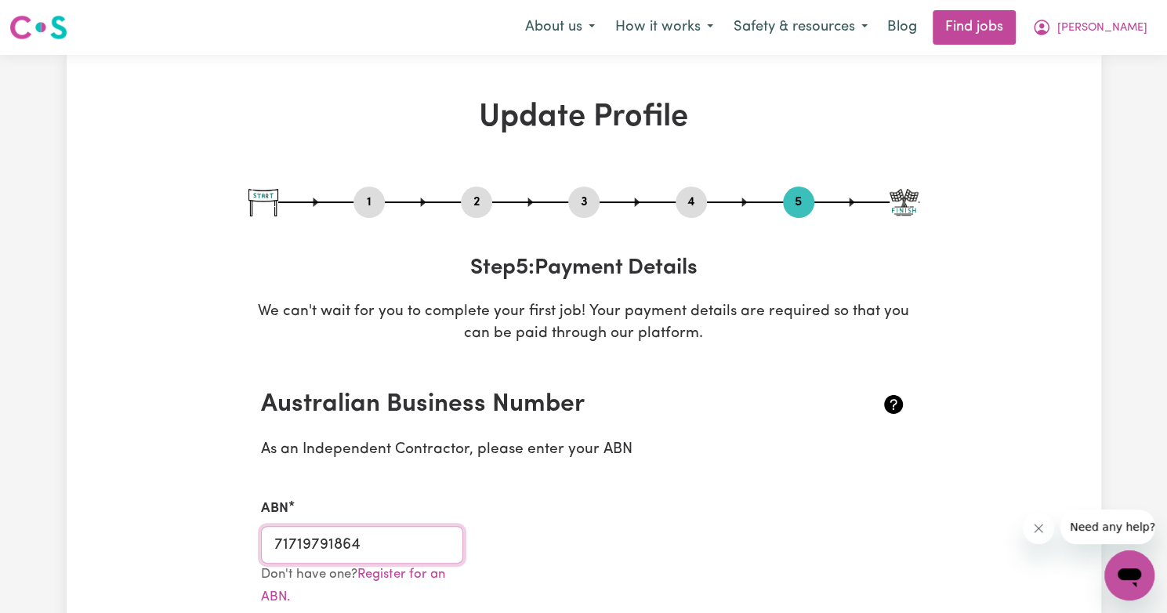
click at [406, 541] on input "71719791864" at bounding box center [362, 545] width 203 height 38
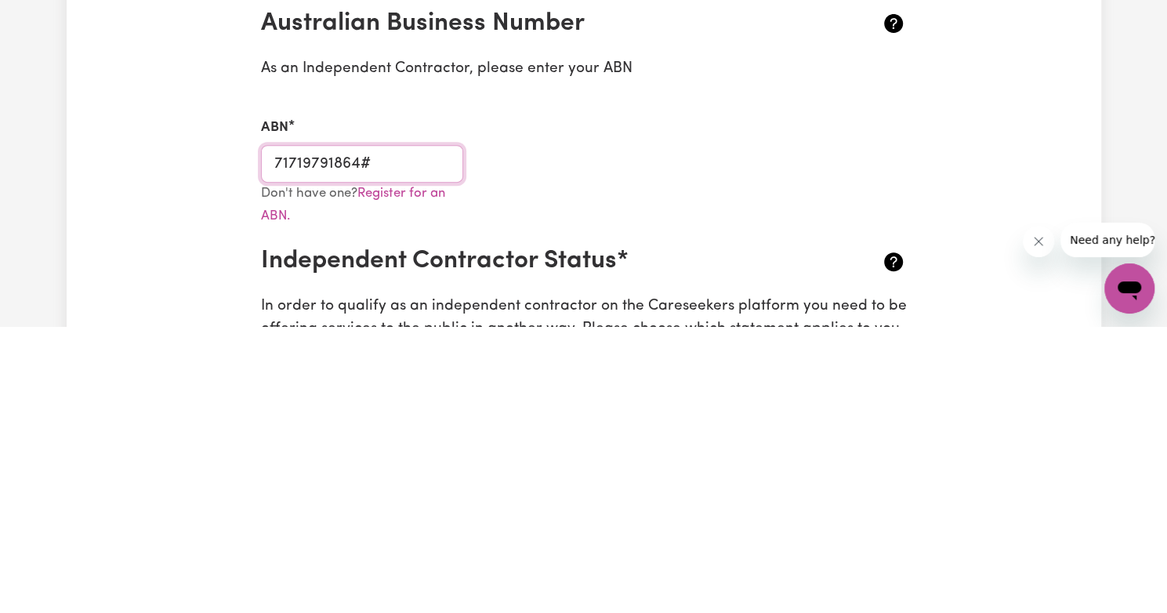
scroll to position [94, 0]
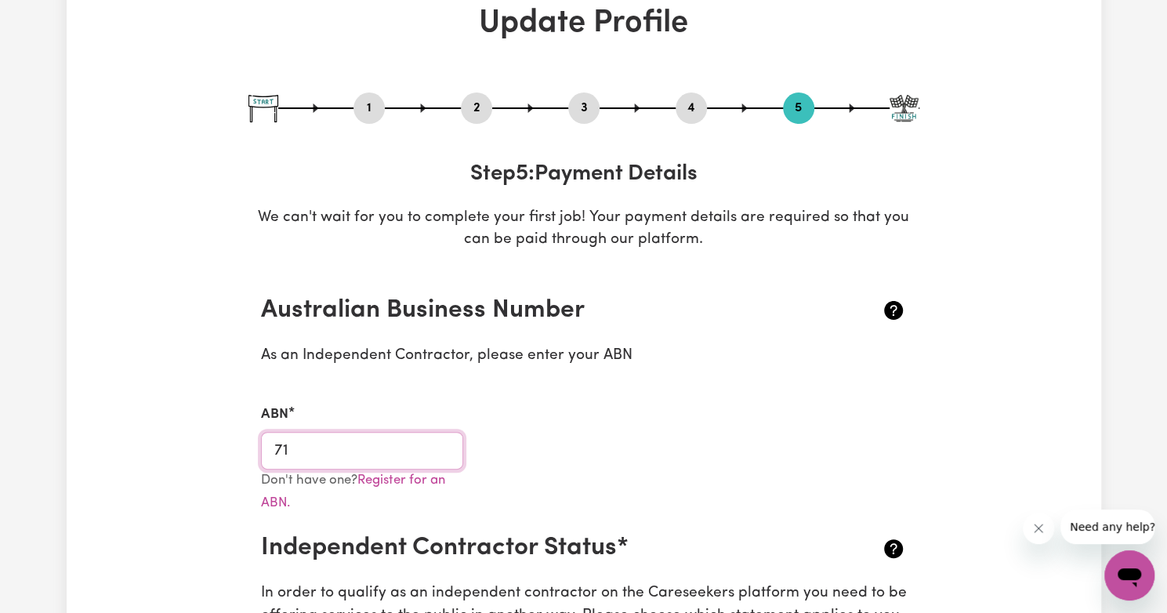
type input "7"
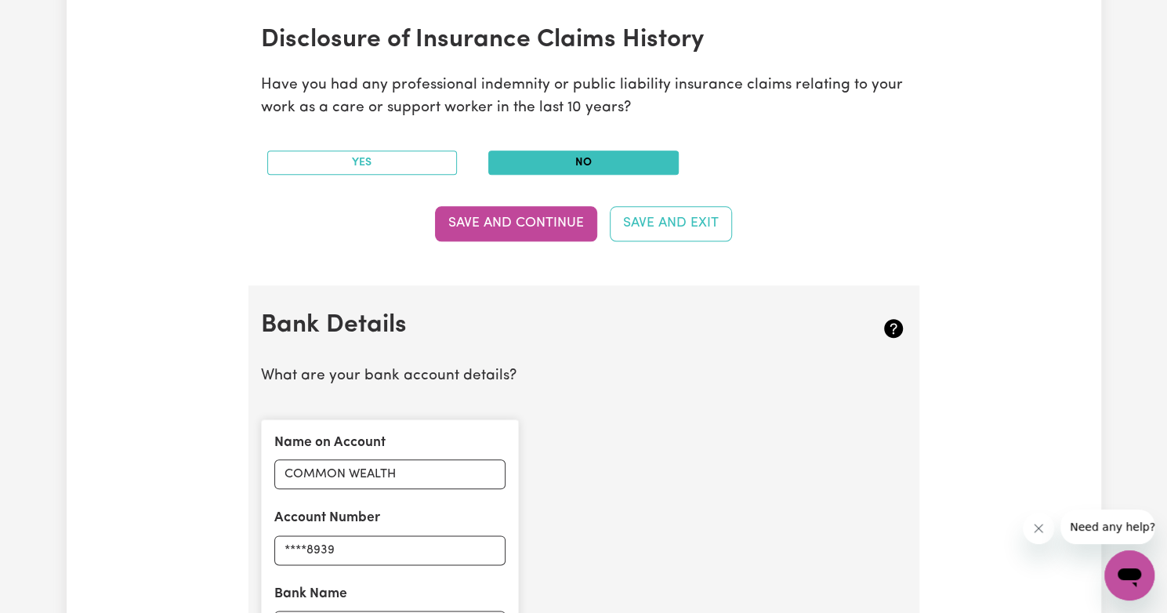
scroll to position [773, 0]
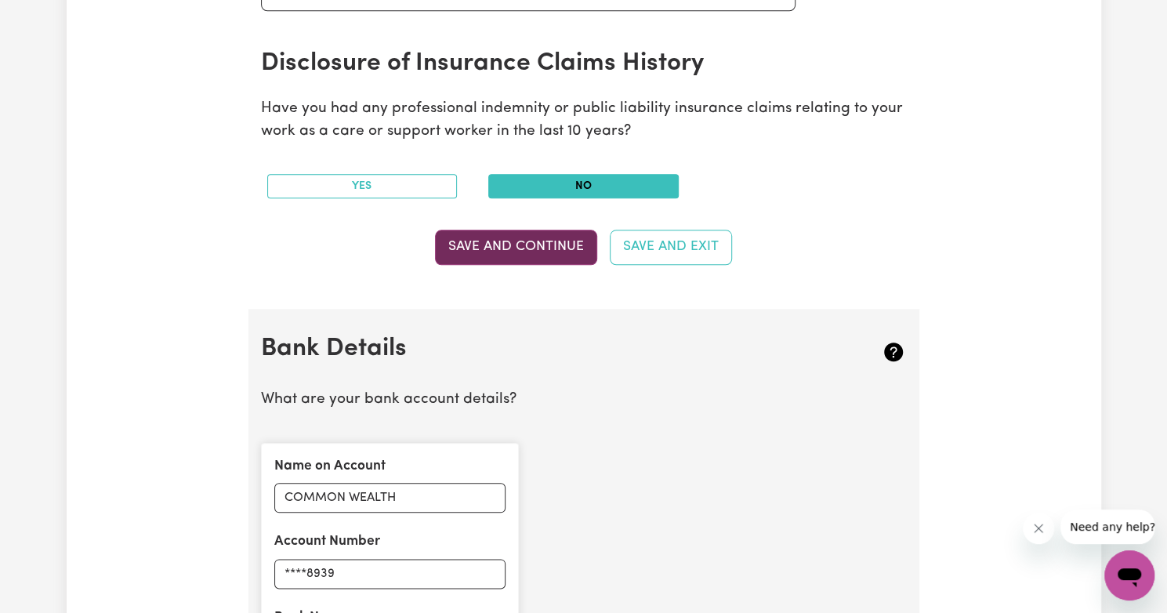
type input "41340167431"
click at [542, 259] on button "Save and Continue" at bounding box center [516, 247] width 162 height 34
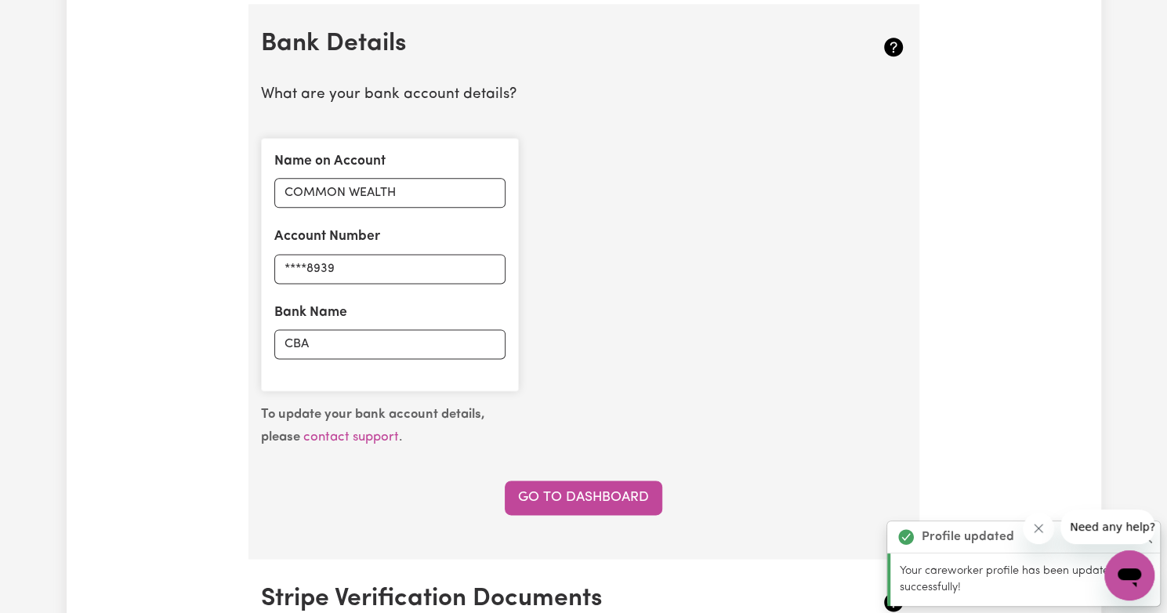
scroll to position [1080, 0]
